Goal: Task Accomplishment & Management: Complete application form

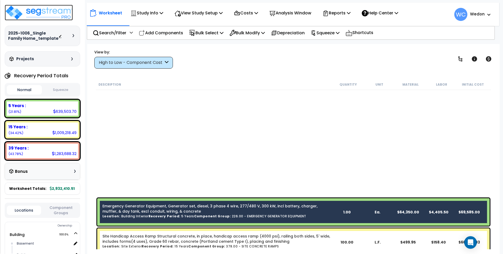
click at [38, 16] on img at bounding box center [39, 13] width 68 height 16
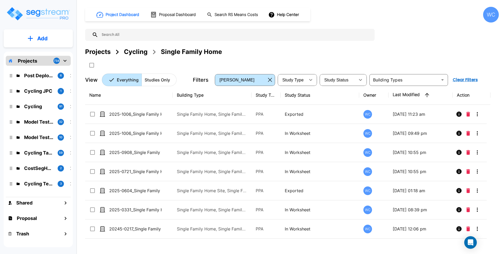
click at [132, 52] on div "Cycling" at bounding box center [136, 51] width 24 height 9
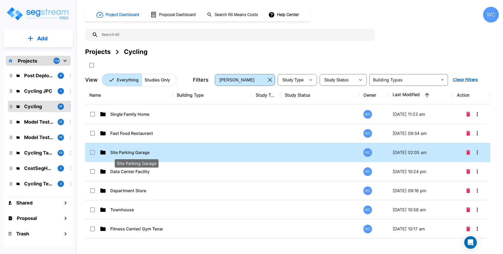
click at [146, 154] on p "Site Parking Garage" at bounding box center [136, 152] width 52 height 6
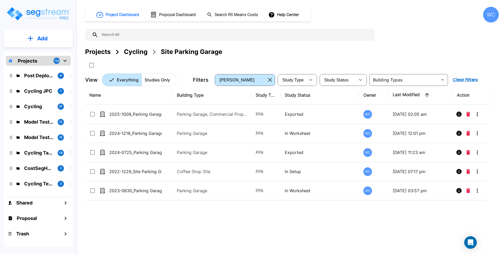
click at [428, 64] on div "Projects Cycling Site Parking Garage" at bounding box center [292, 58] width 414 height 22
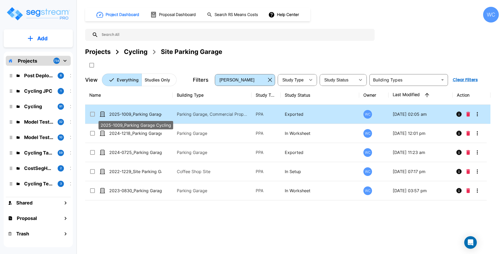
click at [161, 112] on p "2025-1009_Parking Garage Cycling" at bounding box center [135, 114] width 52 height 6
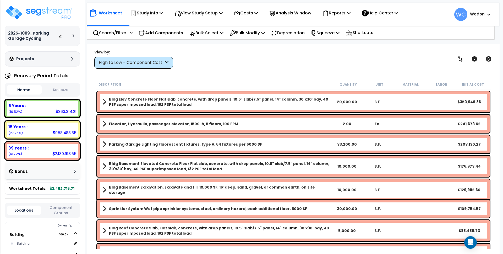
click at [105, 100] on span at bounding box center [104, 101] width 4 height 7
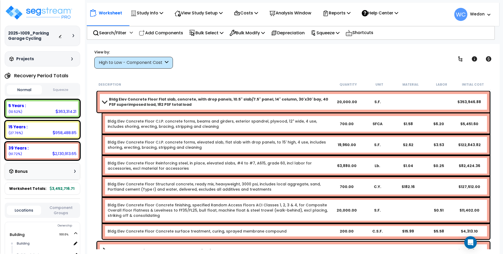
click at [105, 100] on span at bounding box center [104, 102] width 7 height 4
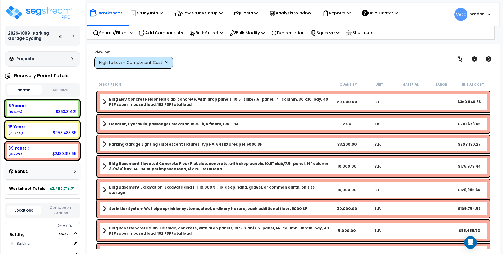
click at [105, 122] on span at bounding box center [104, 123] width 4 height 7
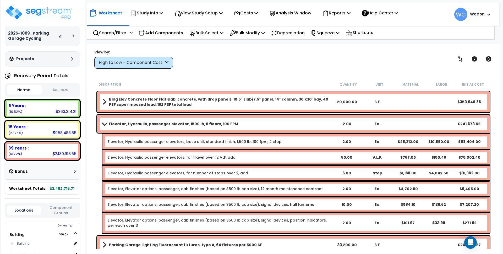
click at [106, 123] on span at bounding box center [104, 124] width 7 height 4
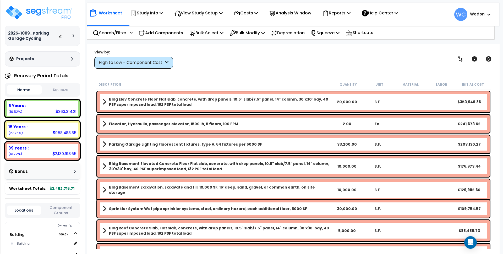
click at [106, 120] on span at bounding box center [104, 123] width 4 height 7
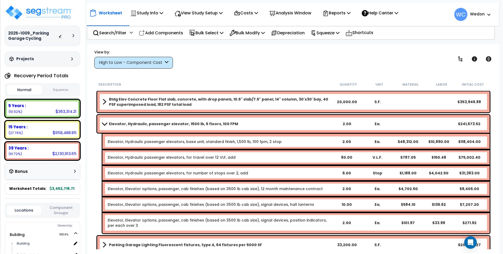
click at [137, 125] on b "Elevator, Hydraulic, passenger elevator, 1500 lb, 5 floors, 100 FPM" at bounding box center [173, 123] width 129 height 5
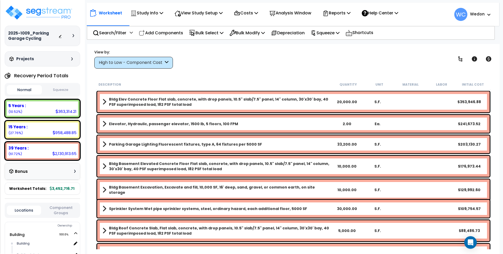
click at [136, 98] on b "Bldg Elev Concrete Floor Flat slab, concrete, with drop panels, 10.5" slab/7.5"…" at bounding box center [220, 102] width 223 height 10
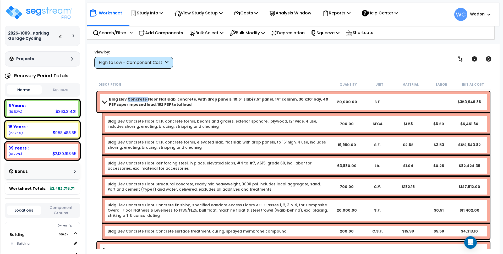
click at [136, 98] on b "Bldg Elev Concrete Floor Flat slab, concrete, with drop panels, 10.5" slab/7.5"…" at bounding box center [220, 102] width 223 height 10
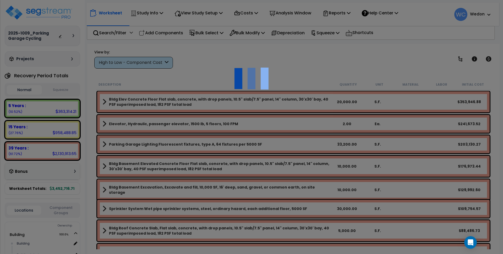
drag, startPoint x: 322, startPoint y: 57, endPoint x: 346, endPoint y: 58, distance: 23.9
click at [329, 58] on div at bounding box center [251, 127] width 503 height 254
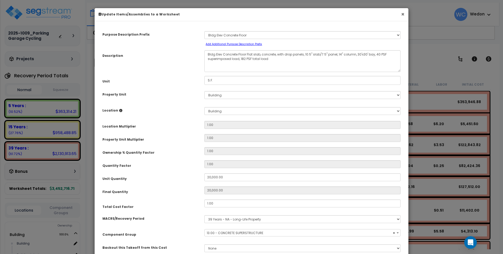
select select "10336"
click at [221, 44] on small "Add Additional Purpose Description Prefix" at bounding box center [234, 44] width 56 height 4
select select "Others"
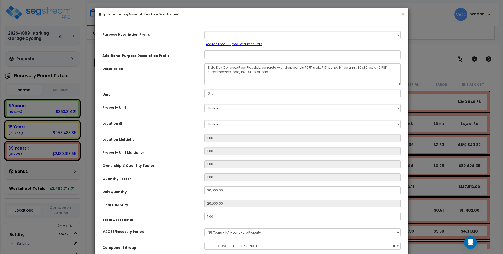
click at [249, 43] on small "Add Additional Purpose Description Prefix" at bounding box center [234, 44] width 56 height 4
click at [401, 13] on button "×" at bounding box center [402, 15] width 3 height 6
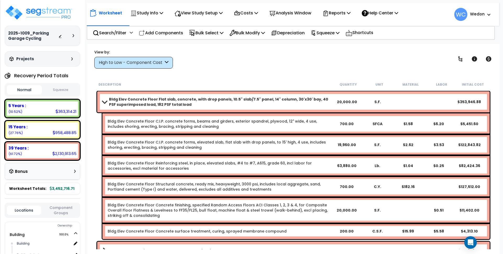
click at [168, 101] on b "Bldg Elev Concrete Floor Flat slab, concrete, with drop panels, 10.5" slab/7.5"…" at bounding box center [220, 102] width 223 height 10
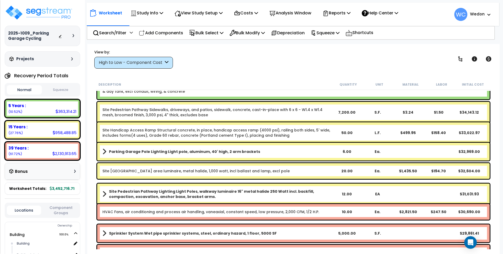
scroll to position [459, 0]
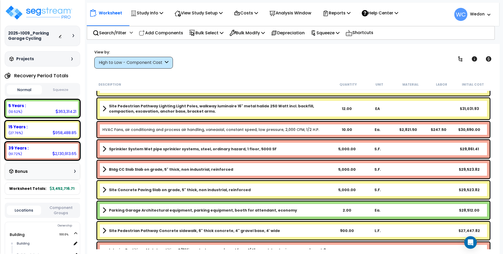
click at [173, 63] on div "High to Low - Component Cost" at bounding box center [133, 63] width 79 height 12
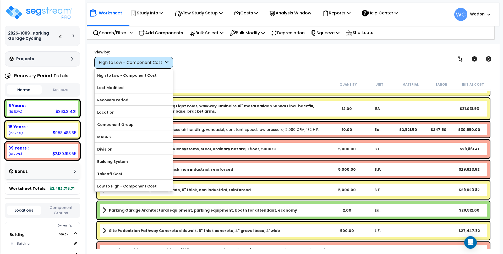
click at [167, 64] on icon at bounding box center [167, 63] width 4 height 6
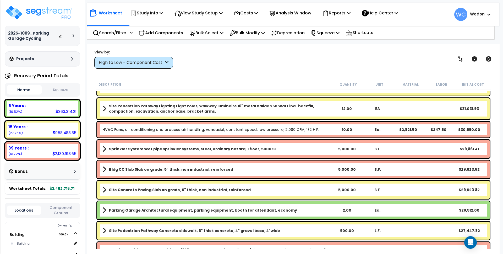
click at [166, 61] on icon at bounding box center [167, 63] width 4 height 6
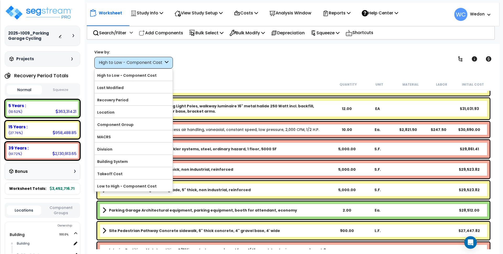
click at [166, 64] on icon at bounding box center [167, 63] width 4 height 6
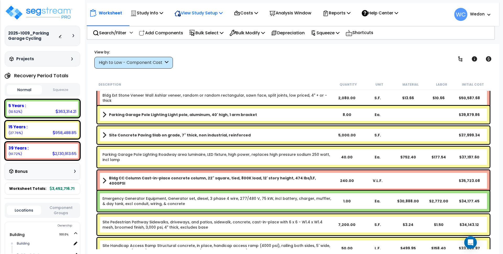
scroll to position [131, 0]
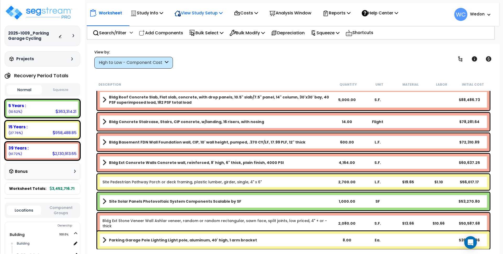
click at [208, 10] on p "View Study Setup" at bounding box center [199, 12] width 48 height 7
click at [202, 37] on link "View Questionnaire" at bounding box center [198, 36] width 52 height 10
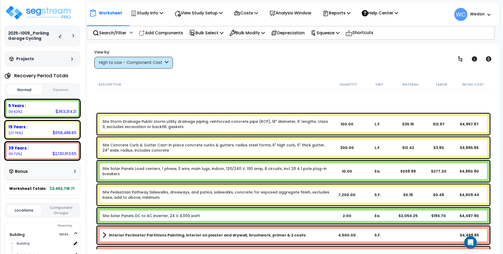
scroll to position [2294, 0]
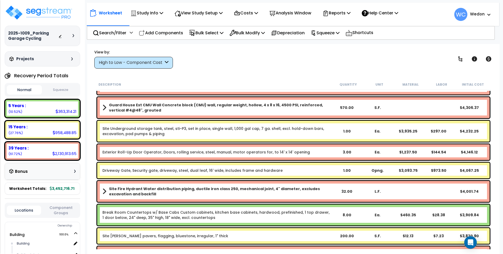
click at [163, 60] on div "High to Low - Component Cost" at bounding box center [131, 63] width 65 height 6
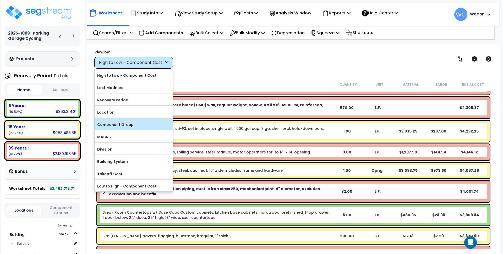
click at [121, 123] on label "Component Group" at bounding box center [134, 125] width 78 height 8
click at [0, 0] on input "Component Group" at bounding box center [0, 0] width 0 height 0
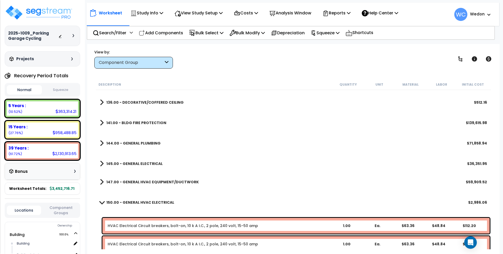
scroll to position [1212, 0]
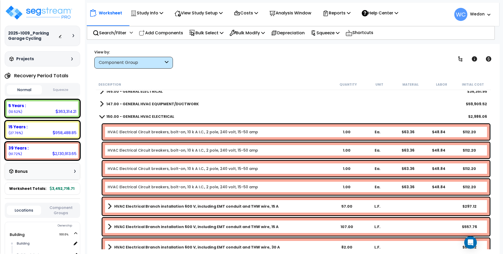
click at [141, 65] on div "Component Group" at bounding box center [131, 63] width 65 height 6
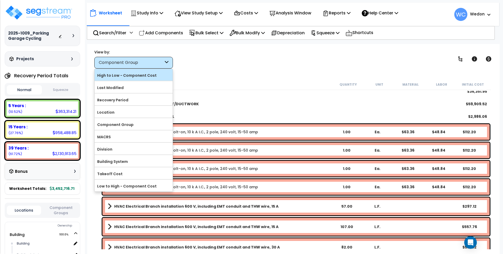
click at [140, 75] on label "High to Low - Component Cost" at bounding box center [134, 76] width 78 height 8
click at [0, 0] on input "High to Low - Component Cost" at bounding box center [0, 0] width 0 height 0
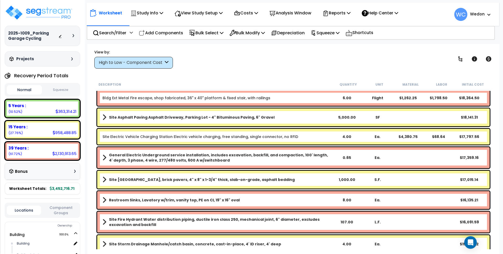
scroll to position [623, 0]
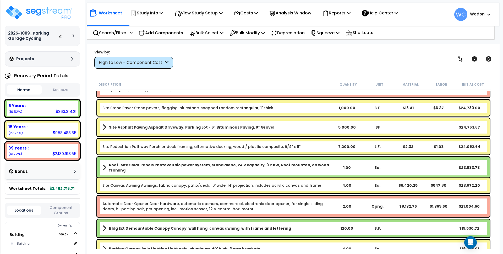
drag, startPoint x: 480, startPoint y: 169, endPoint x: 472, endPoint y: 69, distance: 101.0
click at [428, 136] on div "Site Asphalt Paving Asphalt Driveway, Parking Lot - 6" Bituminous Paving, 8" Gr…" at bounding box center [293, 127] width 393 height 18
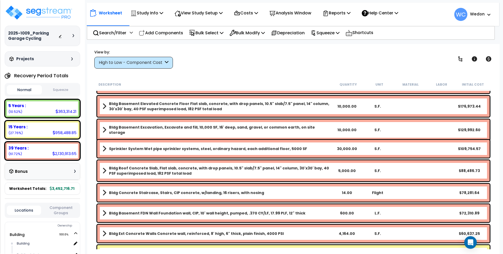
scroll to position [0, 0]
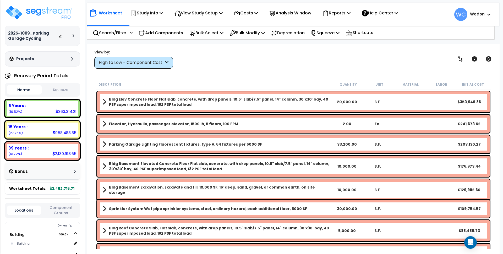
click at [161, 126] on b "Elevator, Hydraulic, passenger elevator, 1500 lb, 5 floors, 100 FPM" at bounding box center [173, 123] width 129 height 5
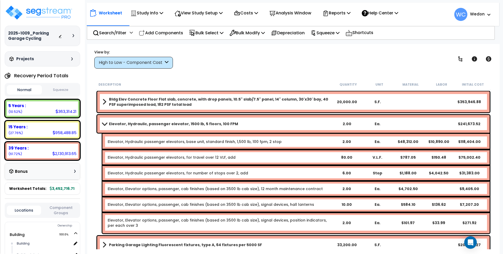
click at [161, 126] on b "Elevator, Hydraulic, passenger elevator, 1500 lb, 5 floors, 100 FPM" at bounding box center [173, 123] width 129 height 5
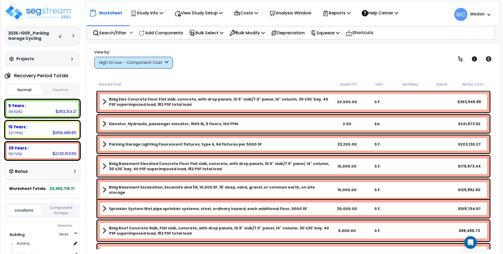
click at [166, 143] on b "Parking Garage Lighting Fluorescent fixtures, type A, 64 fixtures per 5000 SF" at bounding box center [185, 144] width 153 height 5
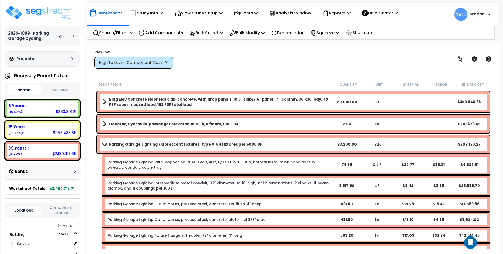
click at [166, 144] on b "Parking Garage Lighting Fluorescent fixtures, type A, 64 fixtures per 5000 SF" at bounding box center [185, 144] width 153 height 5
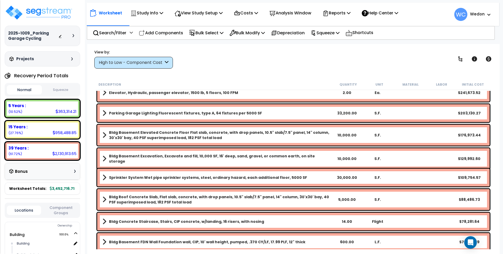
scroll to position [33, 0]
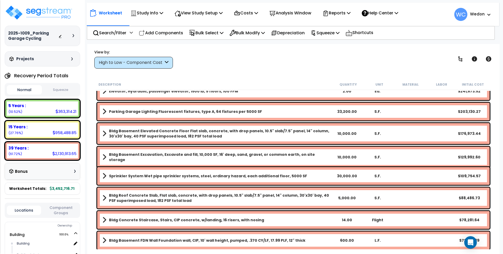
click at [270, 177] on b "Sprinkler System Wet pipe sprinkler systems, steel, ordinary hazard, each addit…" at bounding box center [208, 176] width 198 height 5
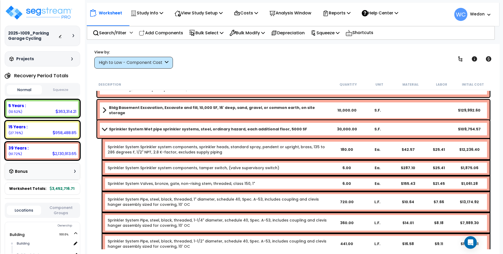
scroll to position [66, 0]
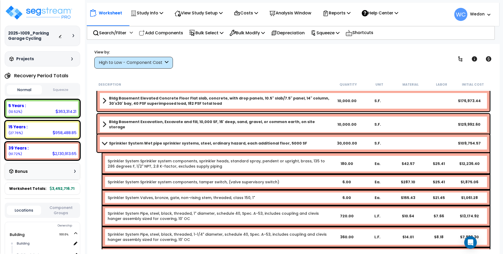
click at [234, 147] on link "Sprinkler System Wet pipe sprinkler systems, steel, ordinary hazard, each addit…" at bounding box center [216, 143] width 229 height 7
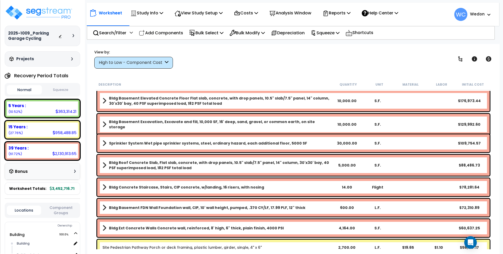
click at [302, 162] on b "Bldg Roof Concrete Slab, Flat slab, concrete, with drop panels, 10.5" slab/7.5"…" at bounding box center [220, 165] width 223 height 10
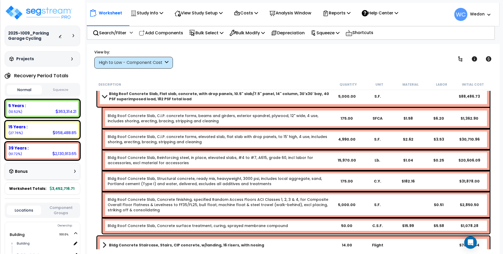
scroll to position [131, 0]
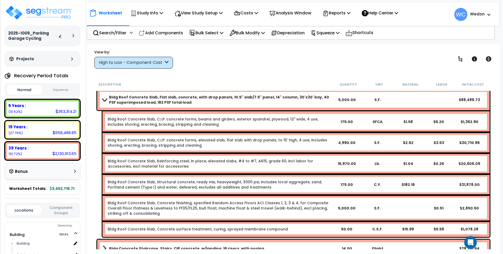
click at [110, 102] on b "Bldg Roof Concrete Slab, Flat slab, concrete, with drop panels, 10.5" slab/7.5"…" at bounding box center [220, 100] width 223 height 10
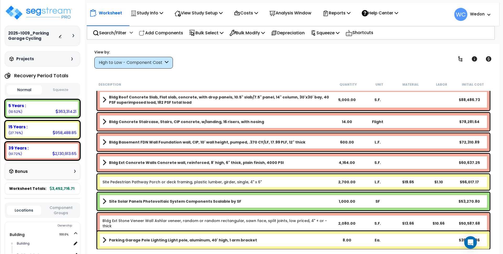
click at [123, 119] on b "Bldg Concrete Staircase, Stairs, CIP concrete, w/landing, 16 risers, with nosing" at bounding box center [186, 121] width 155 height 5
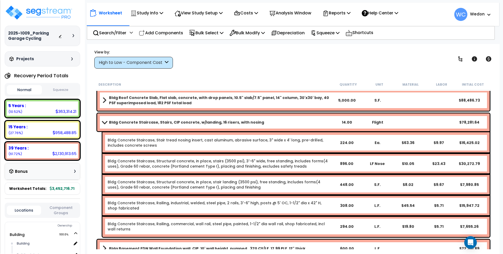
scroll to position [0, 0]
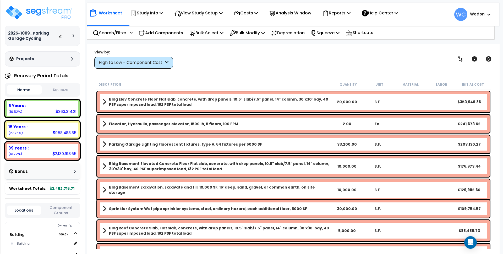
click at [103, 66] on div "High to Low - Component Cost" at bounding box center [133, 63] width 79 height 12
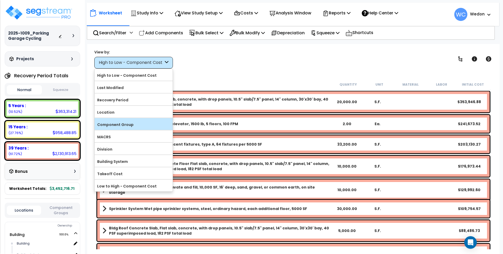
click at [135, 123] on label "Component Group" at bounding box center [134, 125] width 78 height 8
click at [0, 0] on input "Component Group" at bounding box center [0, 0] width 0 height 0
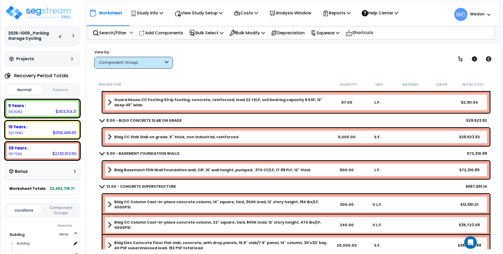
scroll to position [98, 0]
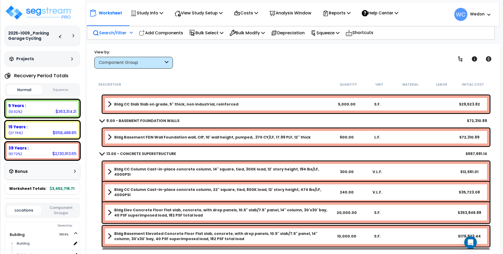
click at [113, 30] on p "Search/Filter" at bounding box center [110, 32] width 34 height 7
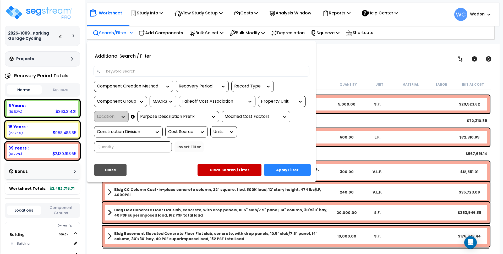
click at [122, 70] on input at bounding box center [205, 71] width 204 height 8
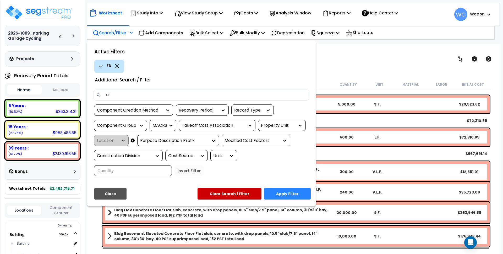
type input "FDN"
click at [294, 192] on button "Apply Filter" at bounding box center [287, 194] width 47 height 12
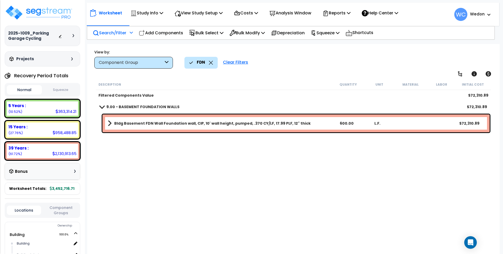
scroll to position [0, 0]
click at [148, 62] on div "Component Group" at bounding box center [131, 63] width 65 height 6
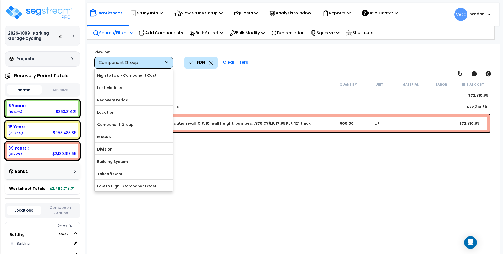
click at [113, 33] on p "Search/Filter" at bounding box center [110, 32] width 34 height 7
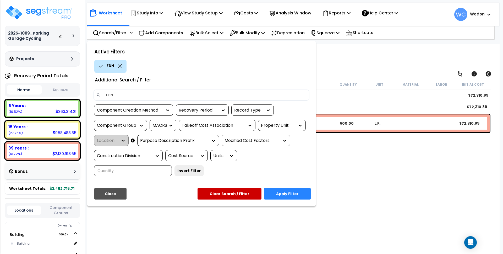
click at [119, 64] on icon at bounding box center [120, 66] width 4 height 4
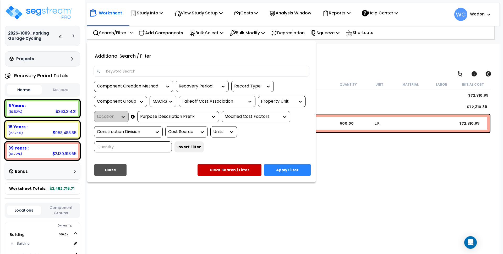
click at [122, 70] on input at bounding box center [205, 71] width 204 height 8
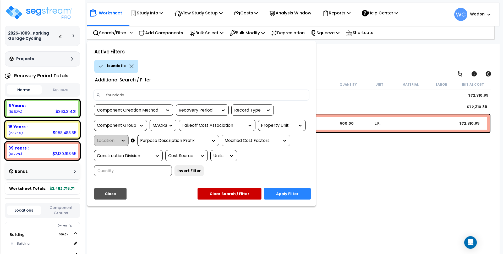
type input "foundation"
click at [288, 195] on button "Apply Filter" at bounding box center [287, 194] width 47 height 12
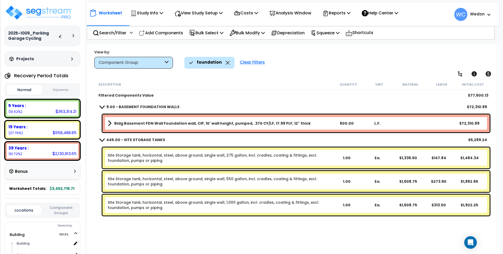
click at [109, 123] on span at bounding box center [110, 123] width 4 height 7
click at [109, 123] on span at bounding box center [109, 123] width 7 height 4
click at [115, 124] on b "Bldg Basement FDN Wall Foundation wall, CIP, 10' wall height, pumped, .370 CY/L…" at bounding box center [212, 123] width 197 height 5
click at [155, 121] on b "Bldg Basement FDN Wall Foundation wall, CIP, 10' wall height, pumped, .370 CY/L…" at bounding box center [212, 123] width 197 height 5
click at [247, 122] on b "Bldg Basement FDN Wall Foundation wall, CIP, 10' wall height, pumped, .370 CY/L…" at bounding box center [212, 123] width 197 height 5
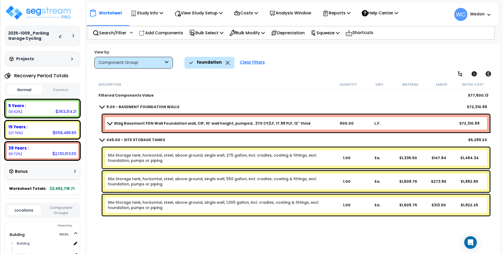
click at [254, 121] on b "Bldg Basement FDN Wall Foundation wall, CIP, 10' wall height, pumped, .370 CY/L…" at bounding box center [212, 123] width 197 height 5
click at [226, 63] on icon at bounding box center [228, 63] width 4 height 4
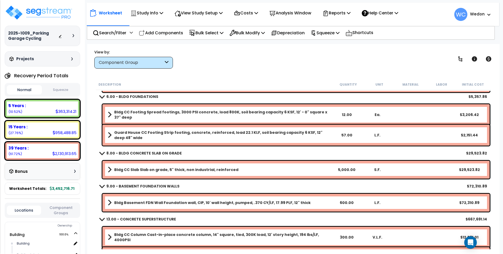
scroll to position [66, 0]
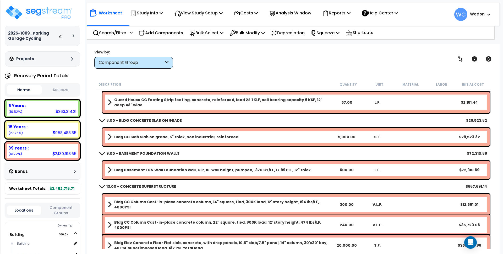
click at [179, 166] on link "Bldg Basement FDN Wall Foundation wall, CIP, 10' wall height, pumped, .370 CY/L…" at bounding box center [220, 169] width 224 height 7
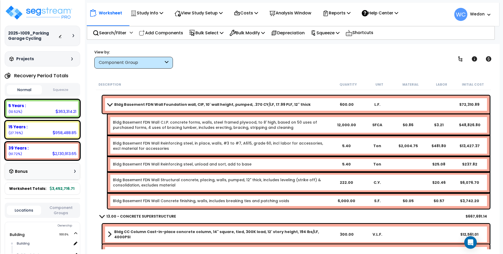
scroll to position [98, 0]
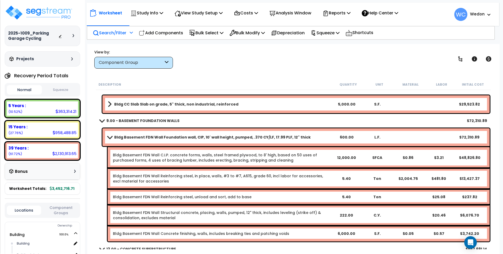
click at [113, 31] on p "Search/Filter" at bounding box center [110, 32] width 34 height 7
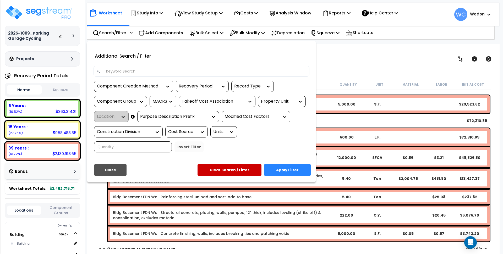
click at [127, 68] on input at bounding box center [205, 71] width 204 height 8
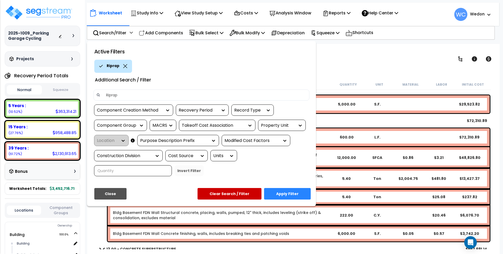
type input "Riprap"
click at [285, 193] on button "Apply Filter" at bounding box center [287, 194] width 47 height 12
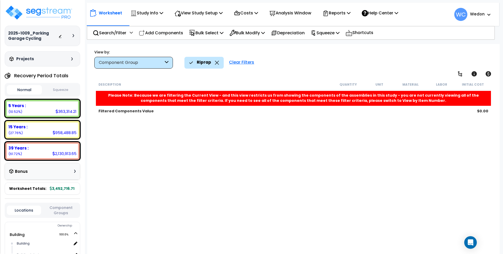
scroll to position [0, 0]
click at [218, 63] on icon at bounding box center [217, 63] width 4 height 4
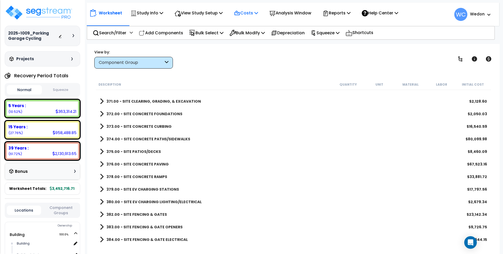
scroll to position [2326, 0]
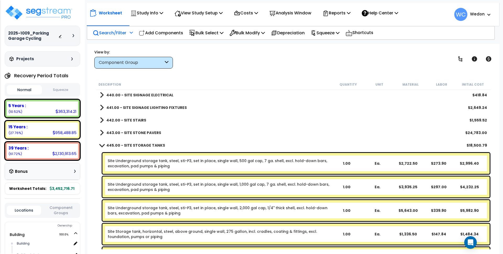
click at [108, 31] on p "Search/Filter" at bounding box center [110, 32] width 34 height 7
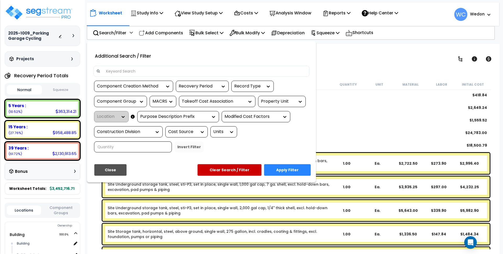
click at [145, 73] on input at bounding box center [205, 71] width 204 height 8
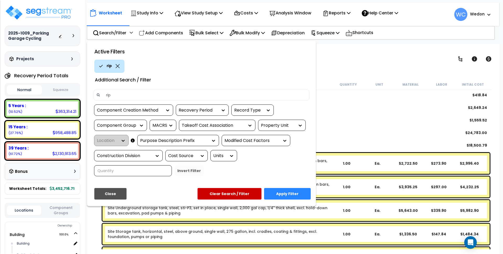
type input "rip"
click at [278, 188] on div "Active Filters rip Additional Search / Filter rip Component Creation Method Rec…" at bounding box center [201, 123] width 229 height 165
click at [280, 191] on button "Apply Filter" at bounding box center [287, 194] width 47 height 12
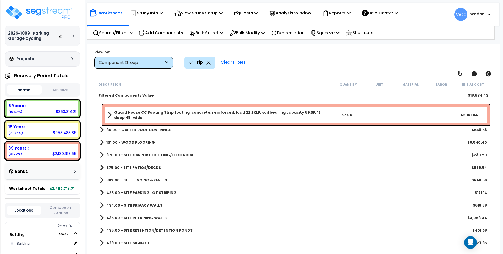
scroll to position [10, 0]
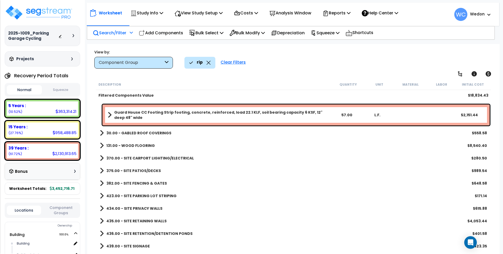
click at [112, 33] on p "Search/Filter" at bounding box center [110, 32] width 34 height 7
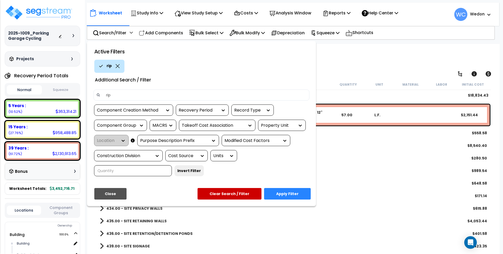
click at [117, 64] on icon at bounding box center [118, 66] width 4 height 4
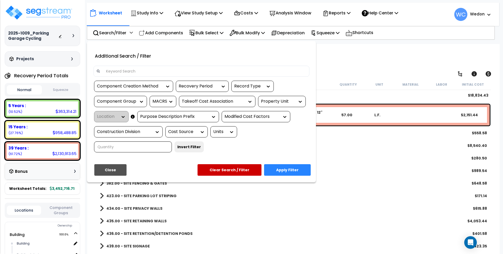
click at [121, 68] on input at bounding box center [205, 71] width 204 height 8
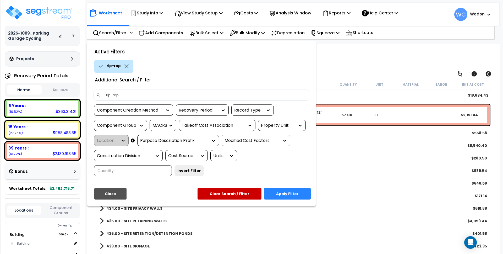
type input "rip-rap"
click at [290, 200] on div "Close Apply Filter Clear Search / Filter" at bounding box center [202, 195] width 224 height 15
click at [290, 192] on button "Apply Filter" at bounding box center [287, 194] width 47 height 12
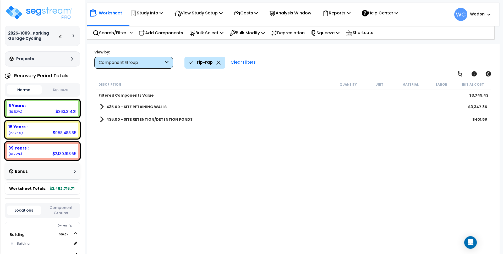
scroll to position [0, 0]
click at [138, 118] on b "436.00 - SITE RETENTION/DETENTION PONDS" at bounding box center [149, 119] width 86 height 5
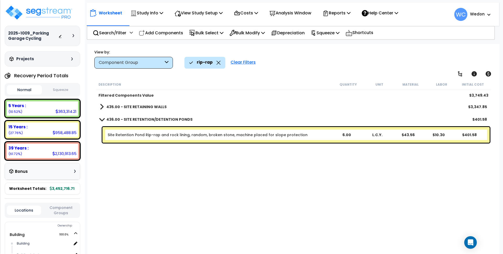
click at [138, 108] on b "435.00 - SITE RETAINING WALLS" at bounding box center [136, 106] width 60 height 5
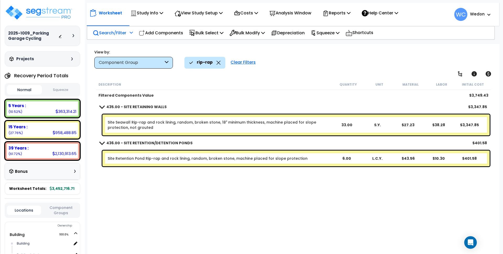
click at [107, 33] on p "Search/Filter" at bounding box center [110, 32] width 34 height 7
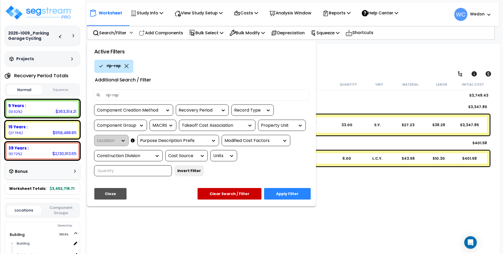
click at [125, 66] on icon at bounding box center [127, 66] width 4 height 4
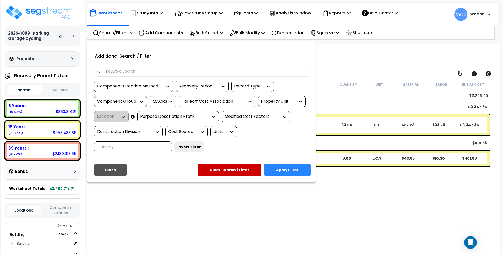
scroll to position [23, 0]
click at [125, 69] on input at bounding box center [205, 71] width 204 height 8
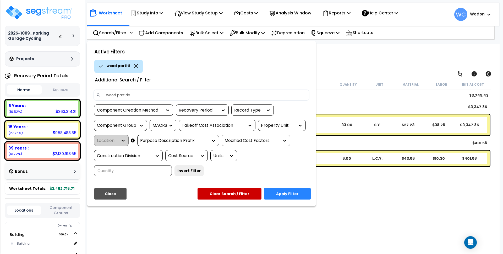
type input "wood partition"
click at [290, 195] on button "Apply Filter" at bounding box center [287, 194] width 47 height 12
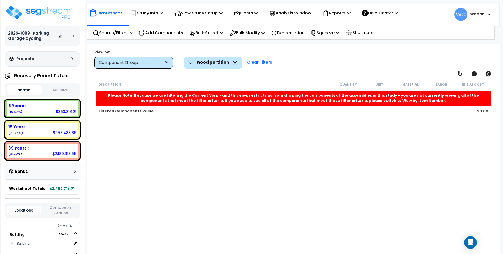
click at [165, 61] on icon at bounding box center [167, 63] width 4 height 6
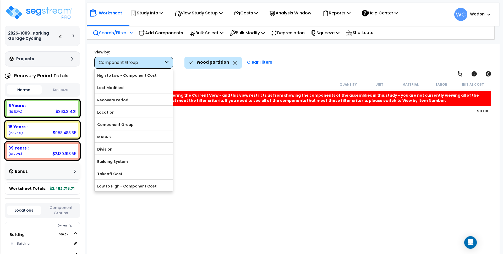
click at [111, 36] on p "Search/Filter" at bounding box center [110, 32] width 34 height 7
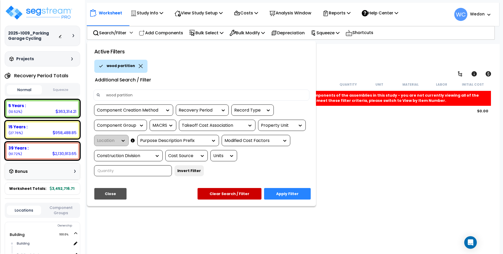
click at [139, 64] on icon at bounding box center [141, 66] width 4 height 4
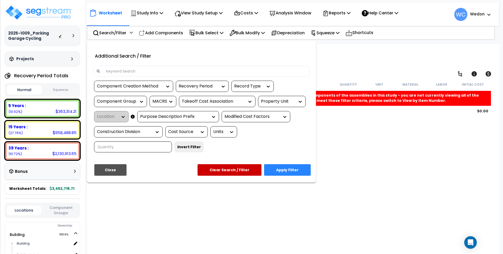
click at [133, 72] on input at bounding box center [205, 71] width 204 height 8
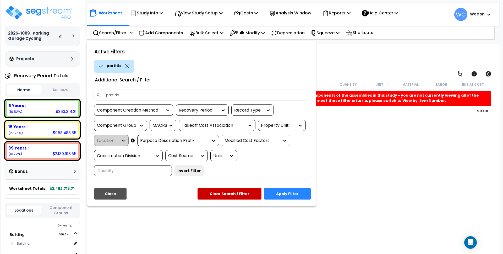
type input "partition"
click at [289, 194] on button "Apply Filter" at bounding box center [287, 194] width 47 height 12
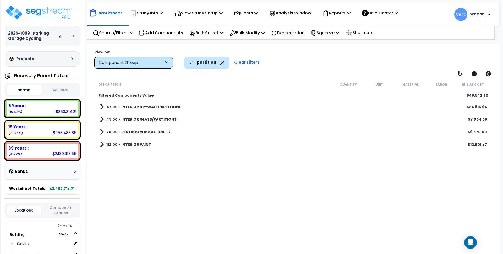
click at [149, 108] on b "47.00 - INTERIOR DRYWALL PARTITIONS" at bounding box center [143, 106] width 75 height 5
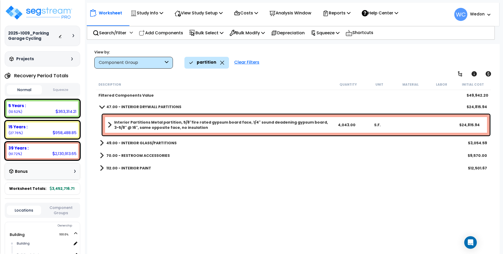
click at [156, 138] on div "49.00 - INTERIOR GLASS/PARTITIONS $3,054.59" at bounding box center [293, 143] width 393 height 13
click at [149, 141] on b "49.00 - INTERIOR GLASS/PARTITIONS" at bounding box center [141, 142] width 70 height 5
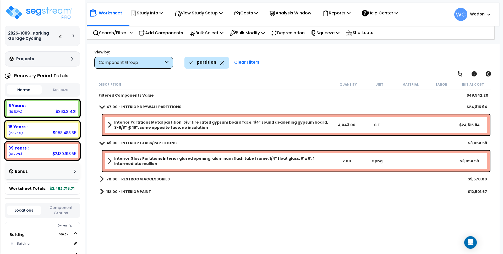
click at [221, 63] on icon at bounding box center [222, 63] width 4 height 4
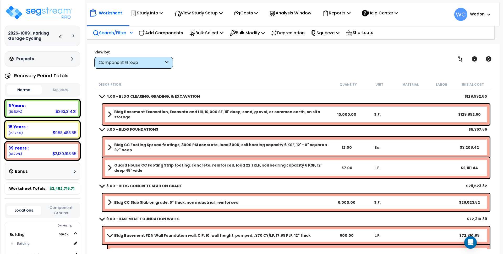
click at [112, 34] on p "Search/Filter" at bounding box center [110, 32] width 34 height 7
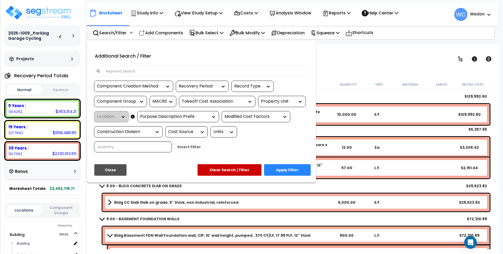
click at [404, 76] on div at bounding box center [251, 127] width 503 height 254
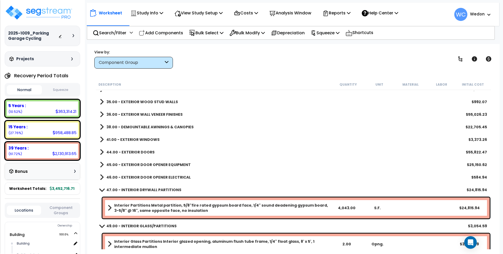
scroll to position [426, 0]
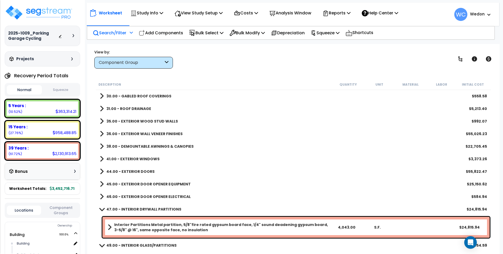
click at [107, 30] on p "Search/Filter" at bounding box center [110, 32] width 34 height 7
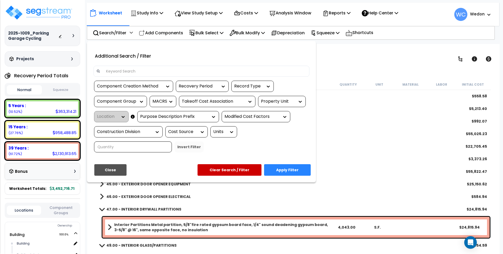
click at [151, 71] on input at bounding box center [205, 71] width 204 height 8
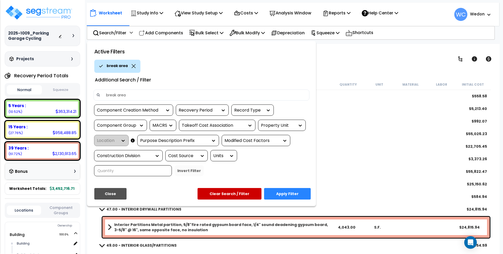
type input "break area"
click at [304, 197] on button "Apply Filter" at bounding box center [287, 194] width 47 height 12
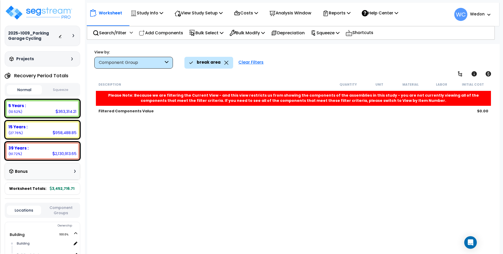
scroll to position [0, 0]
drag, startPoint x: 147, startPoint y: 61, endPoint x: 111, endPoint y: 37, distance: 43.3
click at [146, 61] on div "Component Group" at bounding box center [131, 63] width 65 height 6
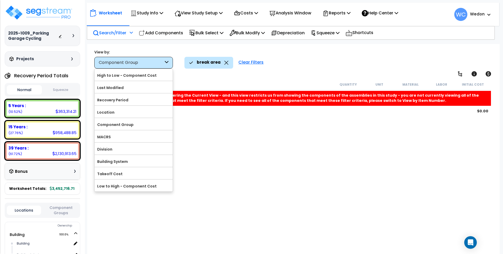
click at [109, 33] on p "Search/Filter" at bounding box center [110, 32] width 34 height 7
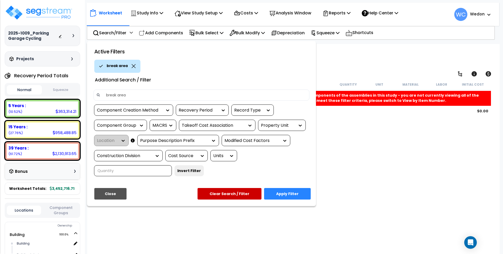
click at [129, 93] on input "break area" at bounding box center [205, 95] width 204 height 8
type input "break"
click at [290, 192] on button "Apply Filter" at bounding box center [287, 194] width 47 height 12
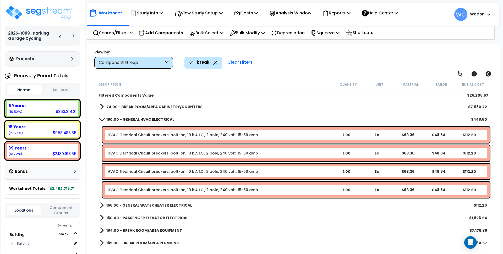
click at [146, 107] on b "74.00 - BREAK ROOM/AREA CABINETRY/COUNTERS" at bounding box center [154, 106] width 96 height 5
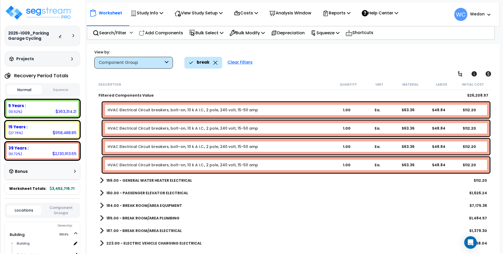
scroll to position [66, 0]
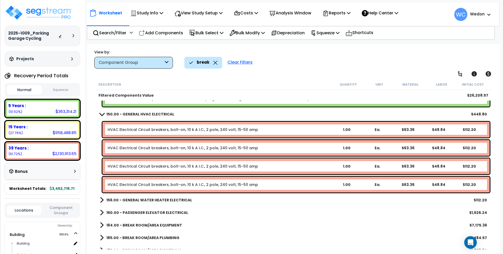
click at [139, 197] on link "156.00 - GENERAL WATER HEATER ELECTRICAL" at bounding box center [146, 200] width 92 height 7
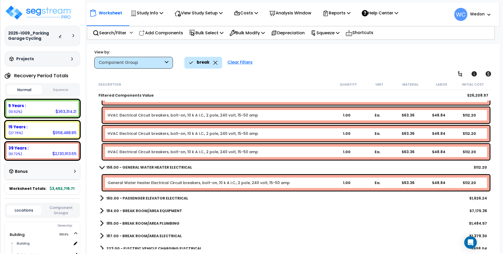
click at [134, 199] on b "160.00 - PASSENGER ELEVATOR ELECTRICAL" at bounding box center [147, 198] width 82 height 5
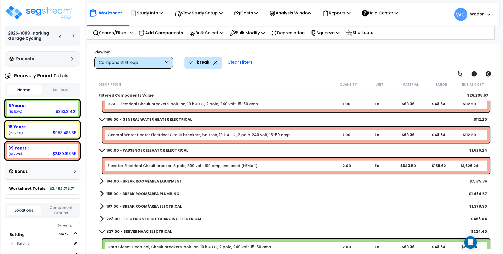
scroll to position [164, 0]
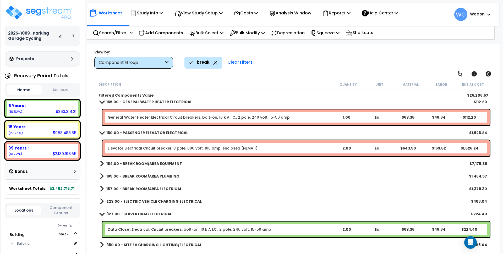
click at [155, 179] on b "185.00 - BREAK ROOM/AREA PLUMBING" at bounding box center [142, 176] width 73 height 5
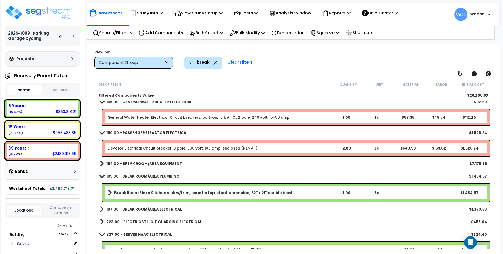
click at [159, 165] on b "184.00 - BREAK ROOM/AREA EQUIPMENT" at bounding box center [144, 163] width 76 height 5
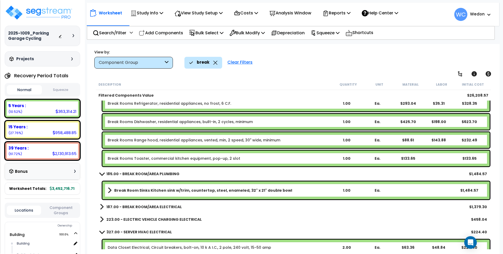
scroll to position [295, 0]
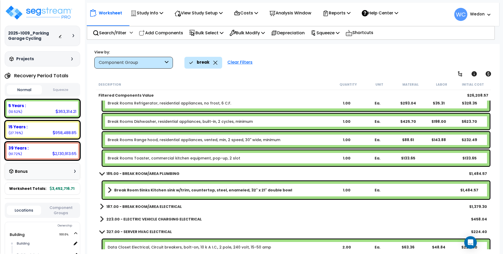
click at [139, 206] on b "187.00 - BREAK ROOM/AREA ELECTRICAL" at bounding box center [143, 206] width 75 height 5
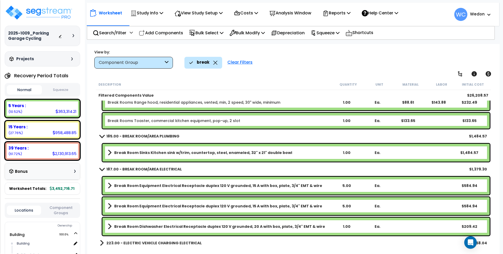
scroll to position [360, 0]
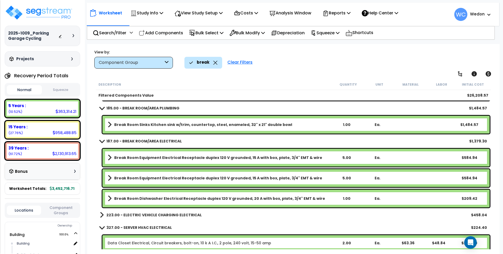
click at [145, 214] on b "223.00 - ELECTRIC VEHICLE CHARGING ELECTRICAL" at bounding box center [153, 215] width 95 height 5
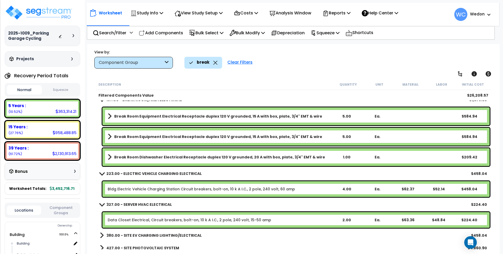
scroll to position [407, 0]
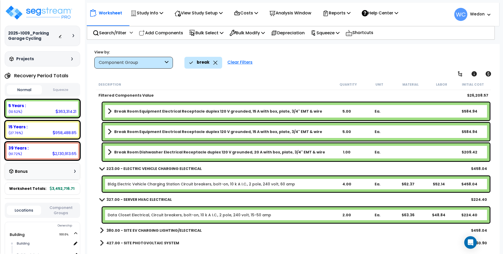
click at [117, 245] on b "427.00 - SITE PHOTOVOLTAIC SYSTEM" at bounding box center [142, 243] width 73 height 5
click at [138, 231] on b "380.00 - SITE EV CHARGING LIGHTING/ELECTRICAL" at bounding box center [153, 230] width 95 height 5
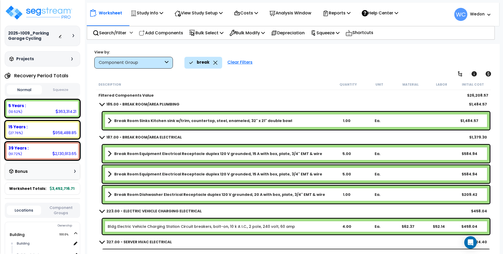
scroll to position [350, 0]
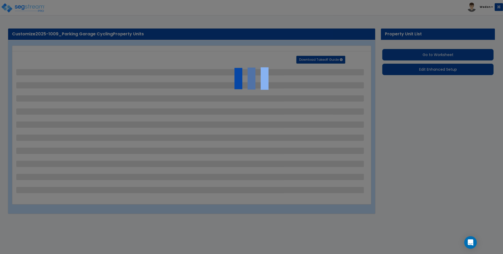
select select "2"
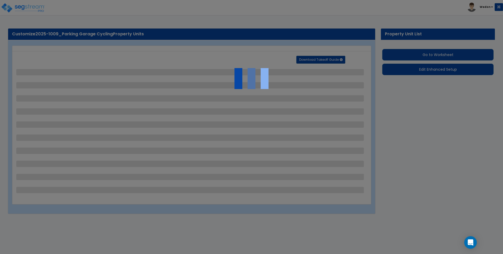
select select "2"
select select "1"
select select "3"
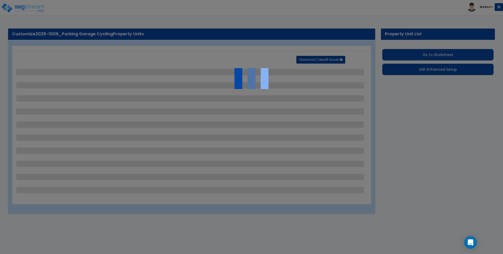
select select "2"
select select "1"
select select "2"
select select "1"
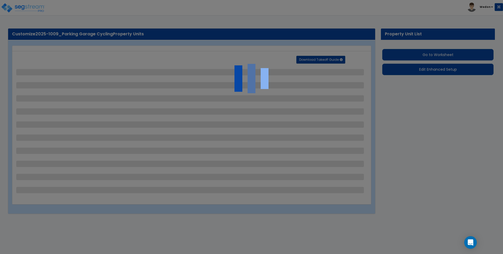
select select "2"
select select "3"
select select "2"
select select "6"
select select "9"
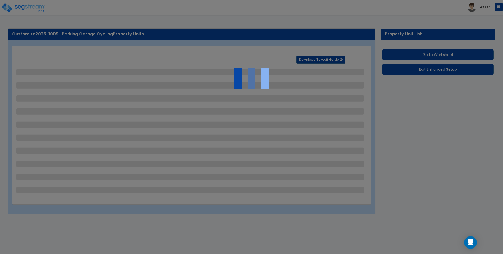
select select "4"
select select "1"
select select "4"
select select "3"
select select "1"
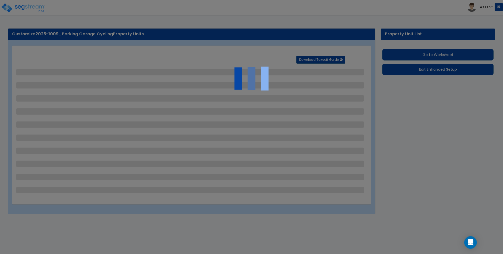
select select "2"
select select "4"
select select "1"
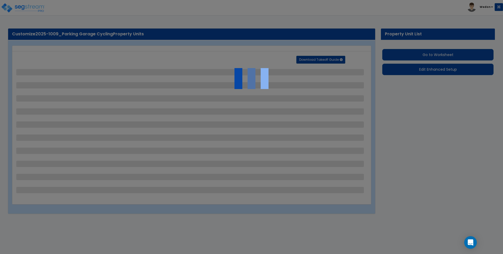
select select "3"
select select "4"
select select "6"
select select "2"
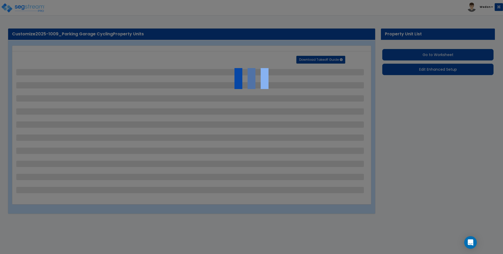
select select "3"
select select "1"
select select "2"
select select "3"
select select "2"
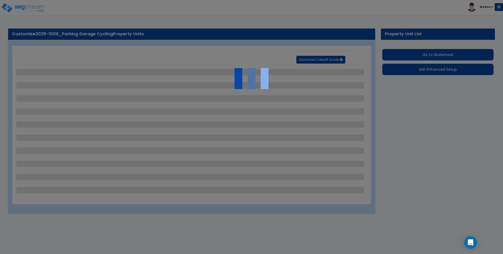
select select "2"
select select "1"
select select "2"
select select "1"
select select "8"
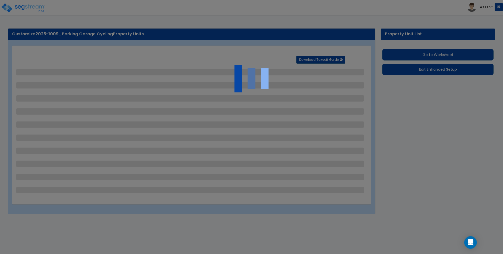
select select "3"
select select "1"
select select "2"
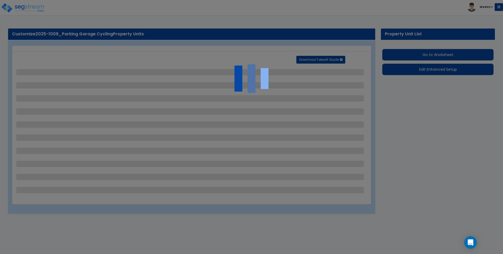
select select "3"
select select "2"
select select "1"
select select "2"
select select "6"
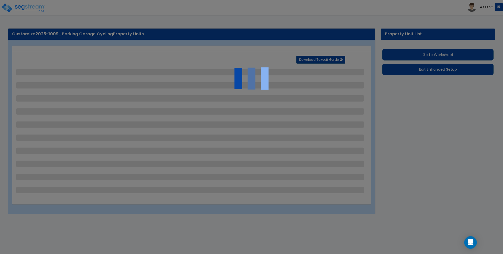
select select "1"
select select "3"
select select "11"
select select "13"
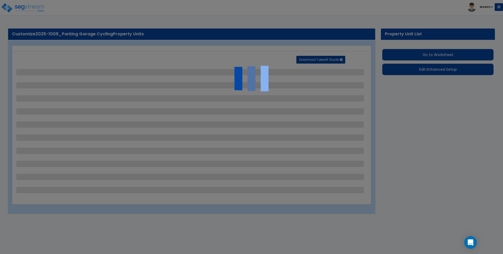
select select "20"
select select "1"
select select "5"
select select "1"
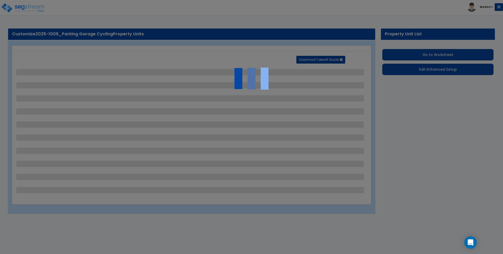
select select "3"
select select "2"
select select "1"
select select "2"
select select "3"
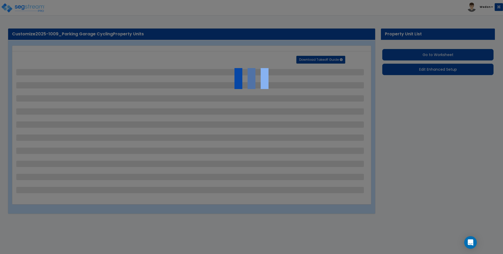
select select "2"
select select "1"
select select "2"
select select "3"
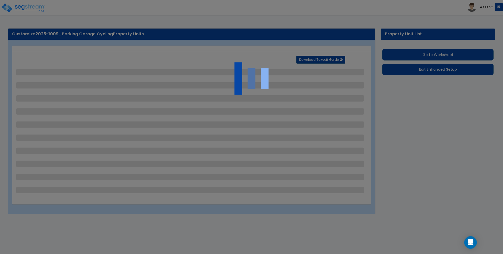
select select "3"
select select "1"
select select "2"
select select "3"
select select "1"
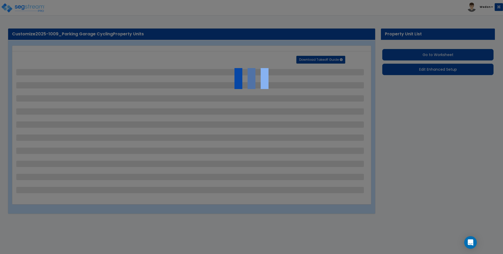
select select "1"
select select "3"
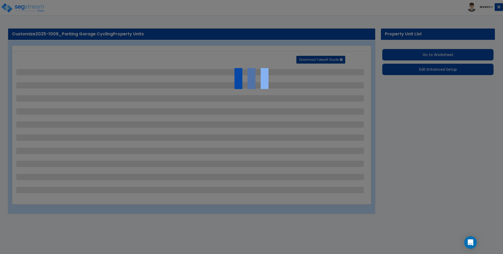
select select "3"
select select "1"
select select "2"
select select "3"
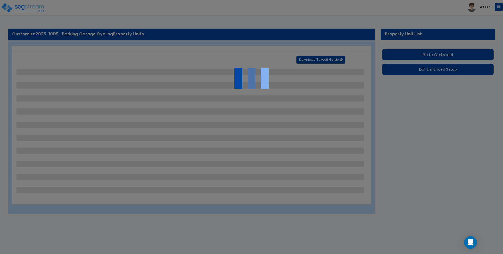
select select "1"
select select "2"
select select "3"
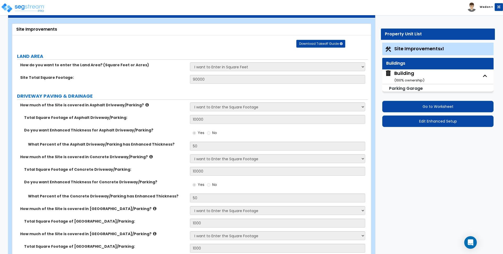
scroll to position [33, 0]
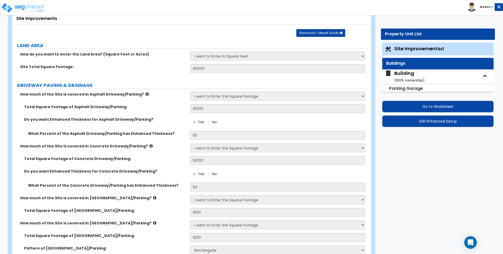
click at [414, 77] on div "Building ( 100 % ownership)" at bounding box center [409, 76] width 30 height 13
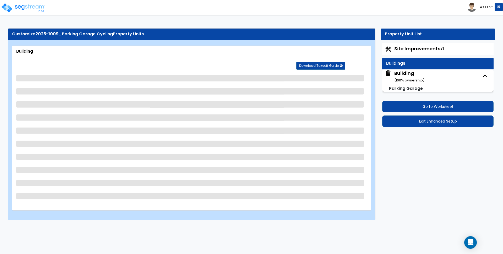
select select "3"
select select "1"
select select "2"
select select "1"
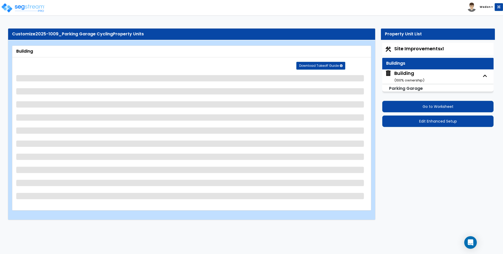
select select "3"
select select "1"
select select "2"
select select "3"
select select "2"
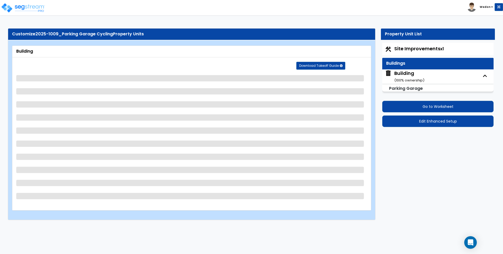
select select "1"
select select "2"
select select "1"
select select "3"
select select "2"
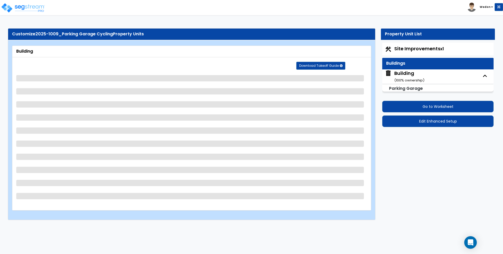
select select "3"
select select "1"
select select "2"
select select "3"
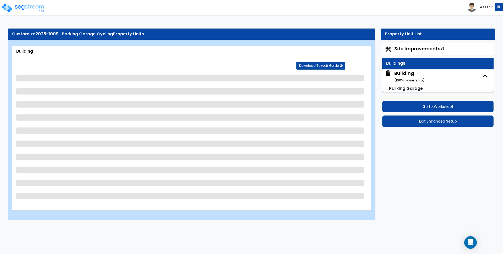
select select "4"
select select "2"
select select "1"
select select "2"
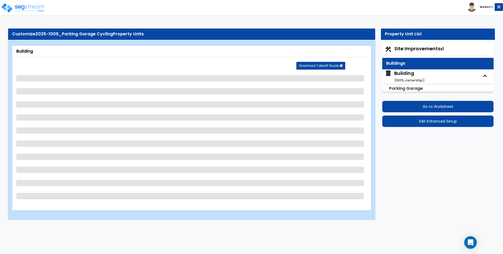
select select "1"
select select "3"
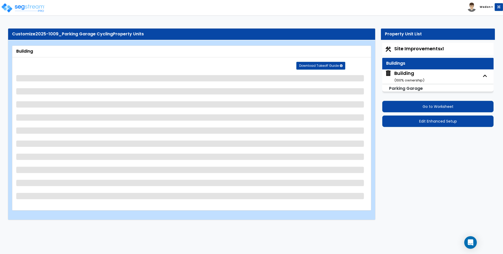
select select "2"
select select "3"
select select "2"
select select "4"
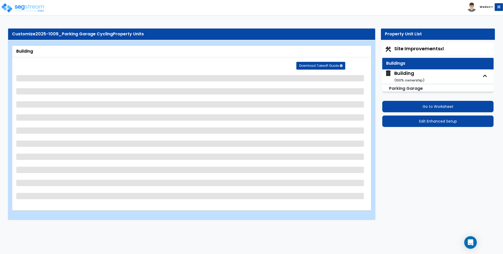
select select "2"
select select "3"
select select "2"
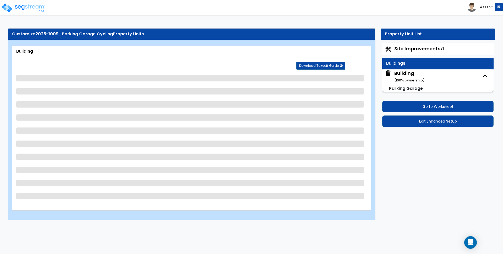
select select "2"
select select "1"
select select "3"
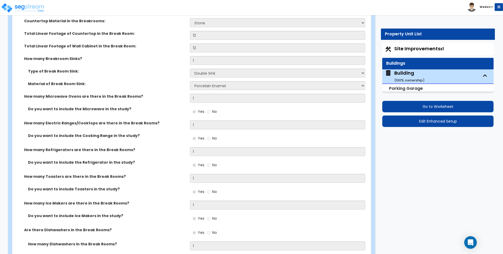
scroll to position [1976, 0]
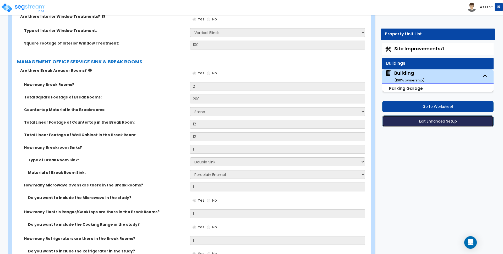
click at [429, 120] on button "Edit Enhanced Setup" at bounding box center [437, 122] width 111 height 12
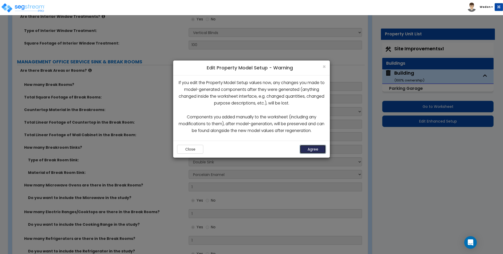
click at [312, 149] on button "Agree" at bounding box center [313, 149] width 26 height 9
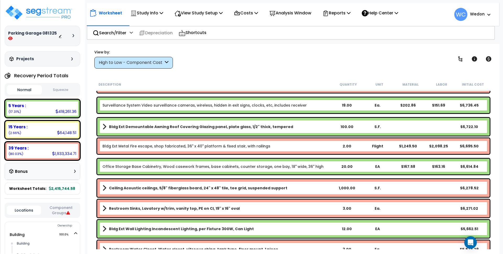
scroll to position [1409, 0]
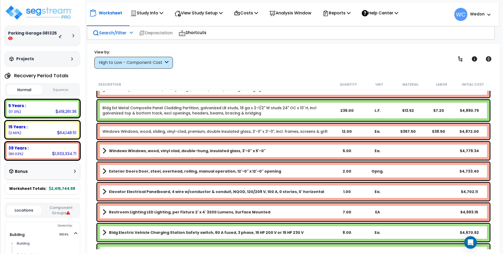
click at [116, 33] on p "Search/Filter" at bounding box center [110, 32] width 34 height 7
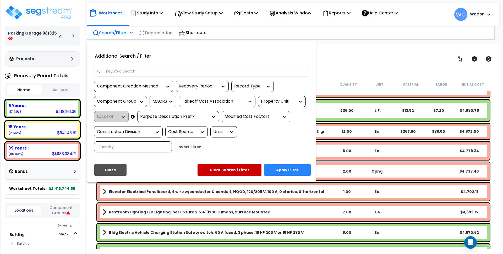
click at [125, 69] on input at bounding box center [205, 71] width 204 height 8
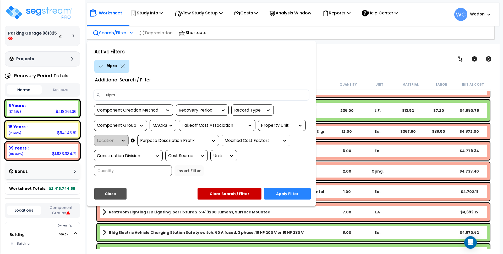
type input "Riprap"
click at [291, 193] on button "Apply Filter" at bounding box center [287, 194] width 47 height 12
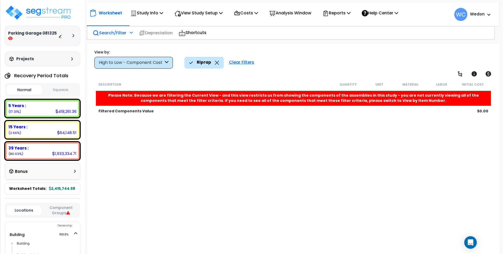
scroll to position [0, 0]
click at [216, 62] on icon at bounding box center [217, 63] width 4 height 4
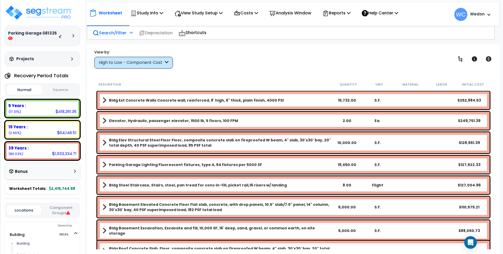
click at [113, 32] on p "Search/Filter" at bounding box center [110, 32] width 34 height 7
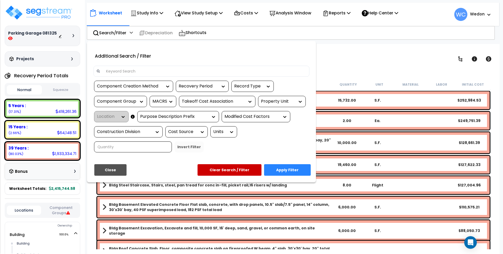
click at [145, 70] on input at bounding box center [205, 71] width 204 height 8
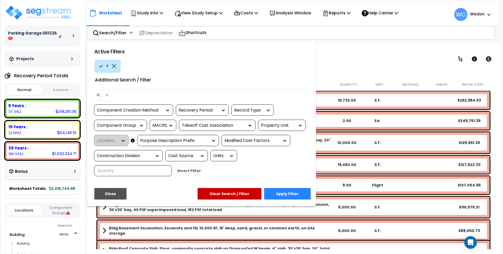
type input "rip"
click at [291, 194] on button "Apply Filter" at bounding box center [287, 194] width 47 height 12
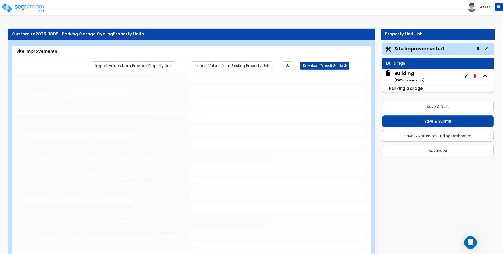
select select "2"
type input "90000"
select select "2"
type input "10000"
radio input "true"
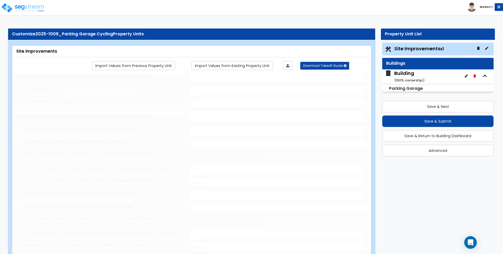
type input "50"
select select "2"
type input "10000"
radio input "true"
type input "50"
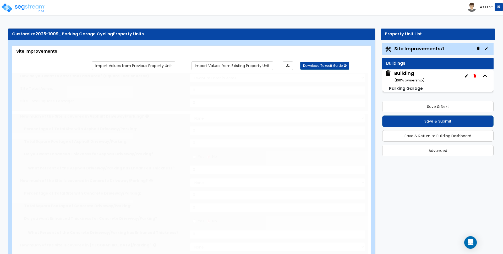
select select "2"
type input "1000"
select select "2"
type input "1000"
select select "2"
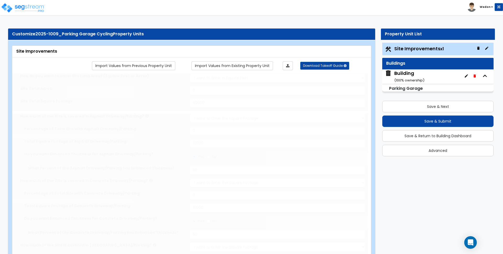
select select "2"
type input "1000"
radio input "true"
type input "6"
radio input "true"
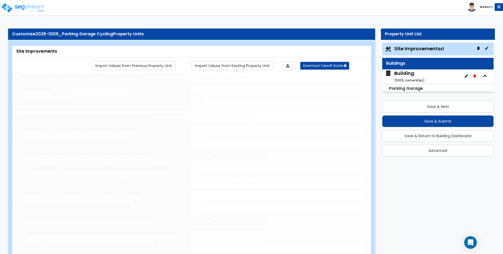
type input "24"
radio input "true"
type input "12"
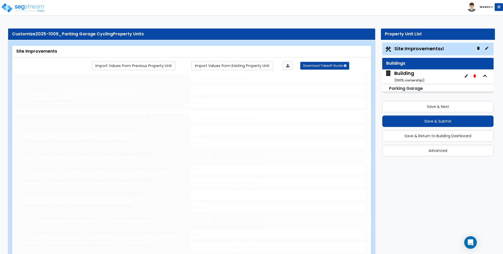
radio input "true"
select select "2"
select select "1"
type input "1000"
radio input "true"
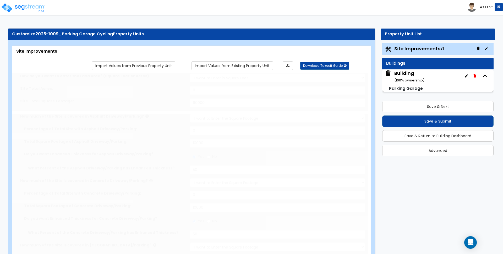
select select "3"
select select "2"
type input "2"
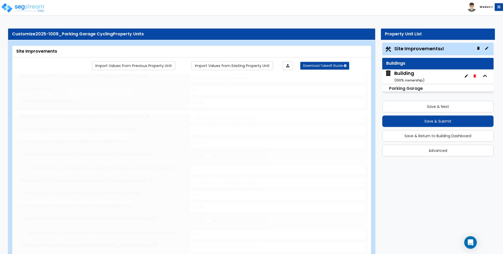
type input "2"
radio input "true"
type input "12"
radio input "true"
select select "1"
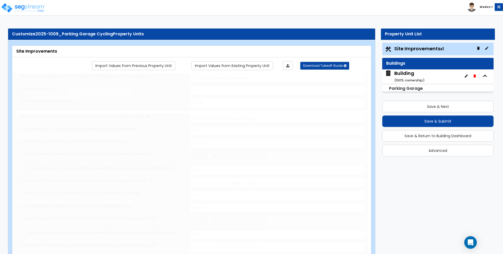
radio input "true"
type input "100"
radio input "true"
type input "4"
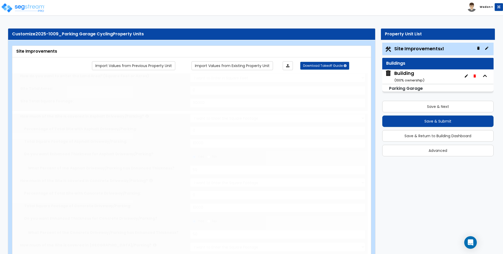
radio input "true"
type input "4"
select select "2"
radio input "true"
select select "2"
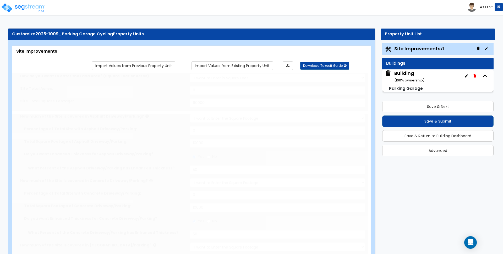
select select "1"
radio input "true"
select select "2"
type input "3600"
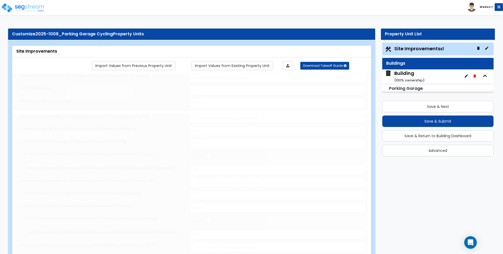
select select "3"
select select "2"
type input "25"
select select "6"
type input "25"
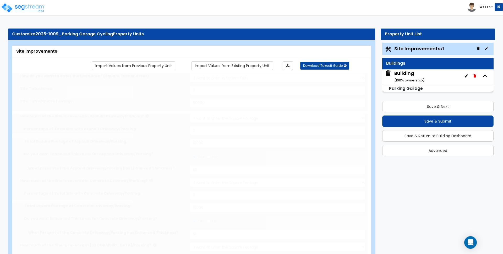
select select "9"
radio input "true"
type input "12"
radio input "true"
select select "4"
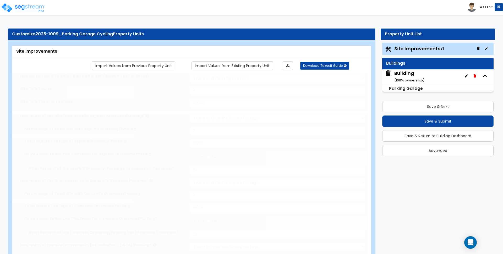
type input "200"
radio input "true"
type input "200"
type input "3"
radio input "true"
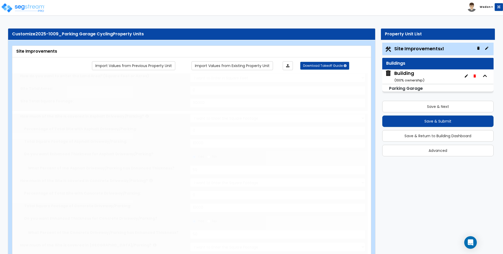
select select "1"
radio input "true"
select select "4"
type input "5"
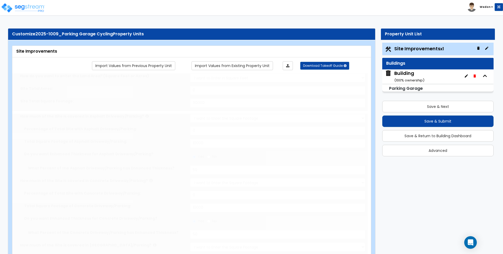
radio input "true"
select select "3"
radio input "true"
type input "5"
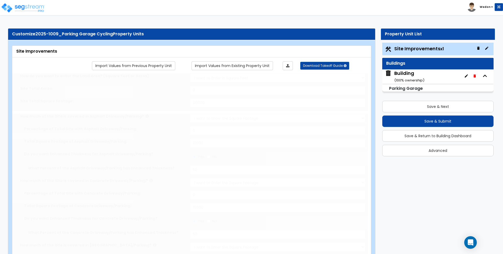
radio input "true"
select select "1"
radio input "true"
select select "2"
type input "50"
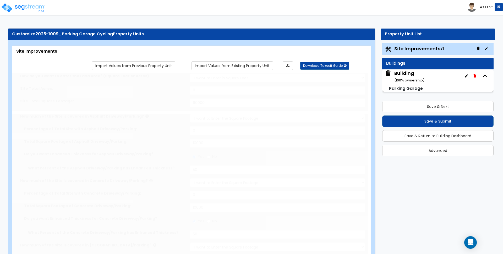
radio input "true"
type input "100"
radio input "true"
type input "200"
radio input "true"
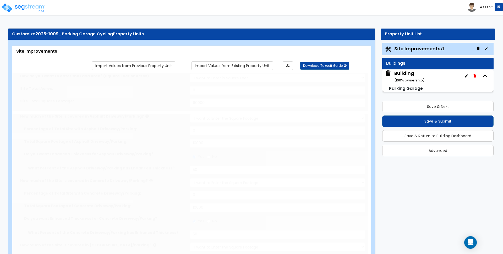
radio input "true"
select select "4"
type input "25"
radio input "true"
type input "25"
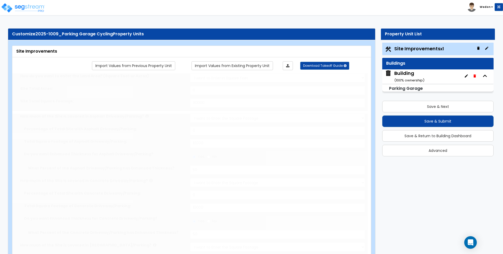
radio input "true"
select select "4"
type input "24"
radio input "true"
type input "25"
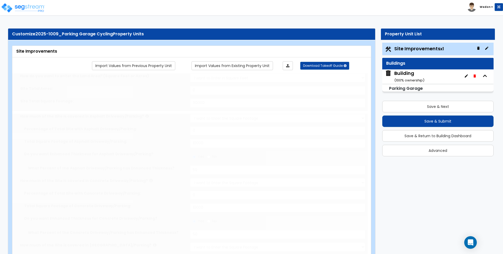
radio input "true"
type input "4"
type input "25"
radio input "true"
type input "4"
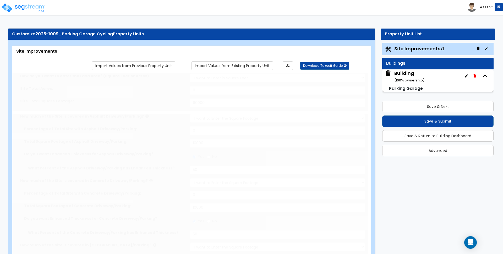
type input "25"
radio input "true"
type input "4"
type input "25"
radio input "true"
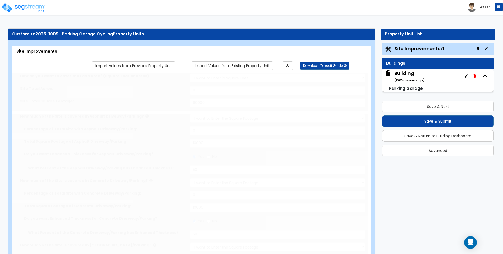
type input "4"
type input "25"
radio input "true"
select select "1"
type input "46"
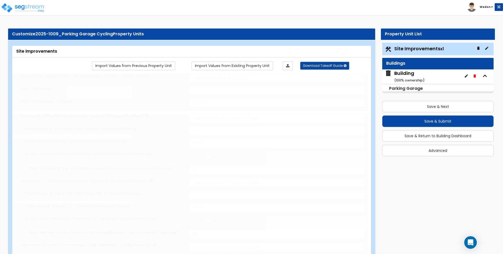
radio input "true"
select select "1"
type input "64"
radio input "true"
select select "3"
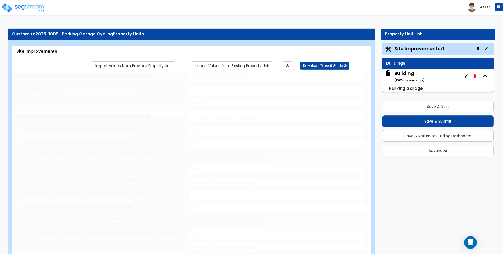
select select "4"
type input "3"
select select "6"
type input "2"
select select "6"
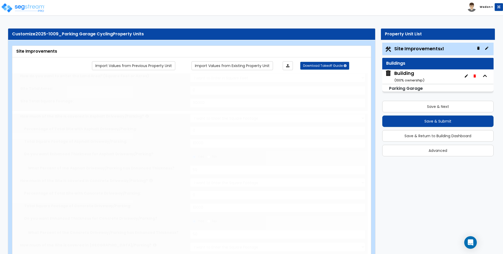
type input "1"
radio input "true"
select select "2"
select select "3"
select select "1"
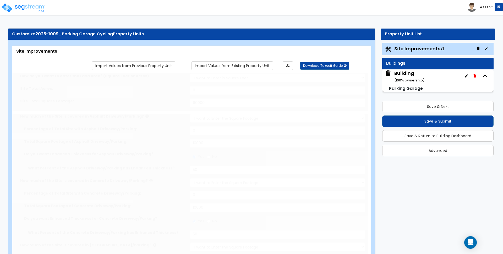
select select "2"
select select "3"
radio input "true"
type input "3"
radio input "true"
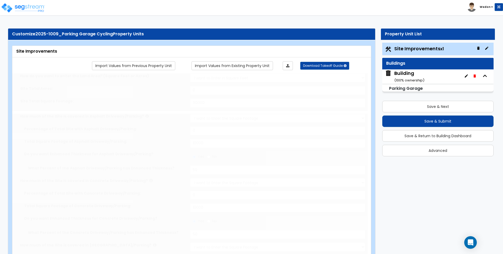
radio input "true"
type input "4"
type input "25"
radio input "true"
type input "4"
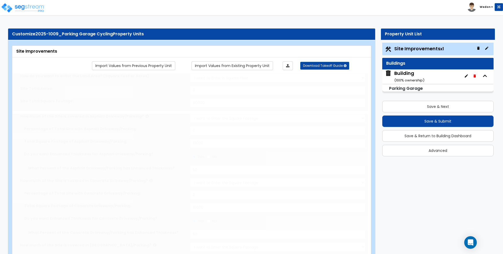
type input "25"
radio input "true"
type input "4"
type input "25"
radio input "true"
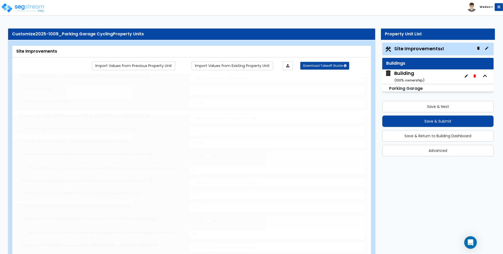
type input "4"
type input "25"
select select "2"
type input "1000"
radio input "true"
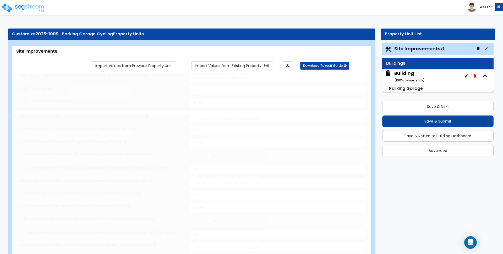
radio input "true"
select select "2"
type input "500"
radio input "true"
select select "1"
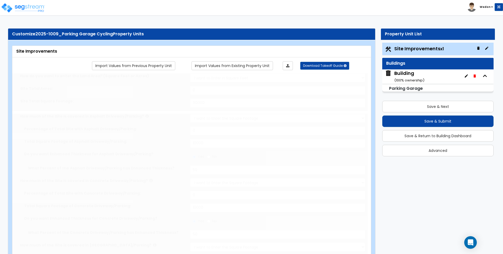
select select "2"
type input "5"
select select "1"
select select "8"
type input "5"
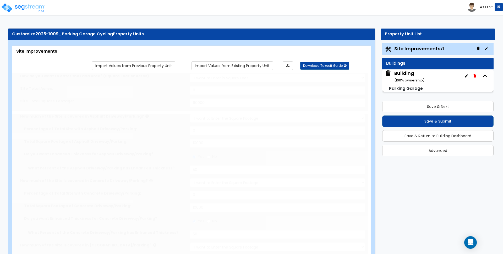
radio input "true"
type input "100"
radio input "true"
type input "100"
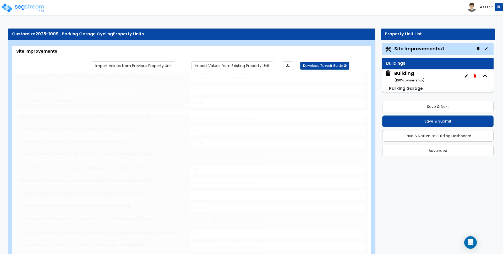
radio input "true"
type input "100"
radio input "true"
type input "100"
radio input "true"
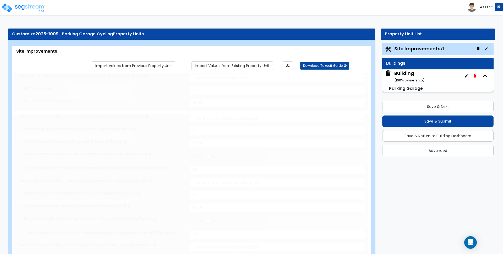
type input "100"
radio input "true"
type input "100"
radio input "true"
select select "3"
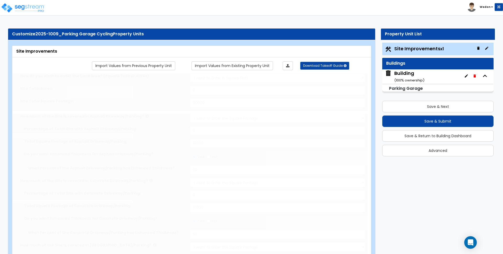
type input "50"
radio input "true"
type input "2"
select select "3"
radio input "true"
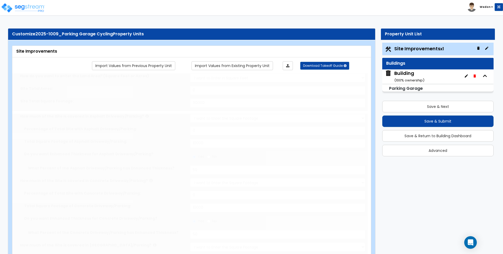
select select "3"
select select "1"
radio input "true"
type input "10"
radio input "true"
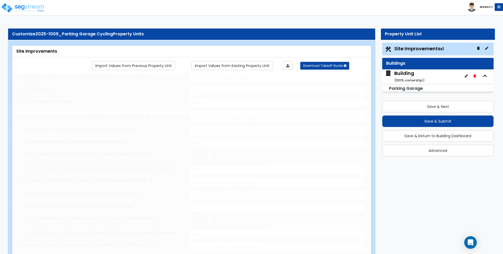
type input "2"
radio input "true"
type input "1"
type input "500"
type input "10"
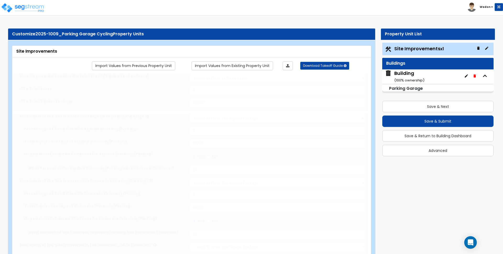
select select "2"
select select "3"
radio input "true"
select select "2"
select select "1"
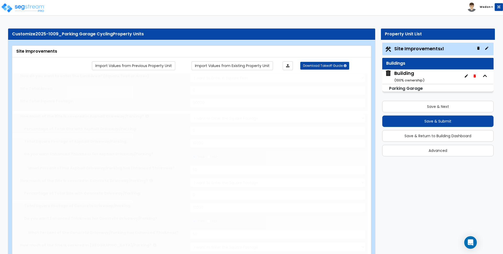
type input "2"
select select "2"
type input "4"
radio input "true"
type input "2"
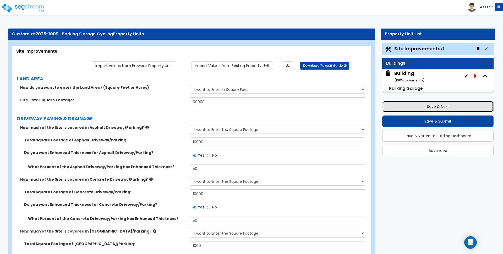
click at [425, 106] on button "Save & Next" at bounding box center [437, 107] width 111 height 12
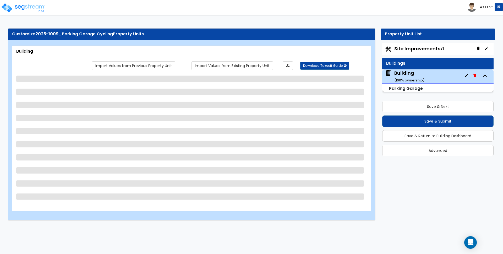
click at [199, 14] on div "Toggle navigation Wedon" at bounding box center [251, 7] width 503 height 15
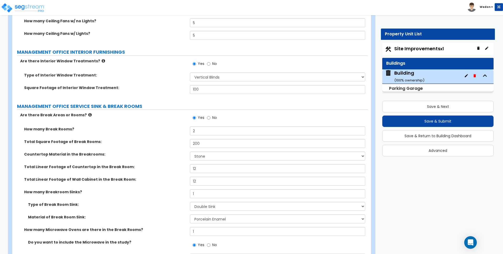
scroll to position [1977, 0]
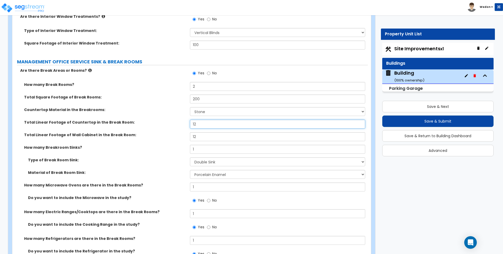
click at [212, 124] on input "12" at bounding box center [277, 124] width 175 height 9
click at [215, 121] on input "12" at bounding box center [277, 124] width 175 height 9
click at [214, 136] on input "12" at bounding box center [277, 136] width 175 height 9
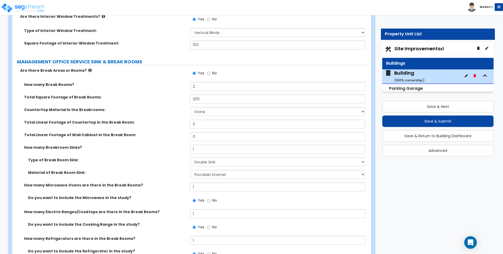
click at [166, 103] on div "Total Square Footage of Break Rooms: 200" at bounding box center [190, 101] width 356 height 13
click at [204, 83] on input "2" at bounding box center [277, 86] width 175 height 9
click at [167, 106] on div "Total Square Footage of Break Rooms: 200" at bounding box center [190, 101] width 356 height 13
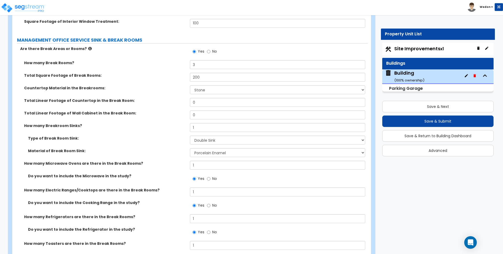
scroll to position [2010, 0]
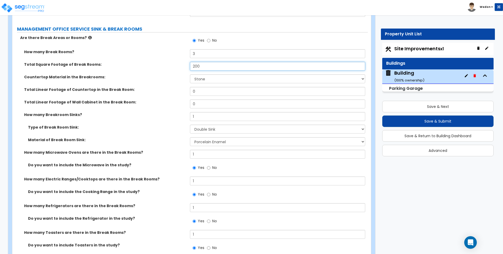
drag, startPoint x: 187, startPoint y: 65, endPoint x: 175, endPoint y: 64, distance: 11.8
click at [175, 64] on div "Total Square Footage of Break Rooms: 200" at bounding box center [190, 68] width 356 height 13
click at [170, 99] on div "Total Linear Footage of Countertop in the Break Room: 0" at bounding box center [190, 93] width 356 height 13
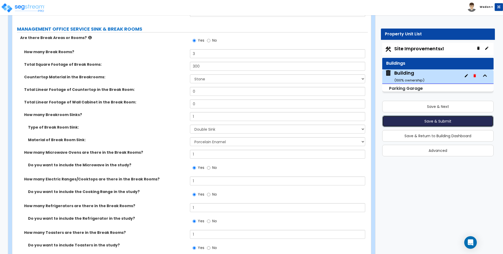
click at [436, 121] on button "Save & Submit" at bounding box center [437, 122] width 111 height 12
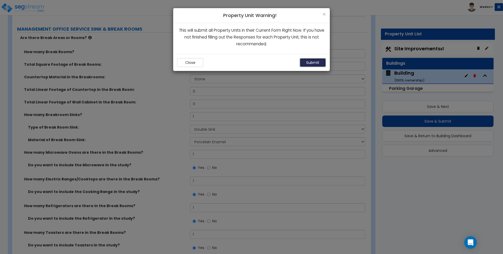
click at [318, 59] on button "Submit" at bounding box center [313, 62] width 26 height 9
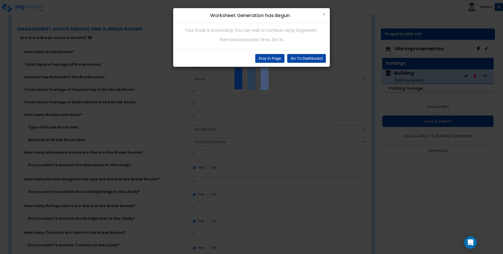
click at [285, 46] on div "Your Study is processing. You can wait or continue using Segstream. Estimated E…" at bounding box center [251, 36] width 157 height 27
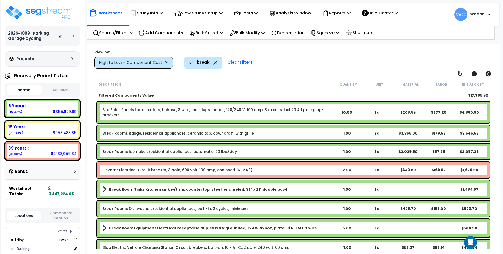
click at [214, 63] on icon at bounding box center [216, 63] width 4 height 4
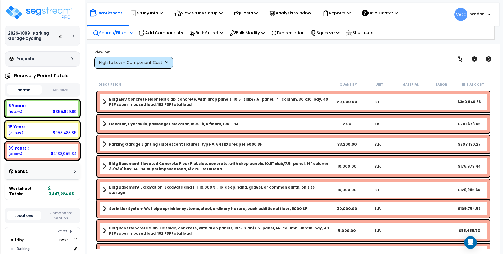
click at [111, 38] on div "Search/Filter Additional Search / Filter" at bounding box center [113, 33] width 40 height 12
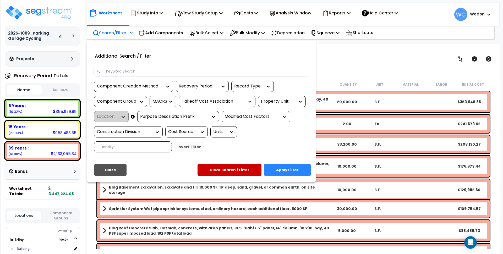
click at [127, 70] on input at bounding box center [205, 71] width 204 height 8
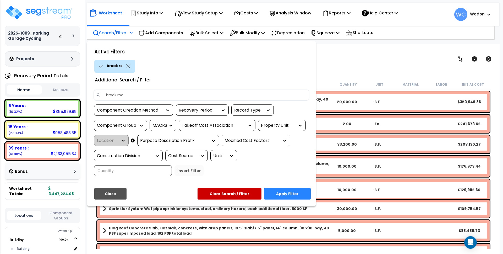
type input "break room"
click at [279, 191] on button "Apply Filter" at bounding box center [287, 194] width 47 height 12
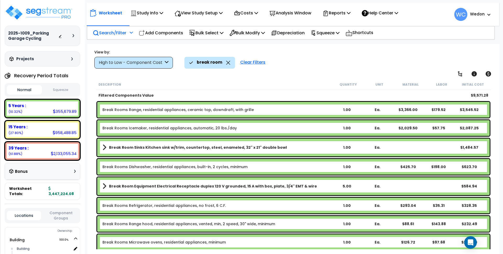
click at [122, 56] on div "View by: High to Low - Component Cost High to Low - Component Cost" at bounding box center [133, 59] width 79 height 19
click at [129, 59] on div "High to Low - Component Cost" at bounding box center [133, 63] width 79 height 12
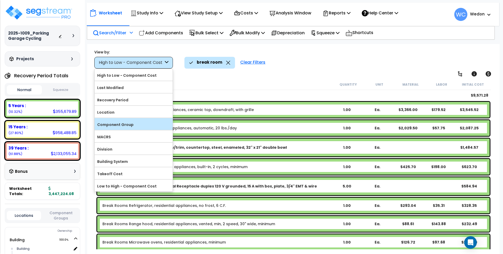
click at [124, 123] on label "Component Group" at bounding box center [134, 125] width 78 height 8
click at [0, 0] on input "Component Group" at bounding box center [0, 0] width 0 height 0
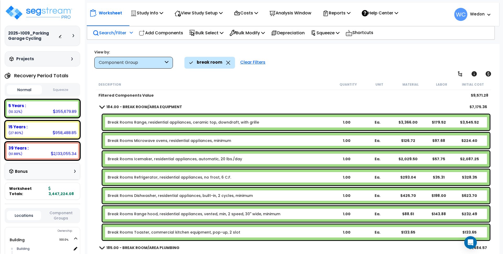
click at [140, 107] on b "184.00 - BREAK ROOM/AREA EQUIPMENT" at bounding box center [144, 106] width 76 height 5
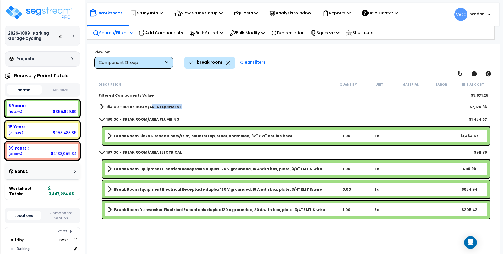
drag, startPoint x: 150, startPoint y: 106, endPoint x: 181, endPoint y: 109, distance: 31.3
click at [181, 109] on div "184.00 - BREAK ROOM/AREA EQUIPMENT $7,175.36" at bounding box center [293, 107] width 393 height 13
click at [168, 118] on b "185.00 - BREAK ROOM/AREA PLUMBING" at bounding box center [142, 119] width 73 height 5
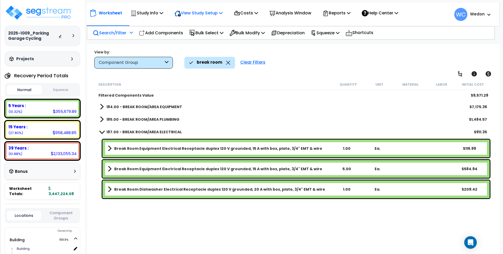
click at [214, 13] on p "View Study Setup" at bounding box center [199, 12] width 48 height 7
click at [207, 36] on link "View Questionnaire" at bounding box center [198, 36] width 52 height 10
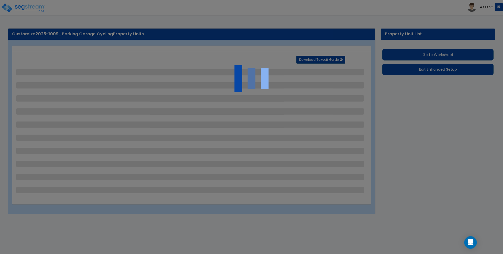
select select "2"
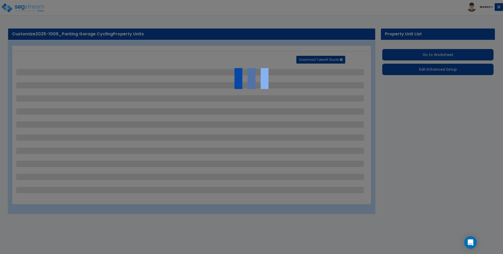
select select "2"
select select "1"
select select "3"
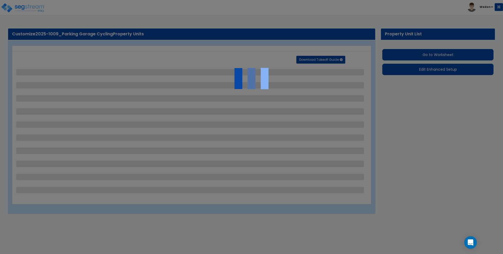
select select "2"
select select "1"
select select "2"
select select "1"
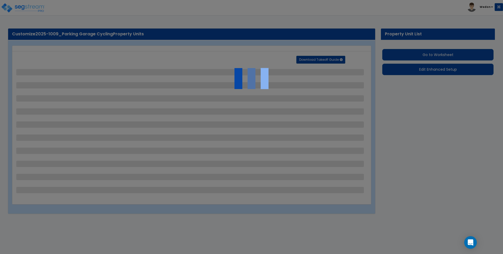
select select "2"
select select "3"
select select "2"
select select "6"
select select "9"
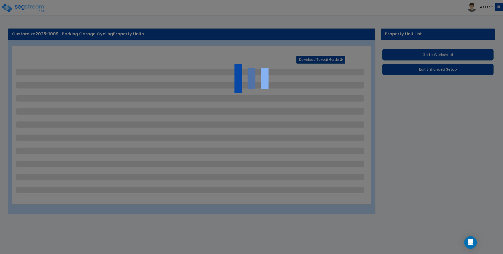
select select "4"
select select "1"
select select "4"
select select "3"
select select "1"
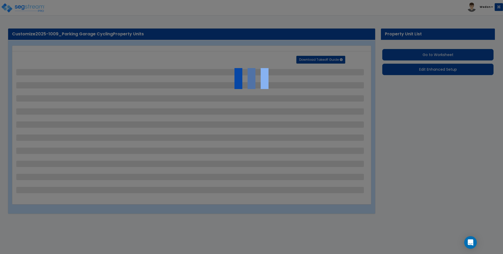
select select "2"
select select "4"
select select "1"
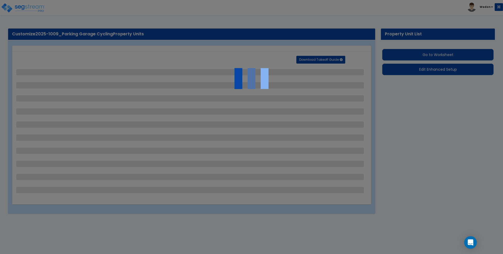
select select "3"
select select "4"
select select "6"
select select "2"
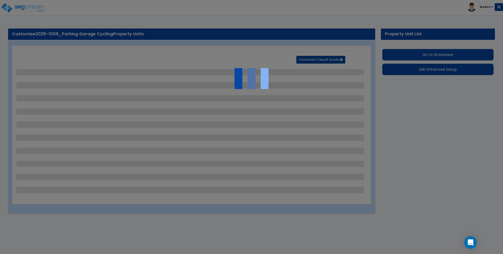
select select "3"
select select "1"
select select "2"
select select "3"
select select "2"
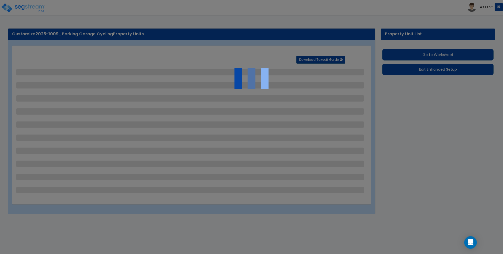
select select "2"
select select "1"
select select "2"
select select "1"
select select "8"
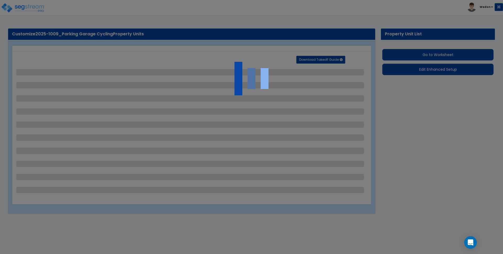
select select "3"
select select "1"
select select "2"
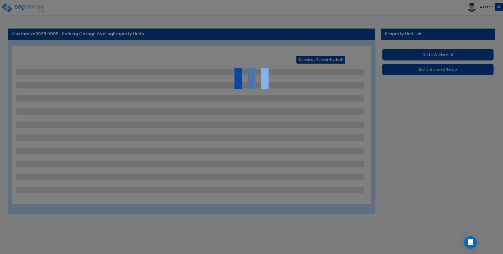
select select "3"
select select "2"
select select "1"
select select "2"
select select "6"
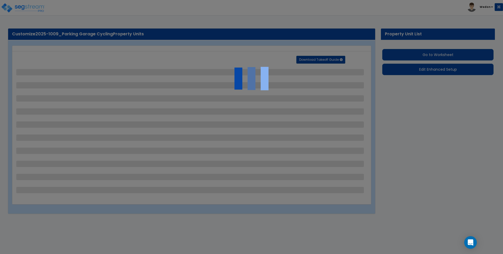
select select "1"
select select "3"
select select "11"
select select "13"
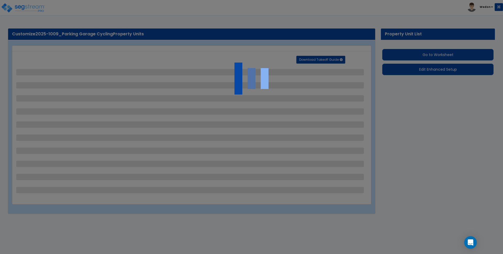
select select "20"
select select "1"
select select "5"
select select "1"
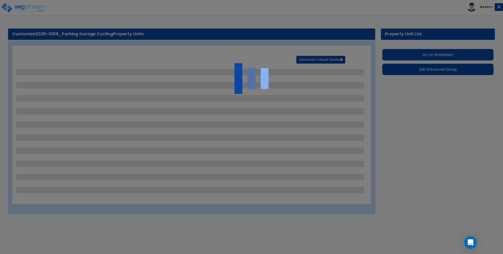
select select "3"
select select "2"
select select "1"
select select "2"
select select "3"
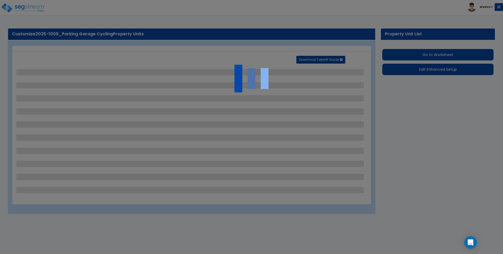
select select "2"
select select "1"
select select "2"
select select "3"
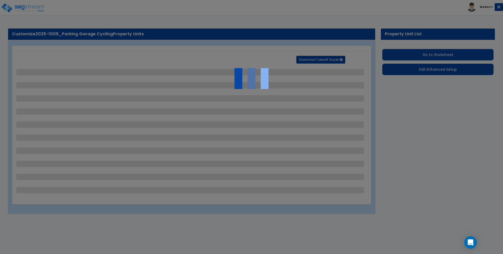
select select "3"
select select "1"
select select "2"
select select "3"
select select "1"
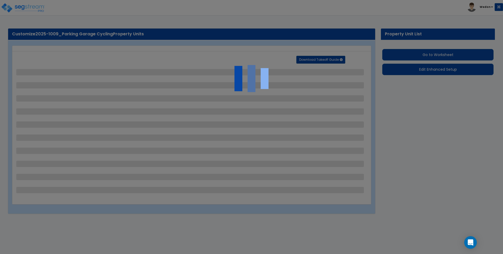
select select "1"
select select "3"
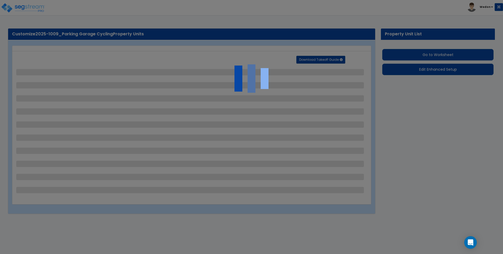
select select "3"
select select "1"
select select "2"
select select "3"
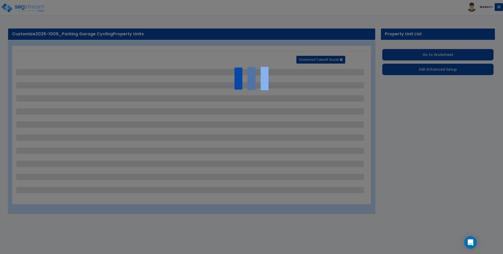
select select "1"
select select "2"
select select "3"
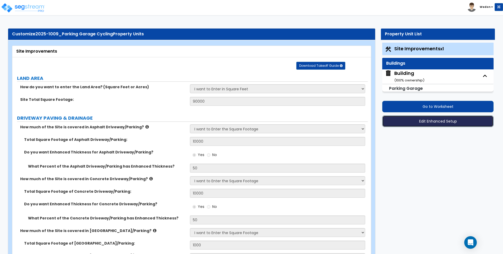
click at [425, 120] on button "Edit Enhanced Setup" at bounding box center [437, 122] width 111 height 12
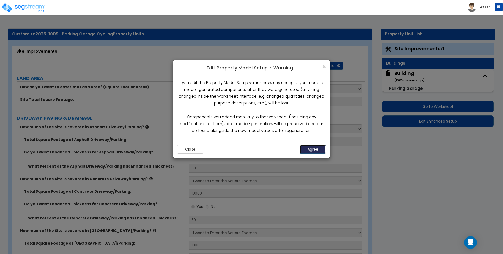
click at [316, 149] on button "Agree" at bounding box center [313, 149] width 26 height 9
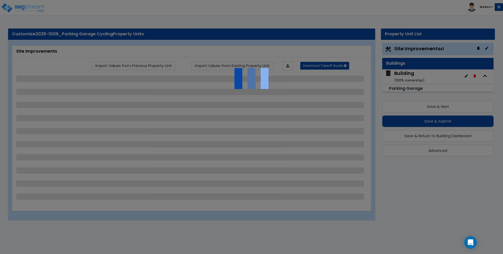
select select "2"
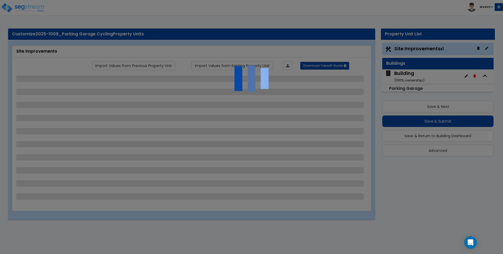
select select "2"
select select "1"
select select "3"
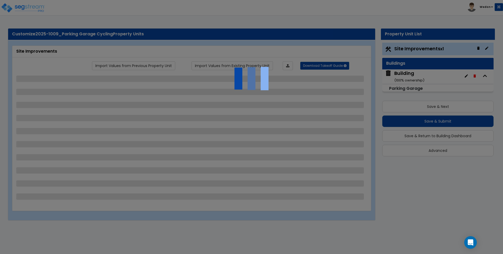
select select "2"
select select "1"
select select "2"
select select "1"
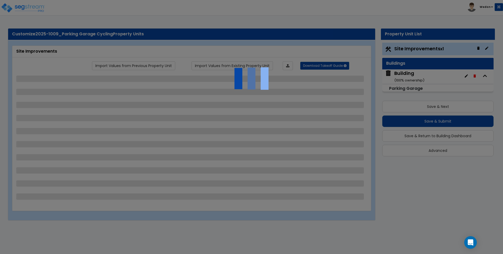
select select "2"
select select "3"
select select "2"
select select "6"
select select "9"
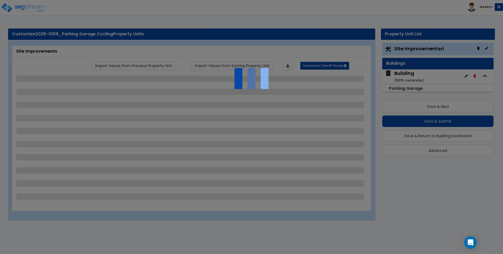
select select "4"
select select "1"
select select "4"
select select "3"
select select "1"
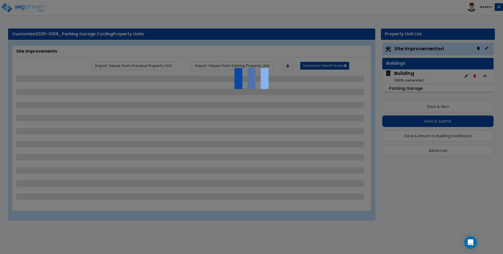
select select "2"
select select "4"
select select "1"
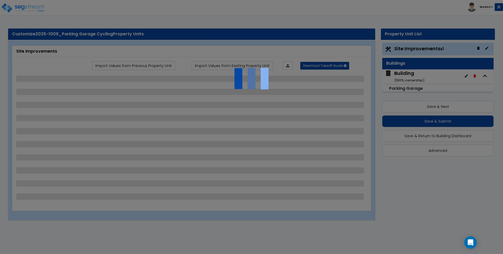
select select "3"
select select "4"
select select "6"
select select "2"
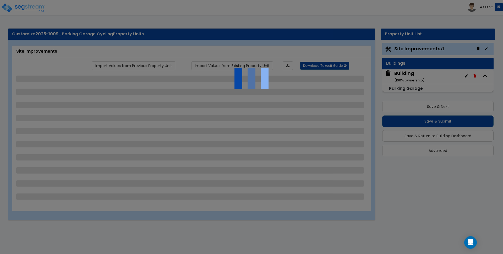
select select "3"
select select "1"
select select "2"
select select "3"
select select "2"
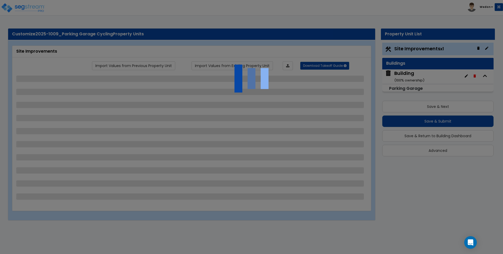
select select "2"
select select "1"
select select "2"
select select "1"
select select "8"
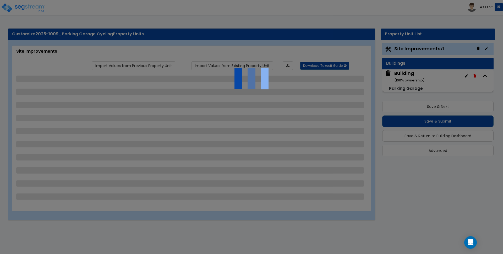
select select "3"
select select "1"
select select "2"
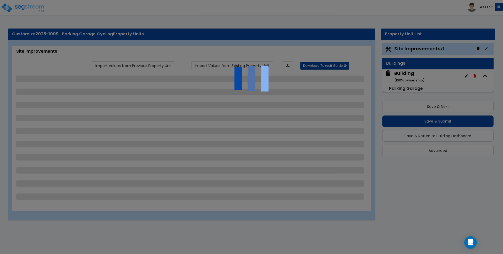
select select "3"
select select "2"
select select "1"
select select "2"
select select "6"
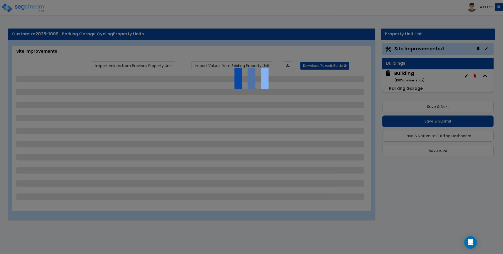
select select "1"
select select "3"
select select "11"
select select "13"
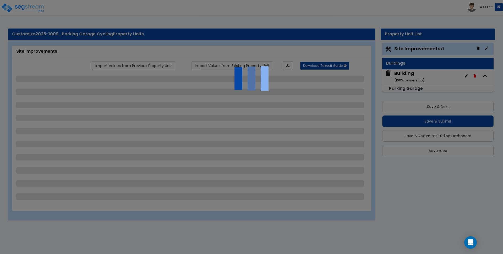
select select "20"
select select "1"
select select "5"
select select "1"
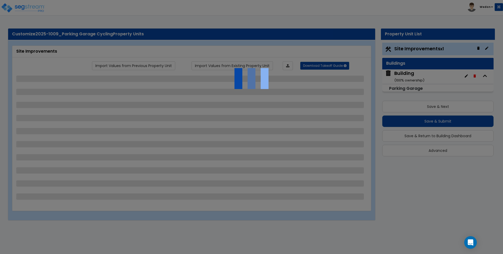
select select "3"
select select "2"
select select "1"
select select "2"
select select "3"
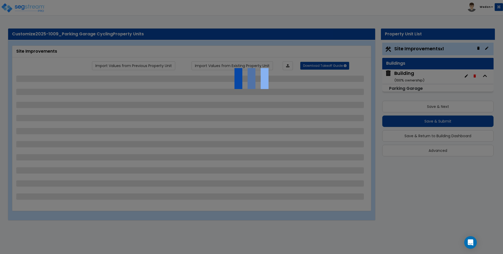
select select "2"
select select "1"
select select "2"
select select "3"
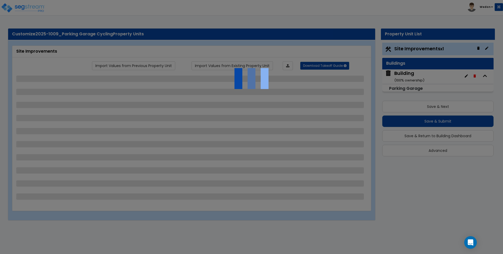
select select "3"
select select "1"
select select "2"
select select "3"
select select "1"
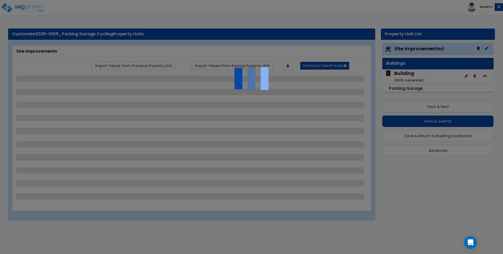
select select "1"
select select "3"
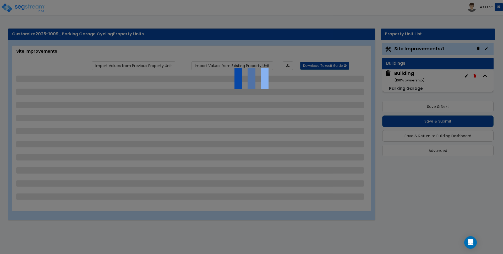
select select "3"
select select "1"
select select "2"
select select "3"
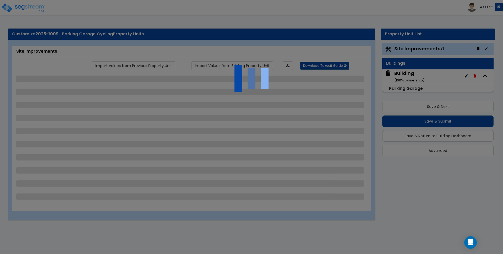
select select "1"
select select "2"
select select "3"
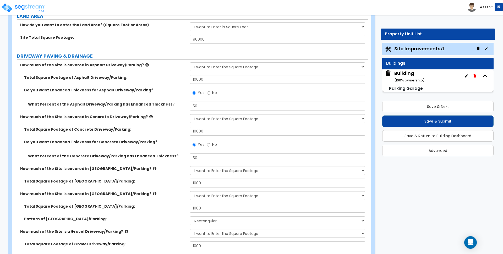
scroll to position [67, 0]
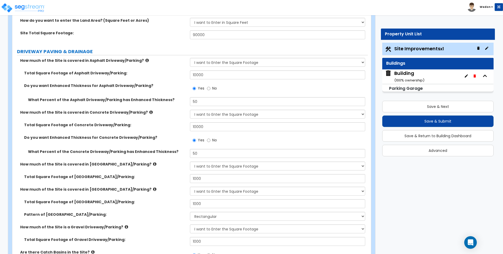
click at [411, 76] on div "Building ( 100 % ownership)" at bounding box center [409, 76] width 30 height 13
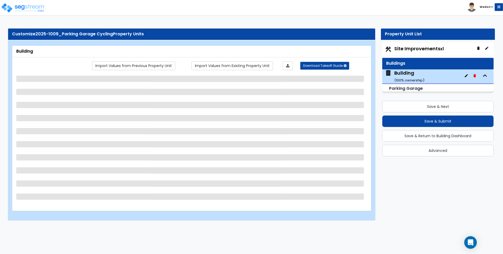
select select "3"
select select "1"
select select "2"
select select "1"
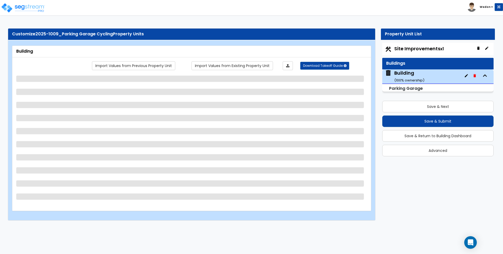
select select "3"
select select "1"
select select "2"
select select "3"
select select "2"
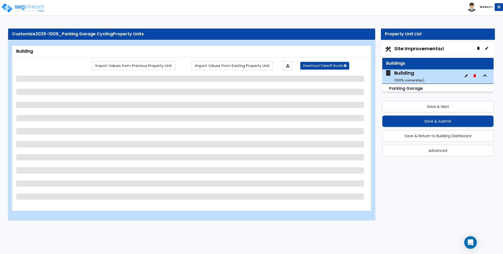
select select "1"
select select "2"
select select "1"
select select "3"
select select "2"
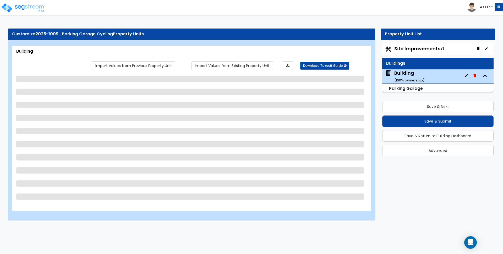
select select "3"
select select "1"
select select "2"
select select "3"
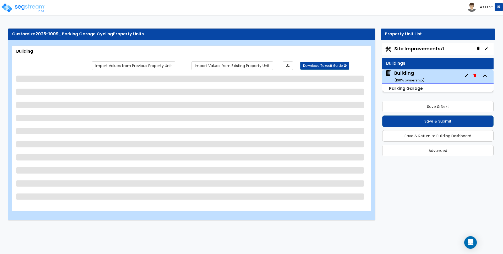
select select "4"
select select "2"
select select "1"
select select "2"
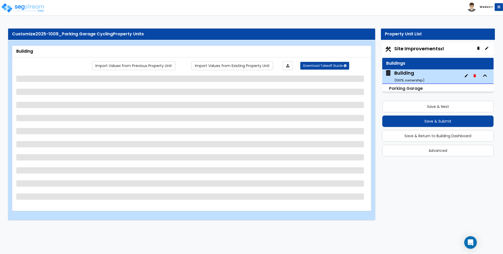
select select "1"
select select "3"
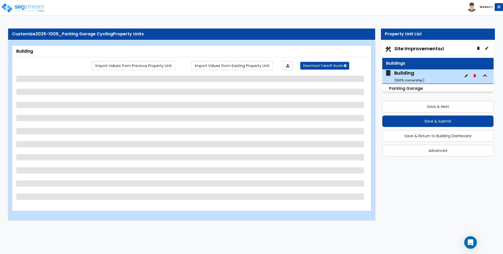
select select "2"
select select "3"
select select "2"
select select "4"
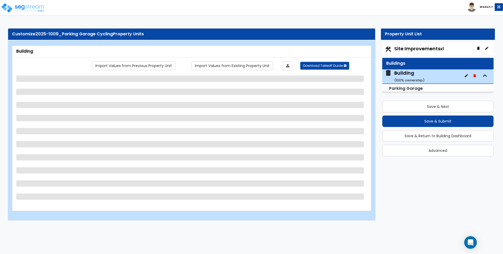
select select "2"
select select "3"
select select "2"
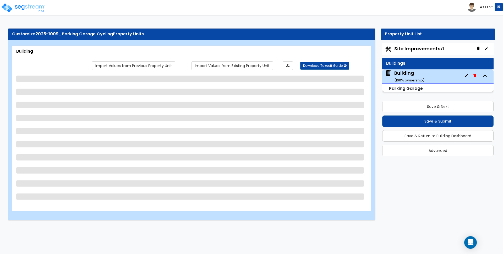
select select "2"
select select "1"
select select "3"
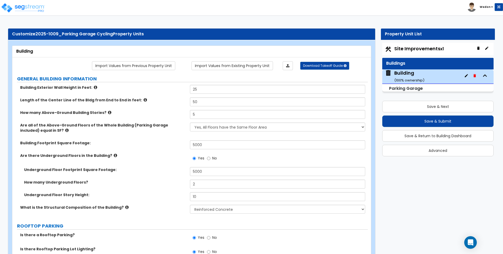
scroll to position [1212, 0]
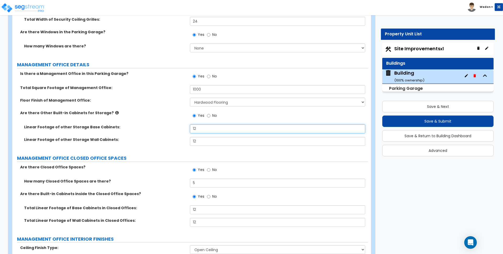
click at [207, 126] on input "12" at bounding box center [277, 129] width 175 height 9
type input "0"
click at [165, 171] on div "Are there Closed Office Spaces? Yes No" at bounding box center [190, 172] width 356 height 14
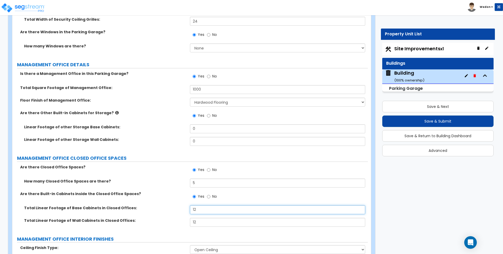
click at [204, 209] on input "12" at bounding box center [277, 210] width 175 height 9
type input "0"
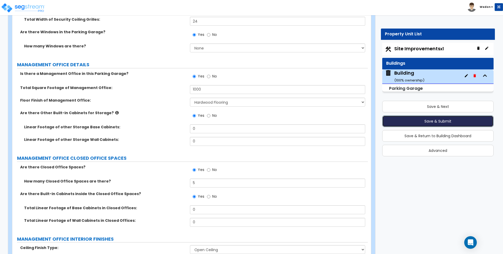
click at [412, 120] on button "Save & Submit" at bounding box center [437, 122] width 111 height 12
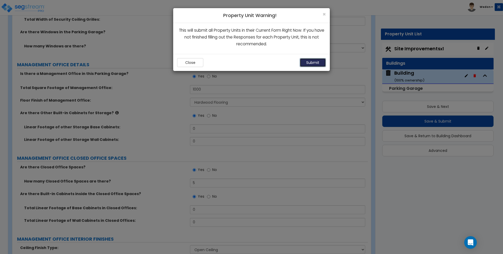
click at [313, 60] on button "Submit" at bounding box center [313, 62] width 26 height 9
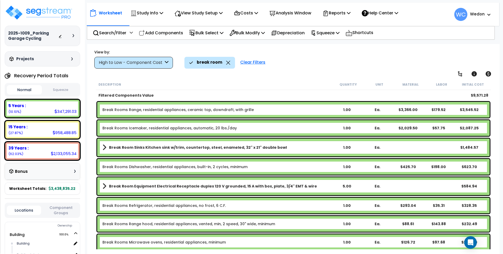
scroll to position [23, 0]
click at [274, 87] on div "Description" at bounding box center [216, 84] width 234 height 5
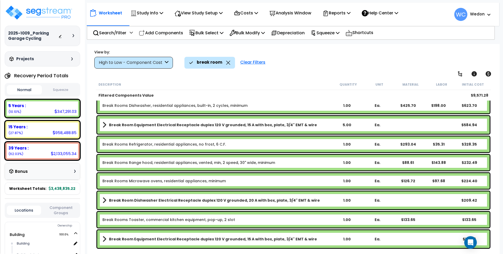
scroll to position [0, 0]
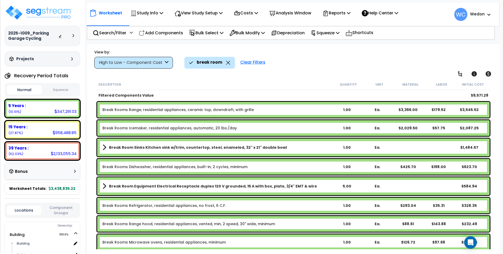
click at [133, 57] on div "High to Low - Component Cost" at bounding box center [133, 63] width 79 height 12
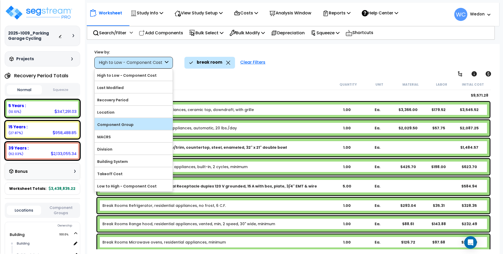
click at [144, 124] on label "Component Group" at bounding box center [134, 125] width 78 height 8
click at [0, 0] on input "Component Group" at bounding box center [0, 0] width 0 height 0
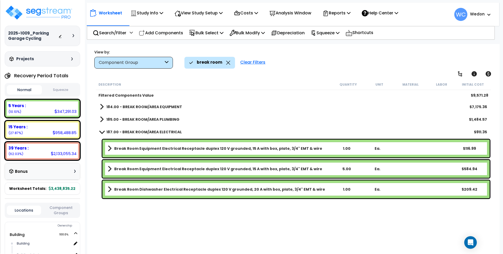
click at [141, 108] on b "184.00 - BREAK ROOM/AREA EQUIPMENT" at bounding box center [144, 106] width 76 height 5
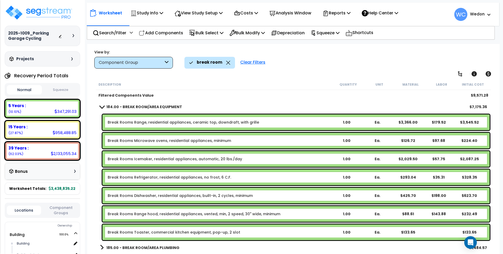
click at [227, 64] on icon at bounding box center [228, 63] width 4 height 4
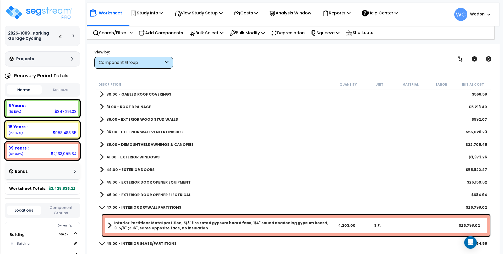
scroll to position [333, 0]
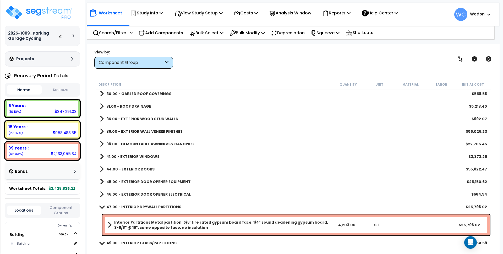
click at [137, 156] on b "41.00 - EXTERIOR WINDOWS" at bounding box center [132, 156] width 53 height 5
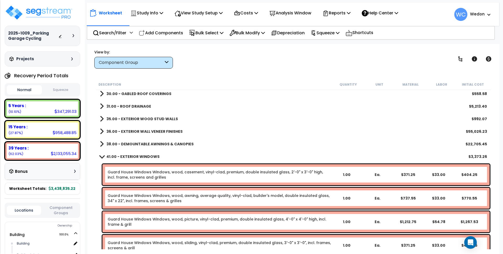
click at [137, 156] on b "41.00 - EXTERIOR WINDOWS" at bounding box center [132, 156] width 53 height 5
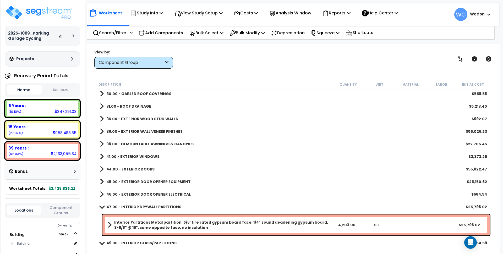
click at [137, 167] on b "44.00 - EXTERIOR DOORS" at bounding box center [130, 169] width 48 height 5
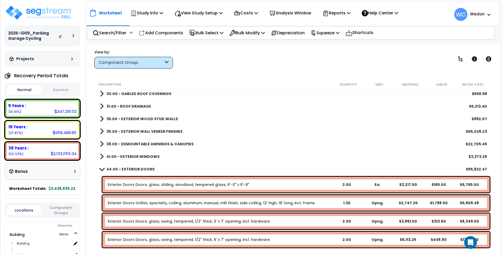
click at [137, 167] on b "44.00 - EXTERIOR DOORS" at bounding box center [130, 169] width 48 height 5
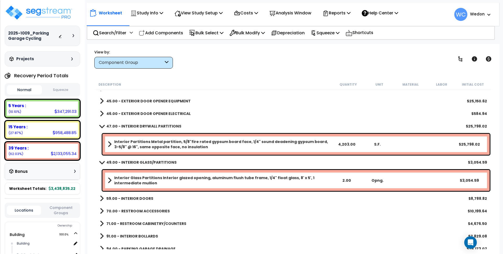
scroll to position [413, 0]
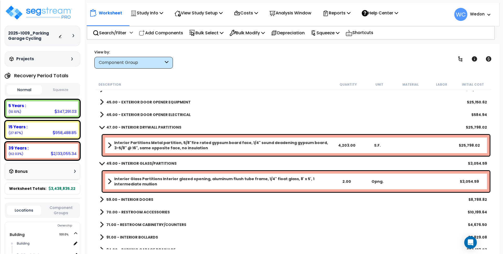
click at [159, 164] on b "49.00 - INTERIOR GLASS/PARTITIONS" at bounding box center [141, 163] width 70 height 5
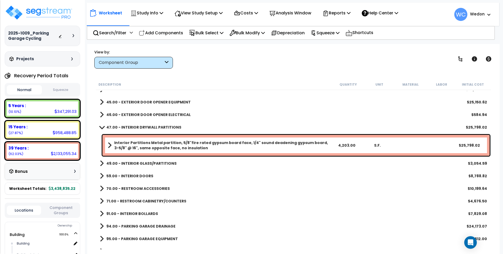
click at [152, 128] on b "47.00 - INTERIOR DRYWALL PARTITIONS" at bounding box center [143, 127] width 75 height 5
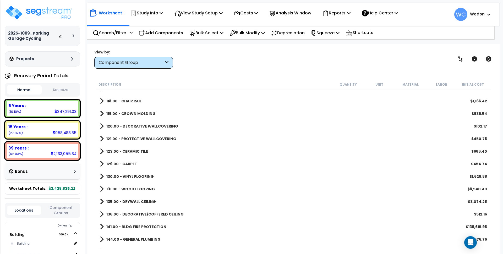
scroll to position [718, 0]
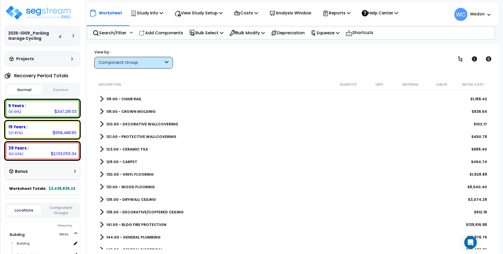
click at [130, 171] on link "130.00 - VINYL FLOORING" at bounding box center [127, 174] width 54 height 7
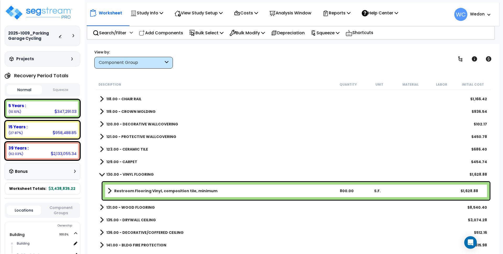
click at [130, 171] on link "130.00 - VINYL FLOORING" at bounding box center [127, 174] width 54 height 7
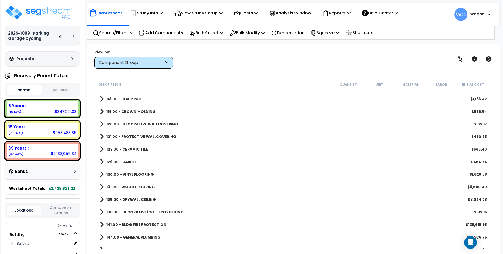
click at [133, 186] on b "131.00 - WOOD FLOORING" at bounding box center [130, 187] width 48 height 5
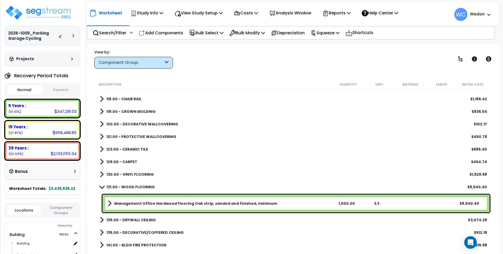
click at [133, 186] on b "131.00 - WOOD FLOORING" at bounding box center [130, 187] width 48 height 5
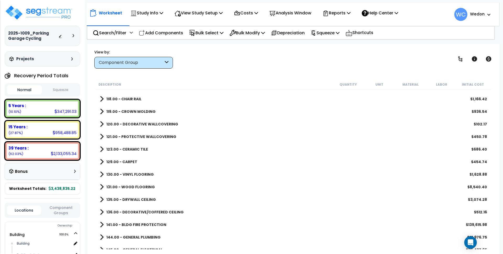
click at [136, 200] on b "135.00 - DRYWALL CEILING" at bounding box center [131, 199] width 50 height 5
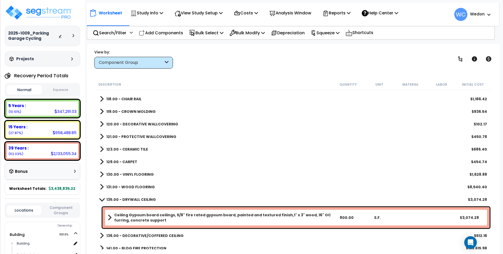
click at [136, 200] on b "135.00 - DRYWALL CEILING" at bounding box center [131, 199] width 50 height 5
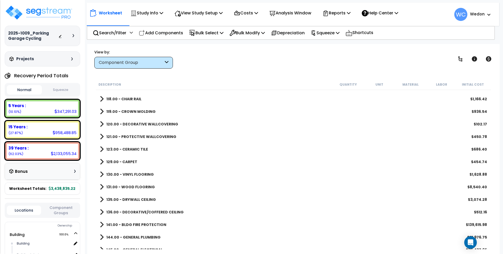
click at [143, 210] on b "136.00 - DECORATIVE/COFFERED CEILING" at bounding box center [144, 212] width 77 height 5
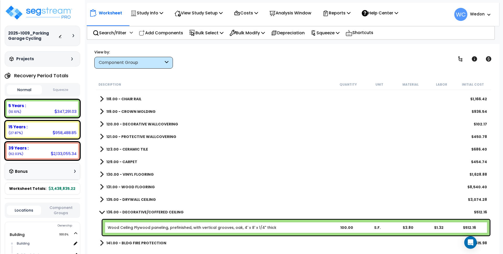
click at [153, 210] on b "136.00 - DECORATIVE/COFFERED CEILING" at bounding box center [144, 212] width 77 height 5
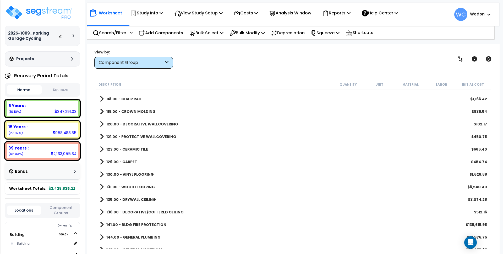
scroll to position [788, 0]
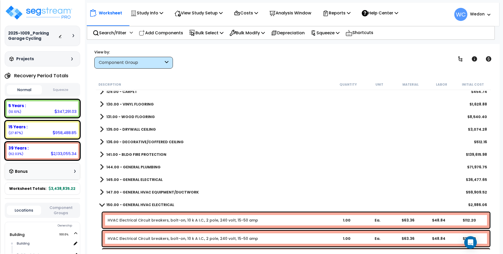
click at [143, 203] on b "150.00 - GENERAL HVAC ELECTRICAL" at bounding box center [140, 204] width 68 height 5
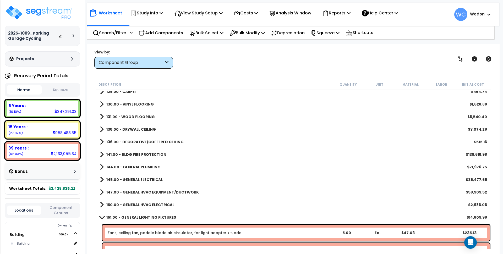
scroll to position [880, 0]
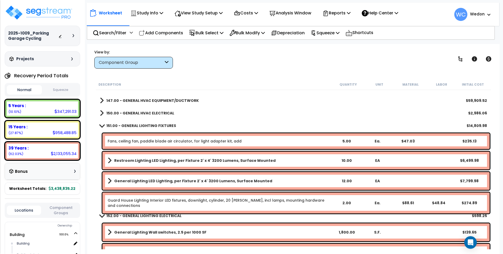
click at [145, 129] on link "151.00 - GENERAL LIGHTING FIXTURES" at bounding box center [138, 125] width 76 height 7
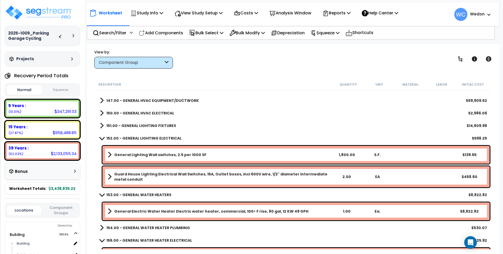
click at [146, 136] on b "152.00 - GENERAL LIGHTING ELECTRICAL" at bounding box center [143, 138] width 75 height 5
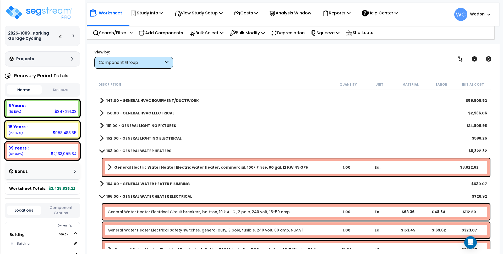
click at [159, 149] on b "153.00 - GENERAL WATER HEATERS" at bounding box center [138, 150] width 65 height 5
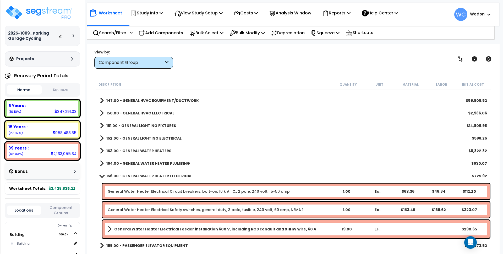
scroll to position [960, 0]
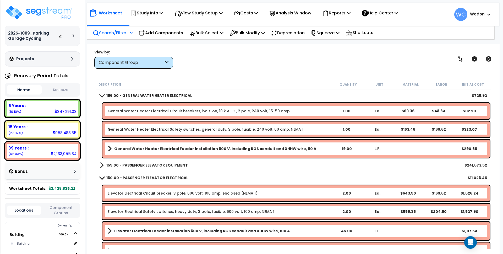
click at [120, 34] on p "Search/Filter" at bounding box center [110, 32] width 34 height 7
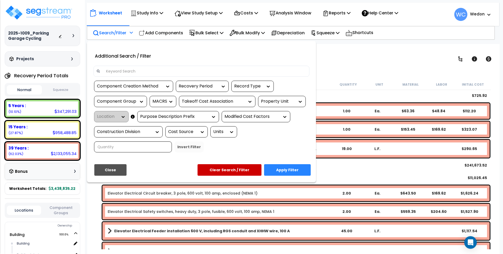
click at [207, 90] on div "Recovery Period" at bounding box center [202, 86] width 53 height 11
click at [196, 87] on div "Recovery Period" at bounding box center [198, 86] width 39 height 6
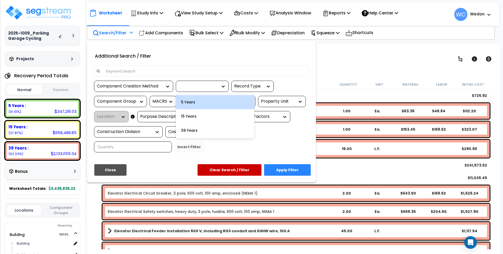
click at [199, 103] on div "5 Years" at bounding box center [215, 102] width 79 height 14
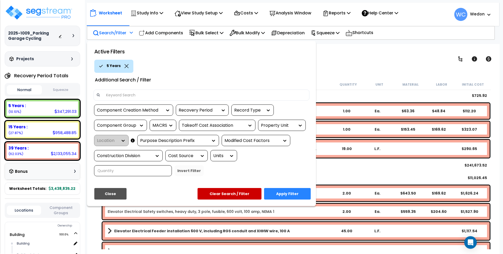
click at [281, 192] on button "Apply Filter" at bounding box center [287, 194] width 47 height 12
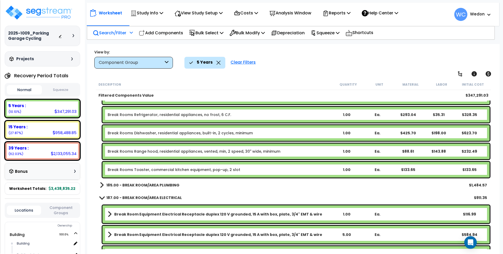
scroll to position [322, 0]
click at [156, 186] on b "185.00 - BREAK ROOM/AREA PLUMBING" at bounding box center [142, 185] width 73 height 5
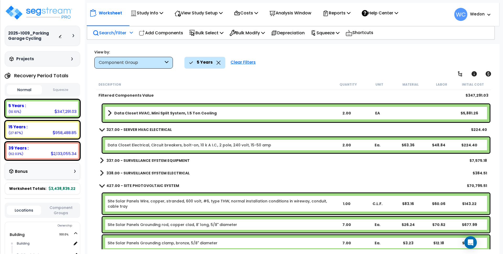
scroll to position [735, 0]
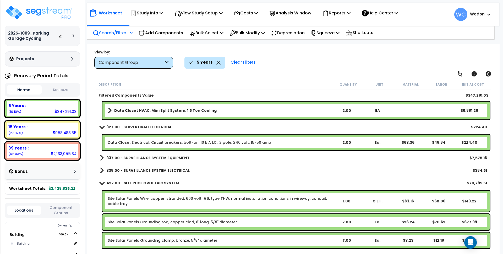
click at [150, 165] on div "338.00 - SURVEILLANCE SYSTEM ELECTRICAL $384.51" at bounding box center [293, 170] width 393 height 13
drag, startPoint x: 150, startPoint y: 165, endPoint x: 164, endPoint y: 170, distance: 14.3
click at [164, 170] on b "338.00 - SURVEILLANCE SYSTEM ELECTRICAL" at bounding box center [147, 170] width 83 height 5
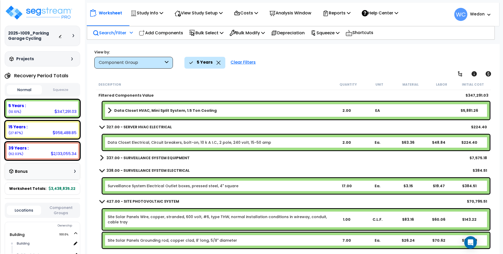
click at [113, 32] on p "Search/Filter" at bounding box center [110, 32] width 34 height 7
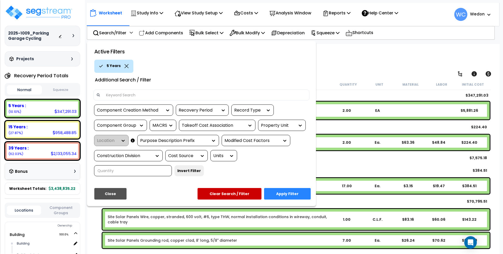
click at [141, 95] on input at bounding box center [205, 95] width 204 height 8
type input "counter"
click at [288, 197] on button "Apply Filter" at bounding box center [287, 194] width 47 height 12
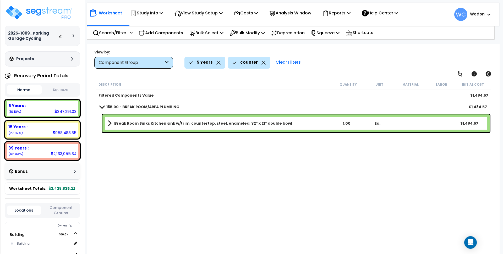
scroll to position [0, 0]
click at [110, 110] on link "185.00 - BREAK ROOM/AREA PLUMBING" at bounding box center [140, 106] width 80 height 7
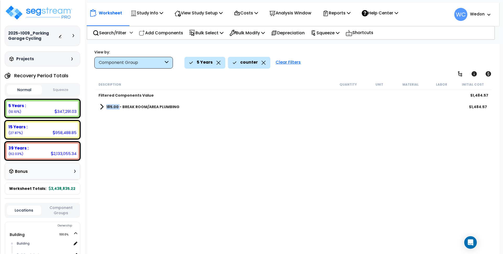
click at [110, 110] on link "185.00 - BREAK ROOM/AREA PLUMBING" at bounding box center [140, 106] width 80 height 7
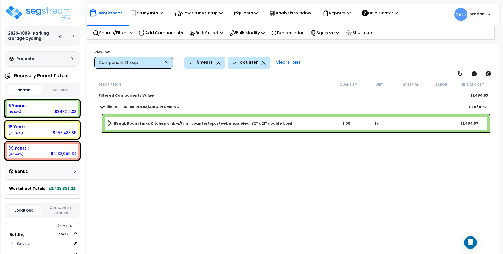
click at [263, 61] on icon at bounding box center [264, 63] width 4 height 4
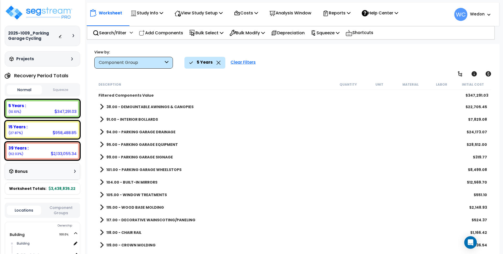
click at [144, 66] on div "Component Group" at bounding box center [131, 63] width 65 height 6
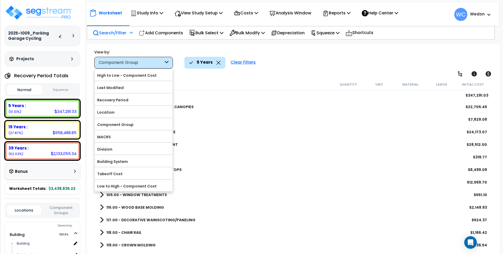
click at [125, 37] on div "Search/Filter Additional Search / Filter" at bounding box center [113, 33] width 40 height 12
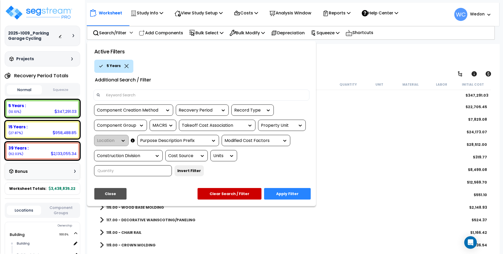
click at [152, 99] on input at bounding box center [205, 95] width 204 height 8
type input "cabinet"
click at [283, 195] on button "Apply Filter" at bounding box center [287, 194] width 47 height 12
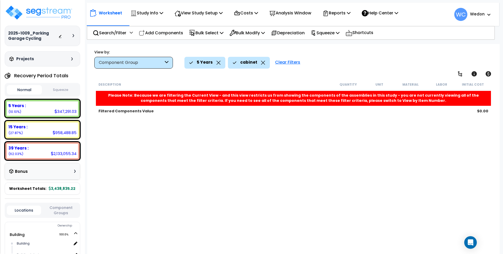
click at [264, 64] on div "cabinet" at bounding box center [249, 63] width 42 height 12
click at [263, 63] on icon at bounding box center [263, 63] width 4 height 4
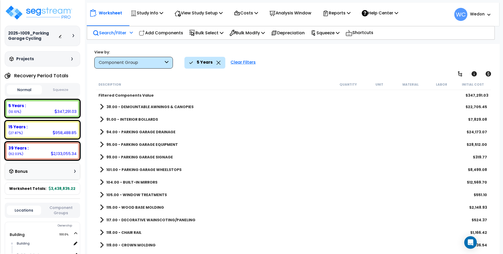
click at [125, 36] on div "Search/Filter Additional Search / Filter" at bounding box center [113, 33] width 40 height 12
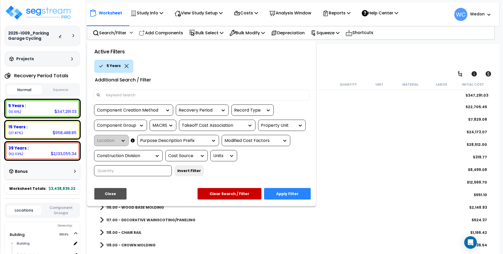
click at [131, 125] on div "Component Group" at bounding box center [116, 126] width 39 height 6
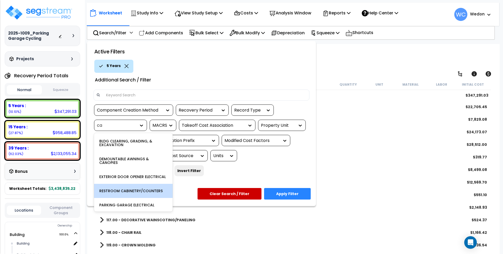
type input "c"
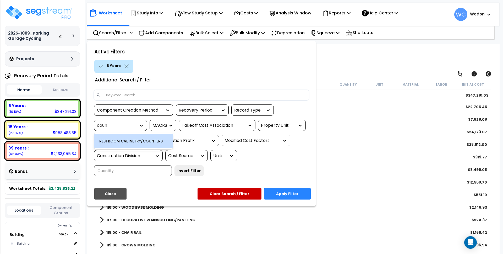
type input "count"
click at [352, 75] on div at bounding box center [251, 127] width 503 height 254
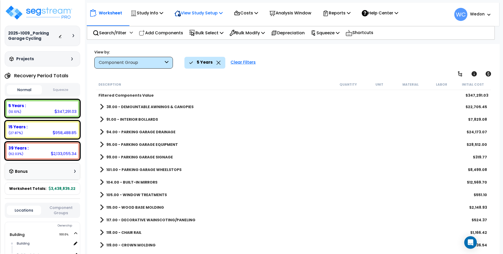
click at [201, 10] on p "View Study Setup" at bounding box center [199, 12] width 48 height 7
click at [198, 37] on link "View Questionnaire" at bounding box center [198, 36] width 52 height 10
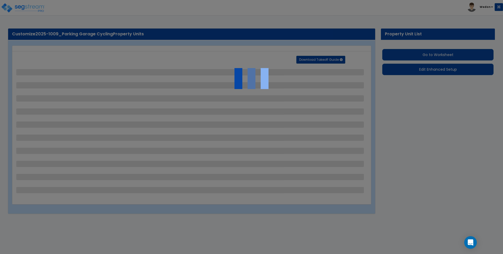
select select "2"
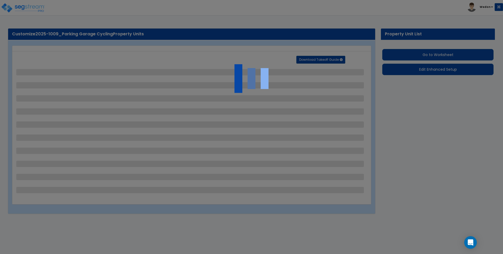
select select "2"
select select "1"
select select "3"
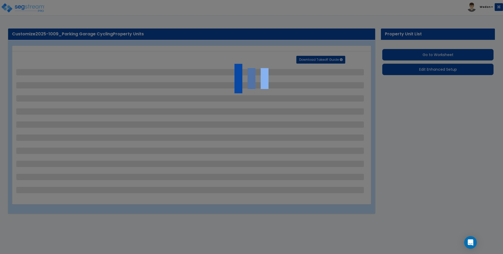
select select "2"
select select "1"
select select "2"
select select "1"
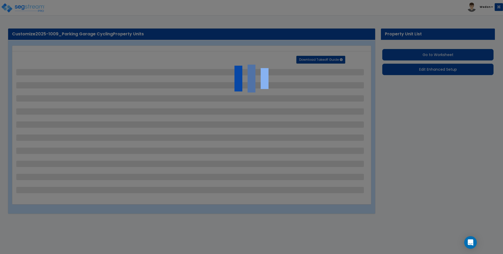
select select "2"
select select "3"
select select "2"
select select "6"
select select "9"
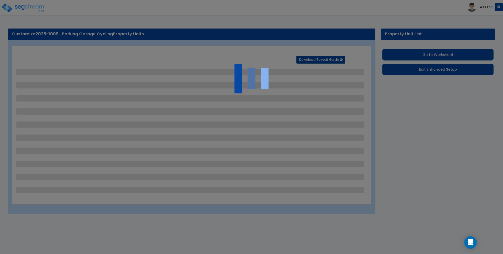
select select "4"
select select "1"
select select "4"
select select "3"
select select "1"
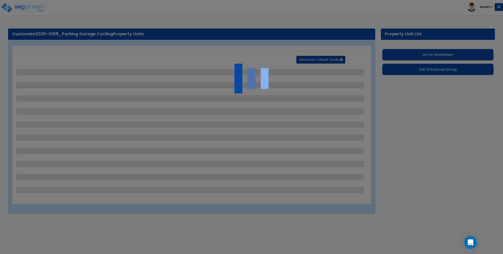
select select "2"
select select "4"
select select "1"
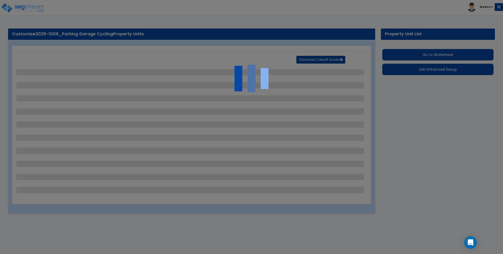
select select "3"
select select "4"
select select "6"
select select "2"
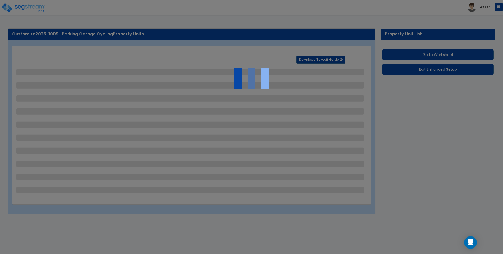
select select "3"
select select "1"
select select "2"
select select "3"
select select "2"
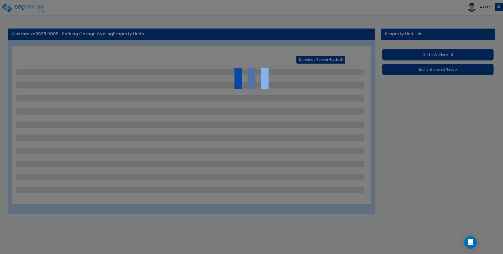
select select "2"
select select "1"
select select "2"
select select "1"
select select "8"
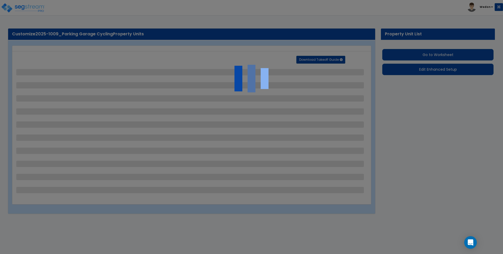
select select "3"
select select "1"
select select "2"
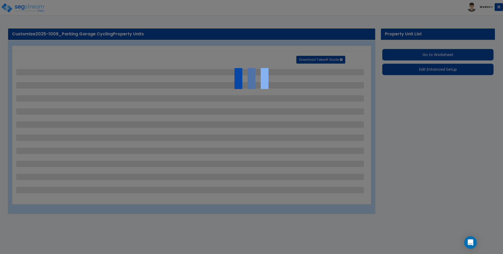
select select "3"
select select "2"
select select "1"
select select "2"
select select "6"
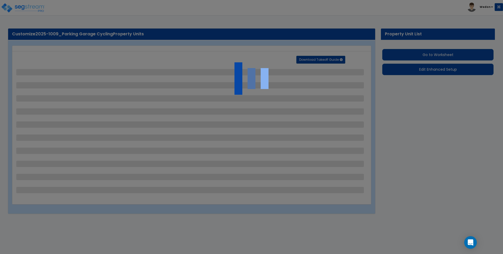
select select "1"
select select "3"
select select "11"
select select "13"
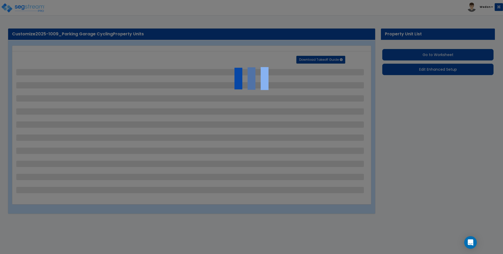
select select "20"
select select "1"
select select "5"
select select "1"
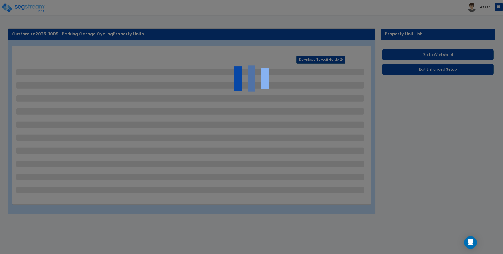
select select "3"
select select "2"
select select "1"
select select "2"
select select "3"
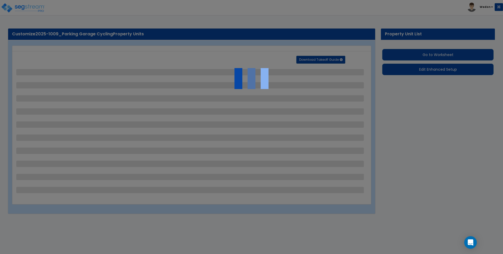
select select "2"
select select "1"
select select "2"
select select "3"
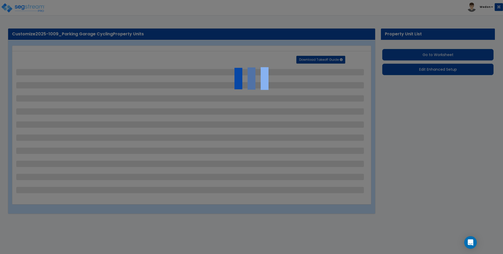
select select "3"
select select "1"
select select "2"
select select "3"
select select "1"
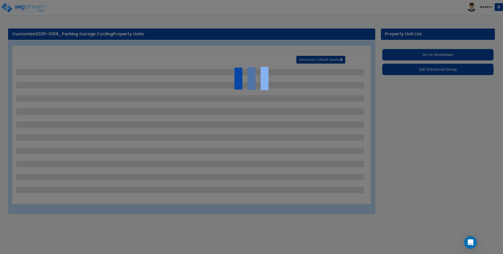
select select "1"
select select "3"
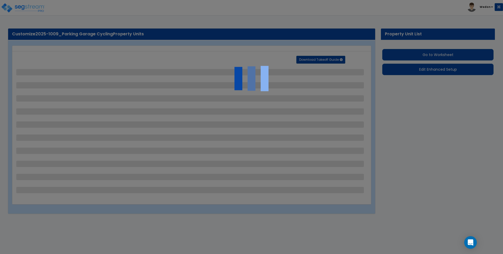
select select "3"
select select "1"
select select "2"
select select "3"
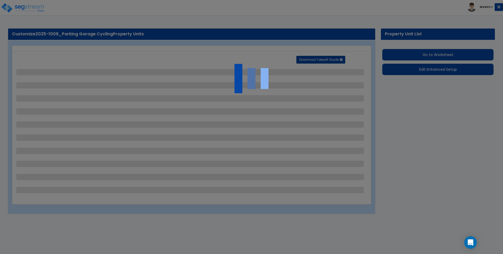
select select "1"
select select "2"
select select "3"
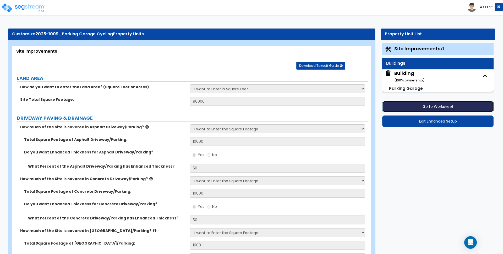
drag, startPoint x: 412, startPoint y: 107, endPoint x: 431, endPoint y: 104, distance: 19.5
click at [431, 104] on button "Go to Worksheet" at bounding box center [437, 107] width 111 height 12
drag, startPoint x: 427, startPoint y: 123, endPoint x: 462, endPoint y: 134, distance: 36.8
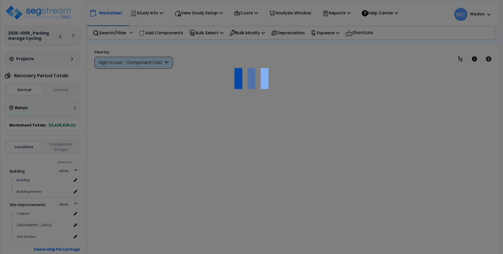
click at [199, 12] on div at bounding box center [251, 127] width 503 height 254
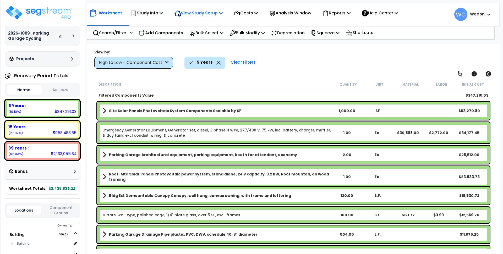
click at [216, 14] on p "View Study Setup" at bounding box center [199, 12] width 48 height 7
click at [207, 37] on link "View Questionnaire" at bounding box center [198, 36] width 52 height 10
click at [219, 66] on div "5 Years" at bounding box center [204, 63] width 31 height 12
click at [219, 63] on icon at bounding box center [219, 63] width 4 height 4
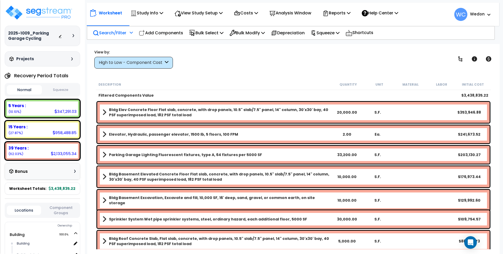
click at [99, 32] on p "Search/Filter" at bounding box center [110, 32] width 34 height 7
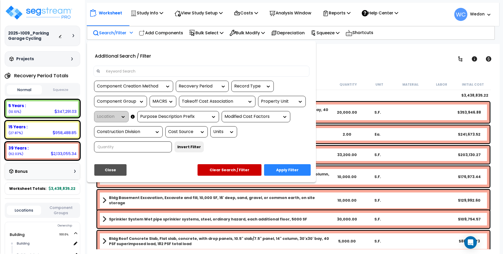
click at [132, 72] on input at bounding box center [205, 71] width 204 height 8
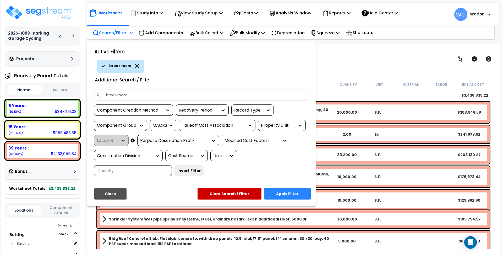
type input "break room"
click at [285, 194] on button "Apply Filter" at bounding box center [287, 194] width 47 height 12
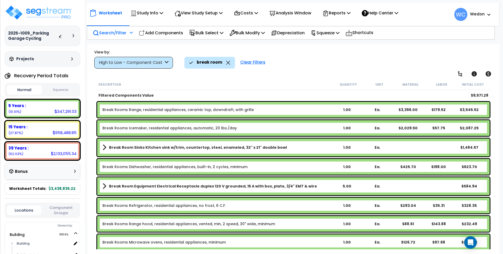
click at [143, 62] on div "High to Low - Component Cost" at bounding box center [131, 63] width 65 height 6
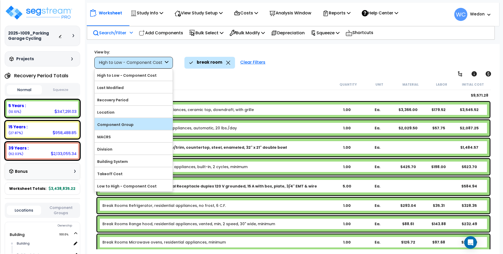
click at [134, 127] on label "Component Group" at bounding box center [134, 125] width 78 height 8
click at [0, 0] on input "Component Group" at bounding box center [0, 0] width 0 height 0
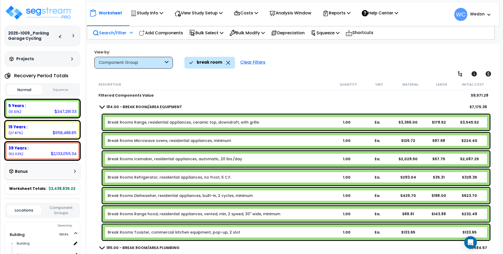
click at [139, 108] on b "184.00 - BREAK ROOM/AREA EQUIPMENT" at bounding box center [144, 106] width 76 height 5
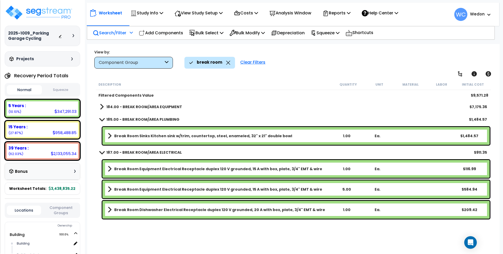
click at [135, 117] on b "185.00 - BREAK ROOM/AREA PLUMBING" at bounding box center [142, 119] width 73 height 5
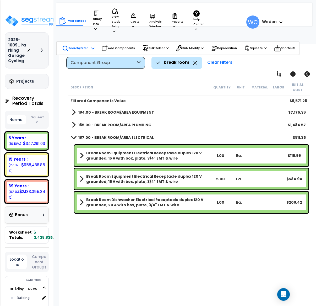
click at [146, 254] on div "Description Quantity Unit Material Labor Initial Cost Filtered Components Value…" at bounding box center [189, 181] width 244 height 205
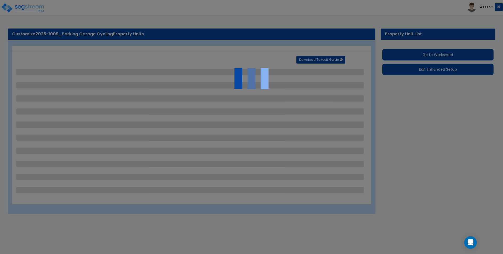
select select "2"
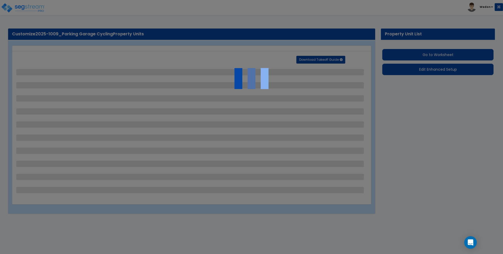
select select "2"
select select "1"
select select "3"
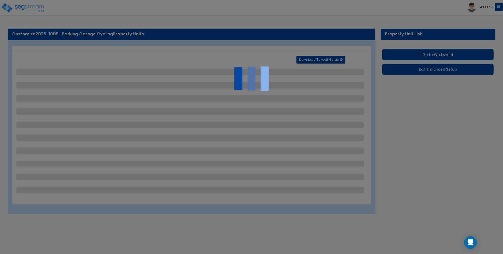
select select "2"
select select "1"
select select "2"
select select "1"
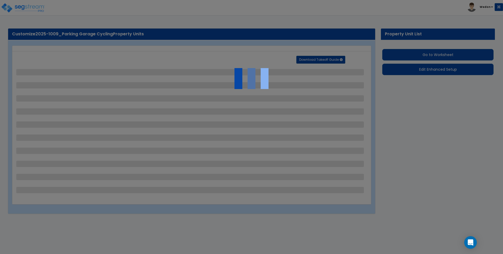
select select "2"
select select "3"
select select "2"
select select "6"
select select "9"
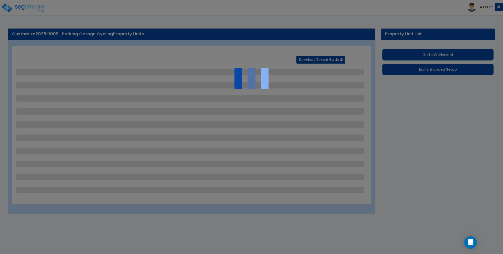
select select "4"
select select "1"
select select "4"
select select "3"
select select "1"
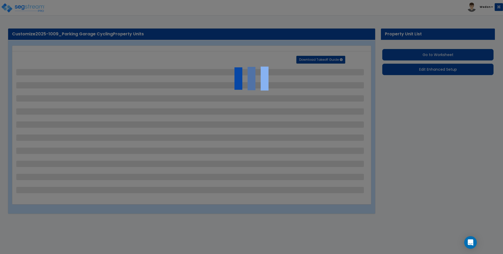
select select "2"
select select "4"
select select "1"
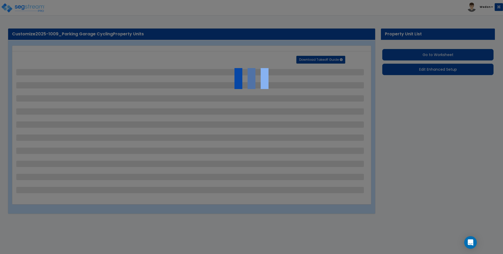
select select "3"
select select "4"
select select "6"
select select "2"
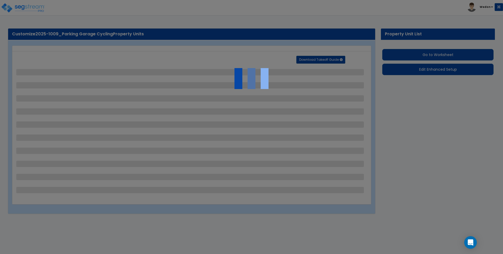
select select "3"
select select "1"
select select "2"
select select "3"
select select "2"
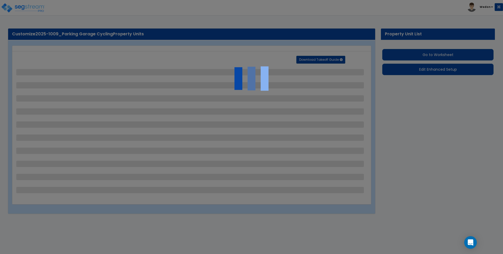
select select "2"
select select "1"
select select "2"
select select "1"
select select "8"
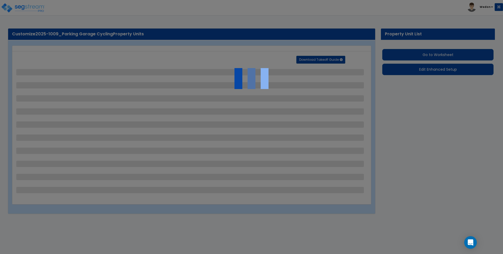
select select "3"
select select "1"
select select "2"
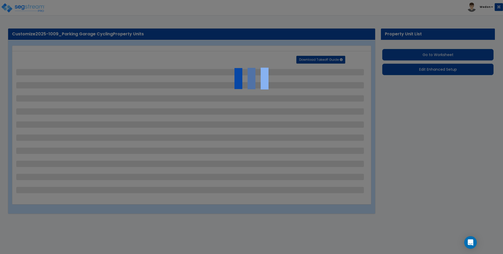
select select "3"
select select "2"
select select "1"
select select "2"
select select "6"
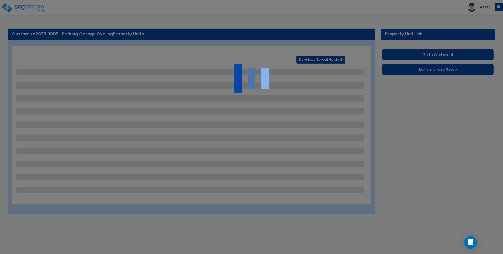
select select "1"
select select "3"
select select "11"
select select "13"
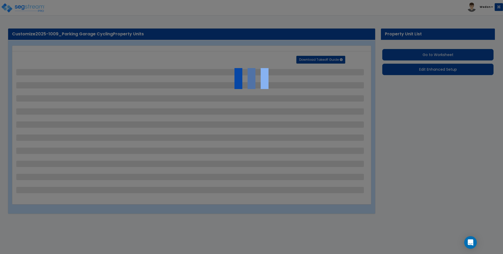
select select "20"
select select "1"
select select "5"
select select "1"
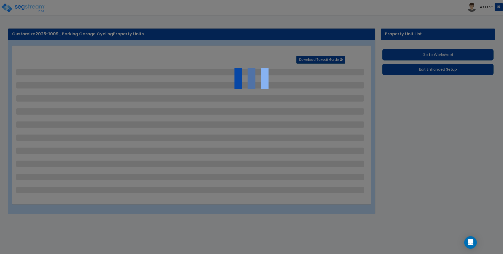
select select "3"
select select "2"
select select "1"
select select "2"
select select "3"
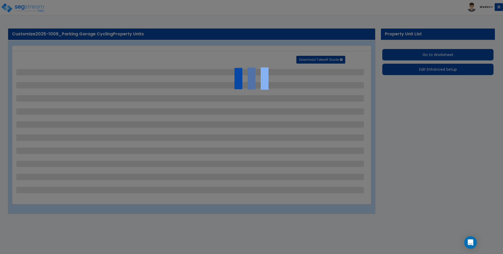
select select "2"
select select "1"
select select "2"
select select "3"
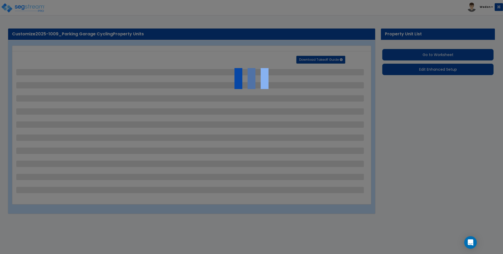
select select "3"
select select "1"
select select "2"
select select "3"
select select "1"
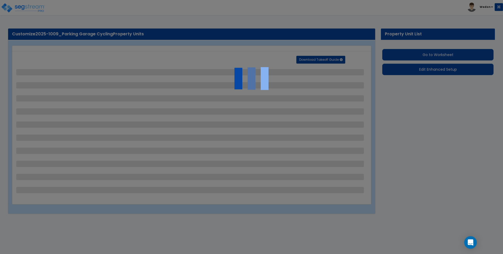
select select "1"
select select "3"
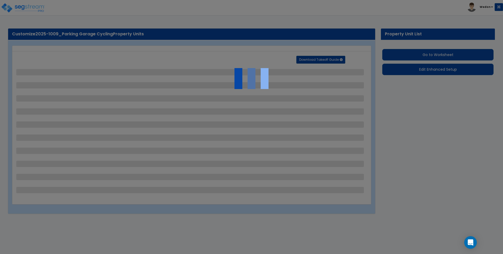
select select "3"
select select "1"
select select "2"
select select "3"
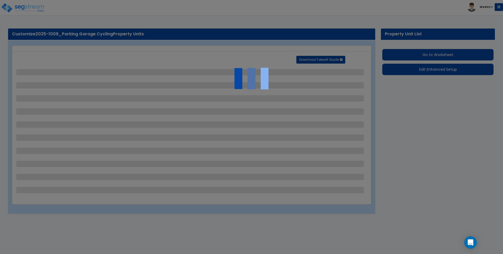
select select "1"
select select "2"
select select "3"
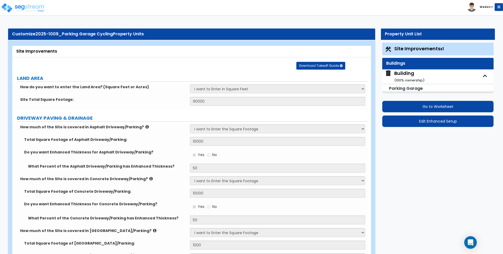
click at [411, 73] on div "Building ( 100 % ownership)" at bounding box center [409, 76] width 30 height 13
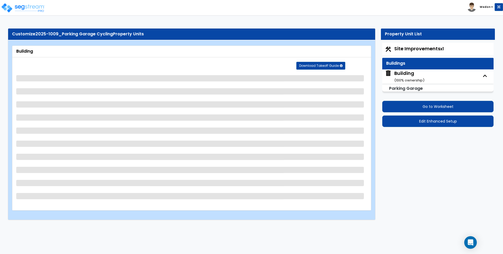
select select "3"
select select "1"
select select "2"
select select "1"
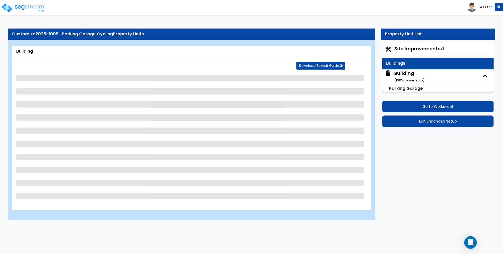
select select "3"
select select "1"
select select "2"
select select "3"
select select "2"
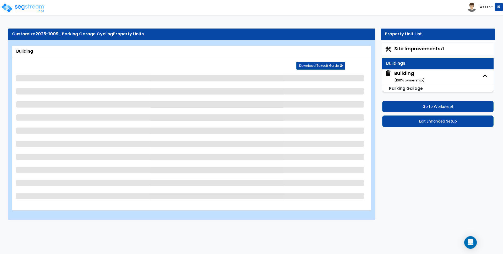
select select "1"
select select "2"
select select "1"
select select "3"
select select "2"
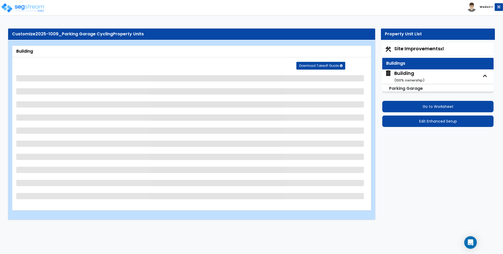
select select "3"
select select "1"
select select "2"
select select "3"
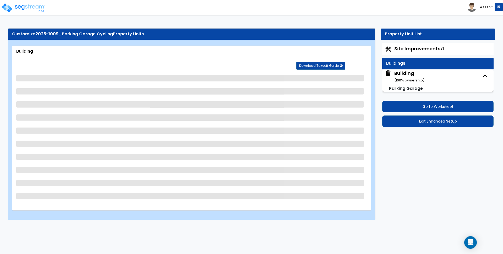
select select "4"
select select "2"
select select "1"
select select "2"
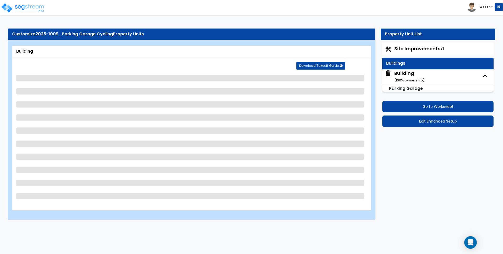
select select "1"
select select "3"
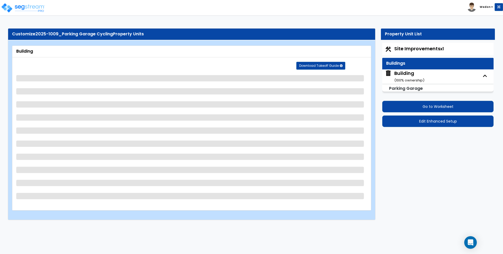
select select "2"
select select "3"
select select "2"
select select "4"
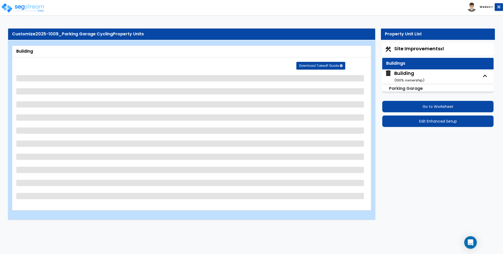
select select "2"
select select "3"
select select "2"
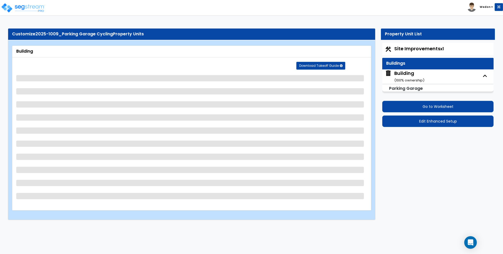
select select "2"
select select "1"
select select "3"
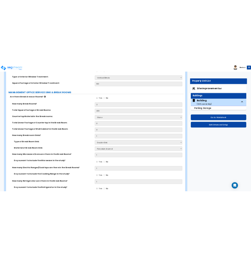
scroll to position [2012, 0]
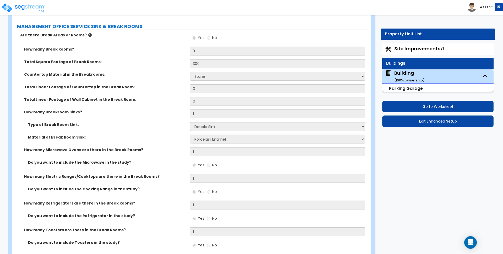
click at [293, 9] on div "Toggle navigation [GEOGRAPHIC_DATA]" at bounding box center [251, 7] width 503 height 15
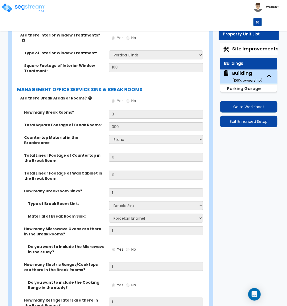
scroll to position [2180, 0]
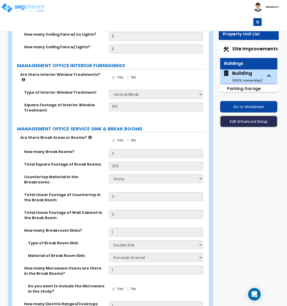
click at [243, 126] on button "Edit Enhanced Setup" at bounding box center [248, 122] width 57 height 12
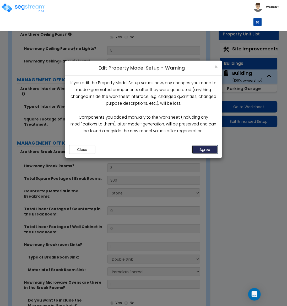
click at [206, 149] on button "Agree" at bounding box center [205, 149] width 26 height 9
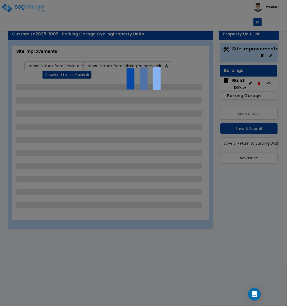
select select "2"
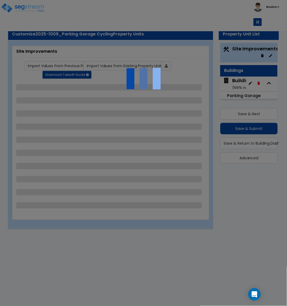
select select "2"
select select "1"
select select "3"
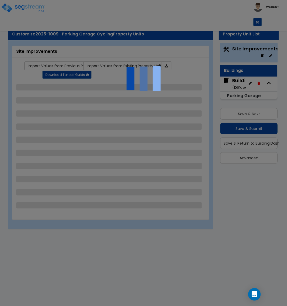
select select "2"
select select "1"
select select "2"
select select "1"
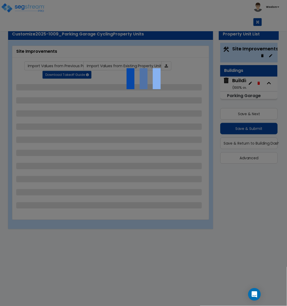
select select "2"
select select "3"
select select "2"
select select "6"
select select "9"
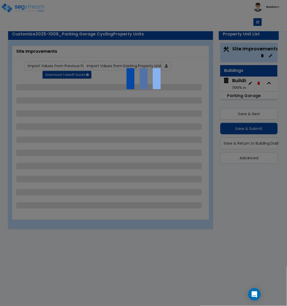
select select "4"
select select "1"
select select "4"
select select "3"
select select "1"
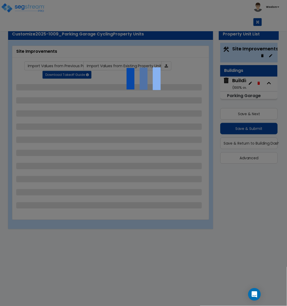
select select "2"
select select "4"
select select "1"
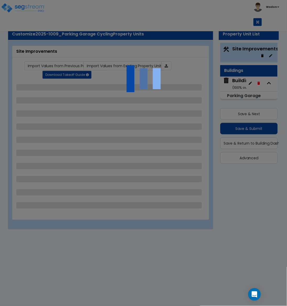
select select "3"
select select "4"
select select "6"
select select "2"
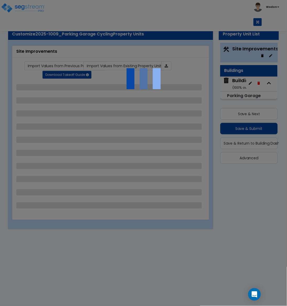
select select "3"
select select "1"
select select "2"
select select "3"
select select "2"
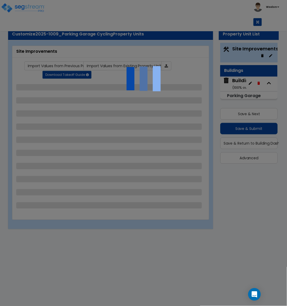
select select "2"
select select "1"
select select "2"
select select "1"
select select "8"
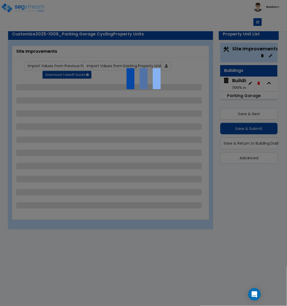
select select "3"
select select "1"
select select "2"
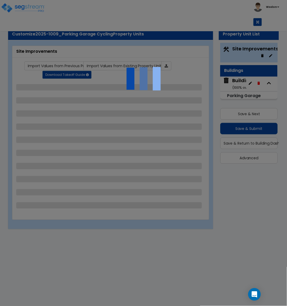
select select "3"
select select "2"
select select "1"
select select "2"
select select "6"
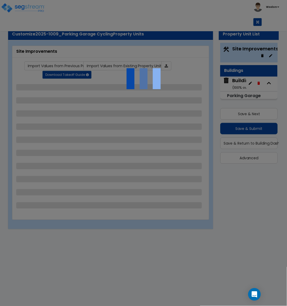
select select "1"
select select "3"
select select "11"
select select "13"
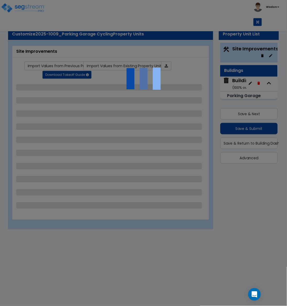
select select "20"
select select "1"
select select "5"
select select "1"
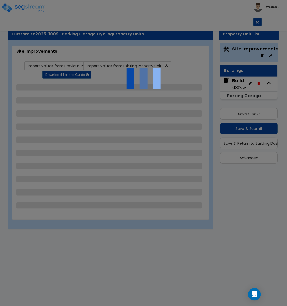
select select "3"
select select "2"
select select "1"
select select "2"
select select "3"
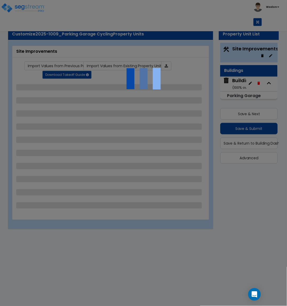
select select "2"
select select "1"
select select "2"
select select "3"
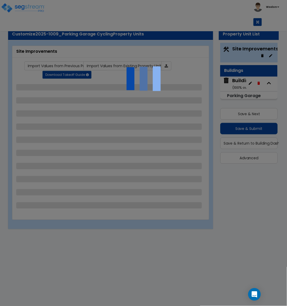
select select "3"
select select "1"
select select "2"
select select "3"
select select "1"
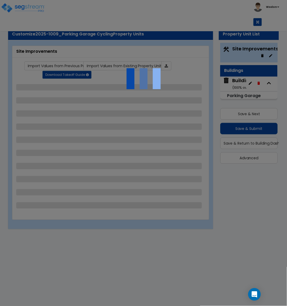
select select "1"
select select "3"
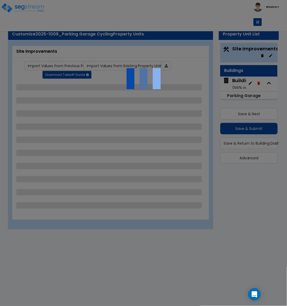
select select "3"
select select "1"
select select "2"
select select "3"
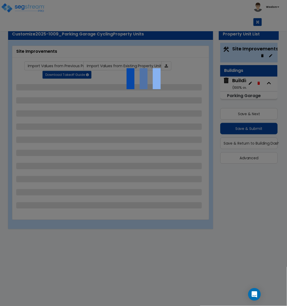
select select "1"
select select "2"
select select "3"
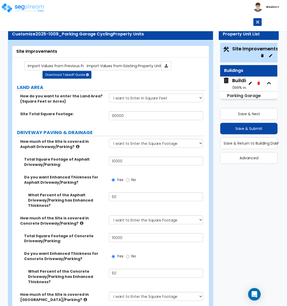
click at [142, 7] on div "Toggle navigation Wedon" at bounding box center [143, 13] width 287 height 26
click at [235, 82] on div "Building ( 100 % ownership)" at bounding box center [247, 83] width 30 height 13
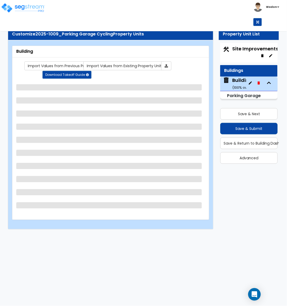
select select "3"
select select "1"
select select "2"
select select "1"
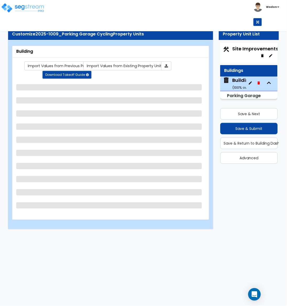
select select "3"
select select "1"
select select "2"
select select "3"
select select "2"
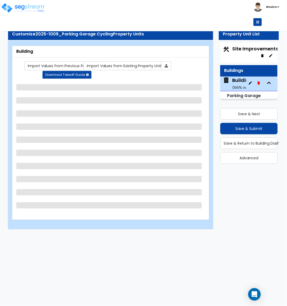
select select "1"
select select "2"
select select "1"
select select "3"
select select "2"
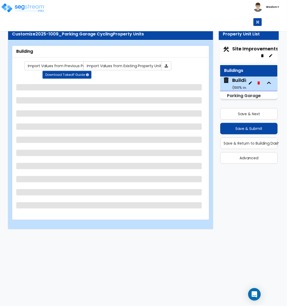
select select "3"
select select "1"
select select "2"
select select "3"
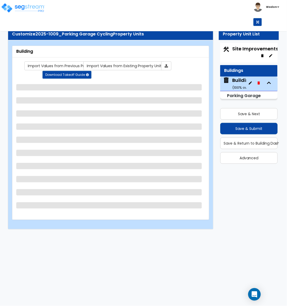
select select "4"
select select "2"
select select "1"
select select "2"
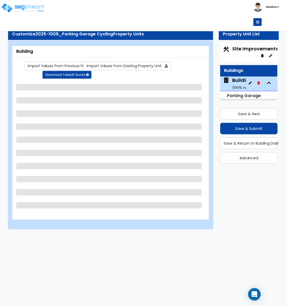
select select "1"
select select "3"
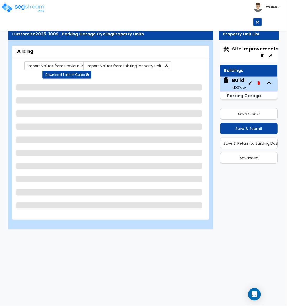
select select "2"
select select "3"
select select "2"
select select "4"
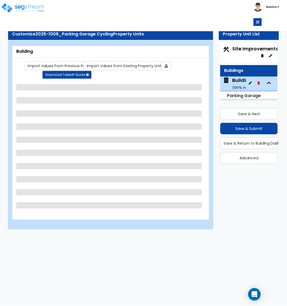
select select "2"
select select "3"
select select "2"
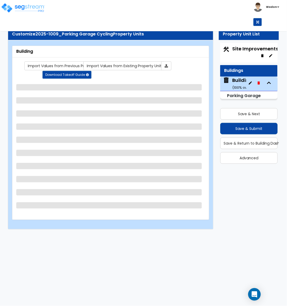
select select "2"
select select "1"
select select "3"
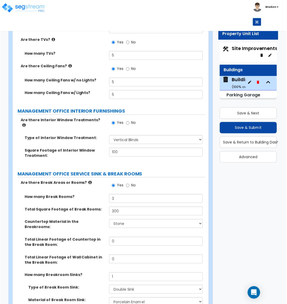
scroll to position [2189, 0]
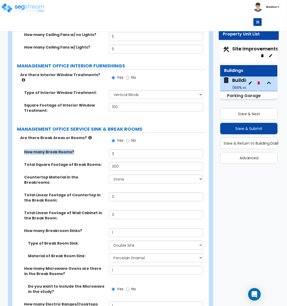
drag, startPoint x: 132, startPoint y: 96, endPoint x: 125, endPoint y: 98, distance: 6.6
click at [125, 149] on input "3" at bounding box center [156, 153] width 94 height 9
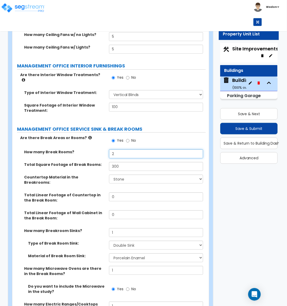
type input "2"
click at [158, 126] on div "MANAGEMENT OFFICE SERVICE SINK & BREAK ROOMS" at bounding box center [111, 129] width 189 height 7
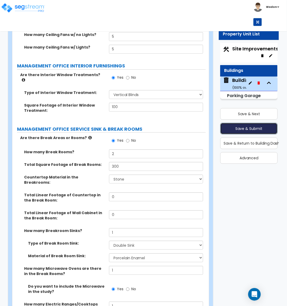
click at [256, 125] on button "Save & Submit" at bounding box center [248, 129] width 57 height 12
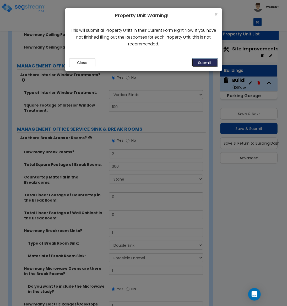
click at [199, 63] on button "Submit" at bounding box center [205, 62] width 26 height 9
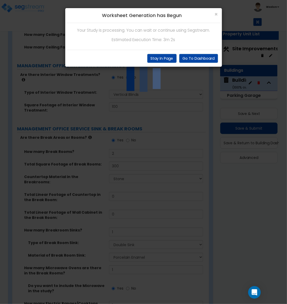
click at [161, 37] on p "Estimated Execution Time: 3m 2s" at bounding box center [143, 39] width 149 height 7
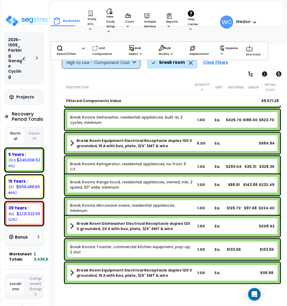
scroll to position [23, 0]
click at [110, 65] on div "High to Low - Component Cost" at bounding box center [98, 63] width 65 height 6
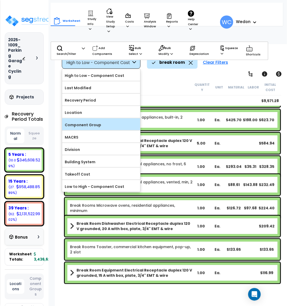
click at [106, 126] on label "Component Group" at bounding box center [101, 125] width 78 height 8
click at [0, 0] on input "Component Group" at bounding box center [0, 0] width 0 height 0
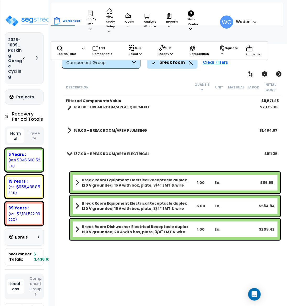
scroll to position [0, 0]
click at [172, 253] on div "Description Quantity Unit Material Labor Initial Cost Filtered Components Value…" at bounding box center [173, 181] width 220 height 205
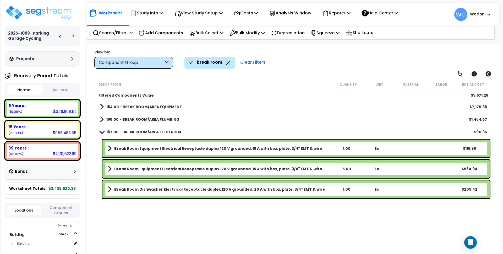
click at [227, 63] on icon at bounding box center [228, 63] width 4 height 4
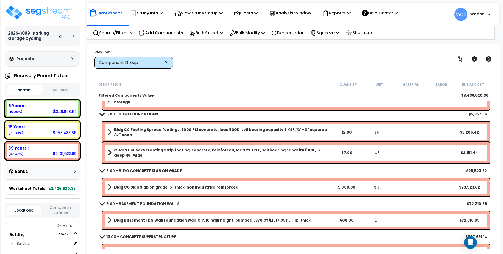
scroll to position [33, 0]
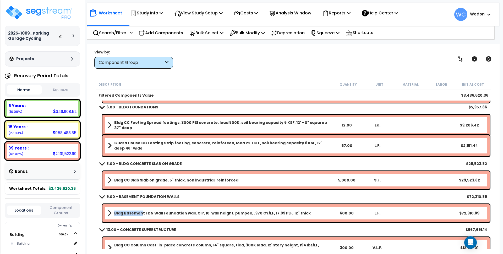
drag, startPoint x: 114, startPoint y: 213, endPoint x: 141, endPoint y: 214, distance: 27.0
click at [141, 214] on b "Bldg Basement FDN Wall Foundation wall, CIP, 10' wall height, pumped, .370 CY/L…" at bounding box center [212, 213] width 197 height 5
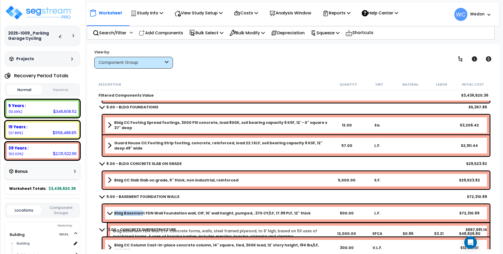
click at [136, 213] on b "Bldg Basement FDN Wall Foundation wall, CIP, 10' wall height, pumped, .370 CY/L…" at bounding box center [212, 213] width 197 height 5
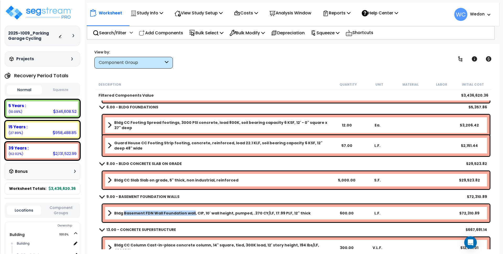
drag, startPoint x: 123, startPoint y: 213, endPoint x: 191, endPoint y: 214, distance: 67.9
click at [191, 214] on b "Bldg Basement FDN Wall Foundation wall, CIP, 10' wall height, pumped, .370 CY/L…" at bounding box center [212, 213] width 197 height 5
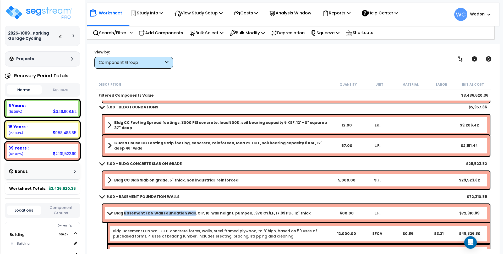
copy b "Basement FDN Wall Foundation wall"
